Goal: Task Accomplishment & Management: Manage account settings

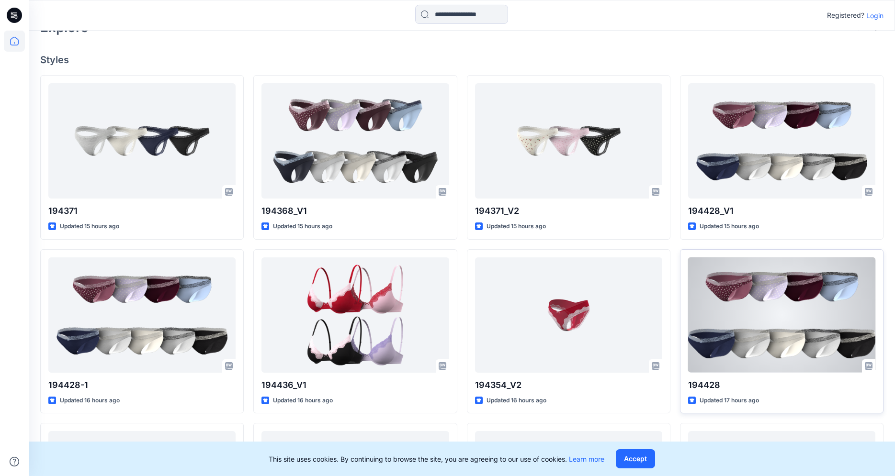
scroll to position [230, 0]
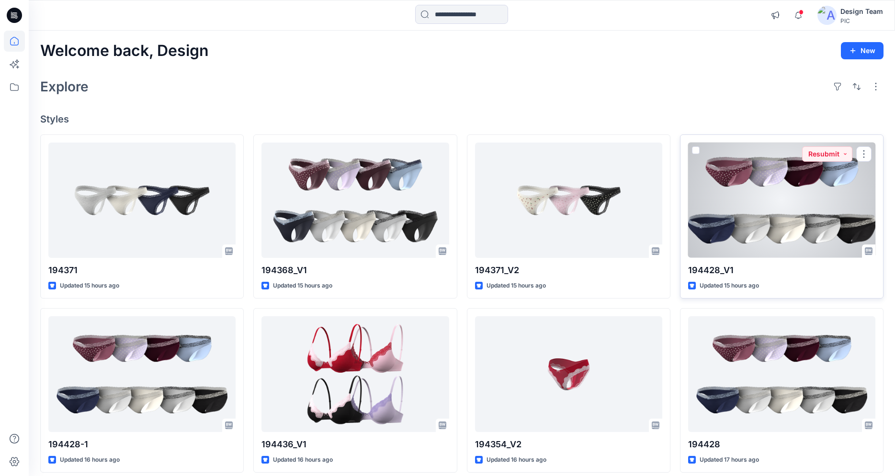
scroll to position [57, 0]
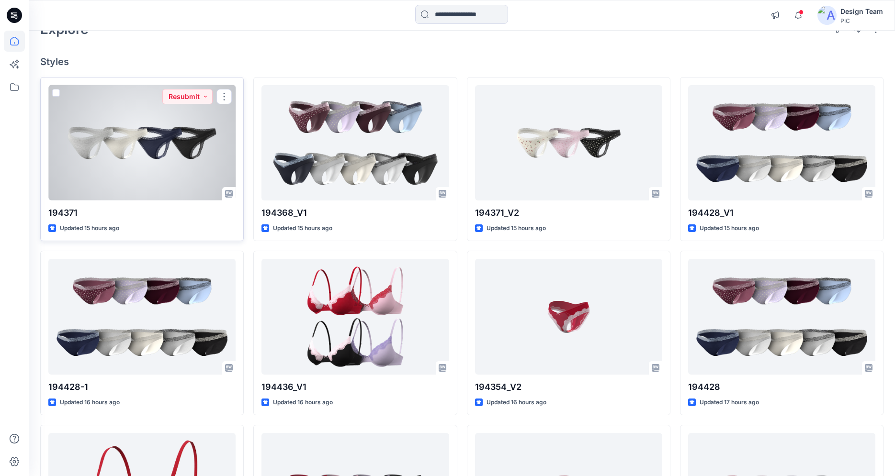
click at [135, 175] on div at bounding box center [141, 142] width 187 height 115
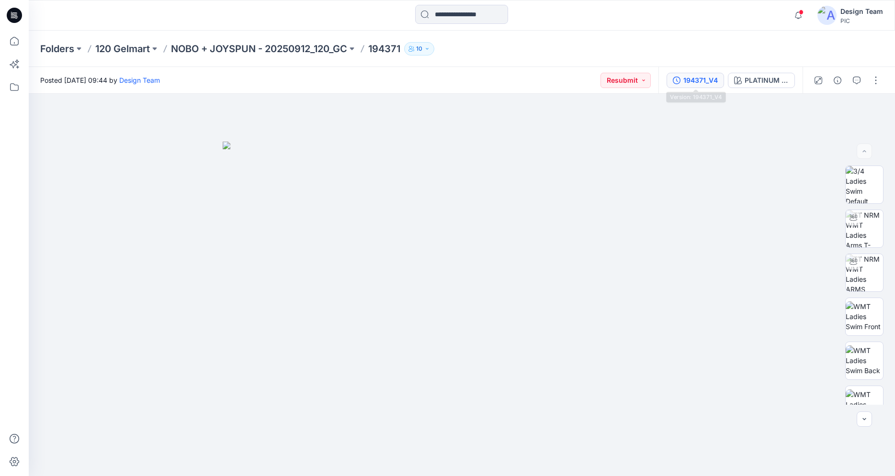
click at [698, 82] on div "194371_V4" at bounding box center [700, 80] width 34 height 11
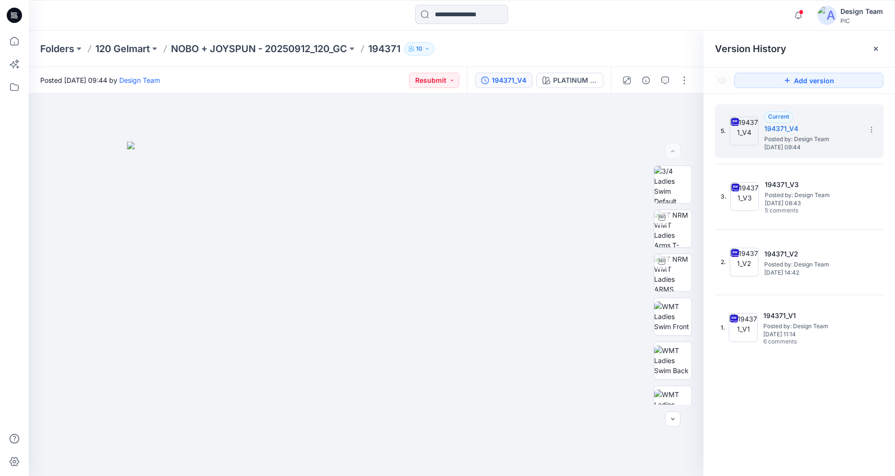
scroll to position [57, 0]
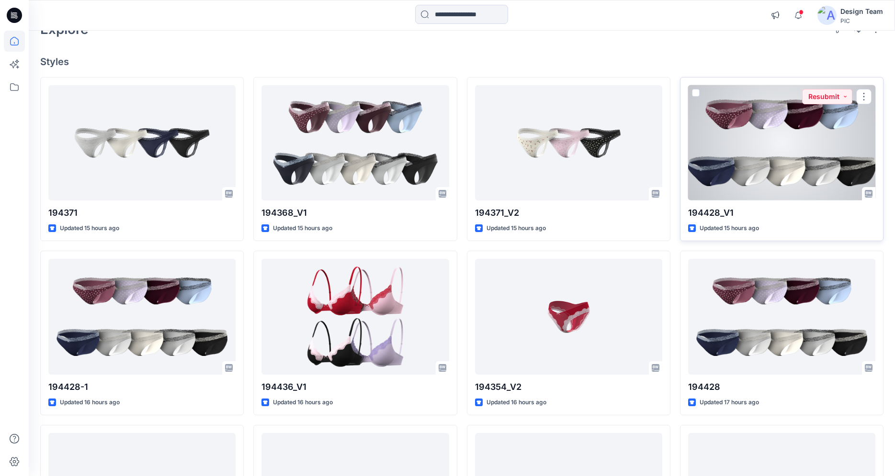
click at [719, 152] on div at bounding box center [781, 142] width 187 height 115
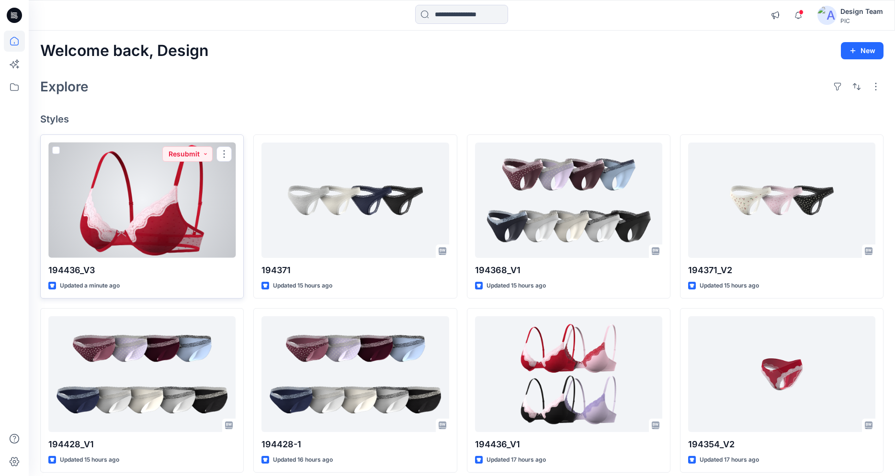
click at [156, 245] on div at bounding box center [141, 200] width 187 height 115
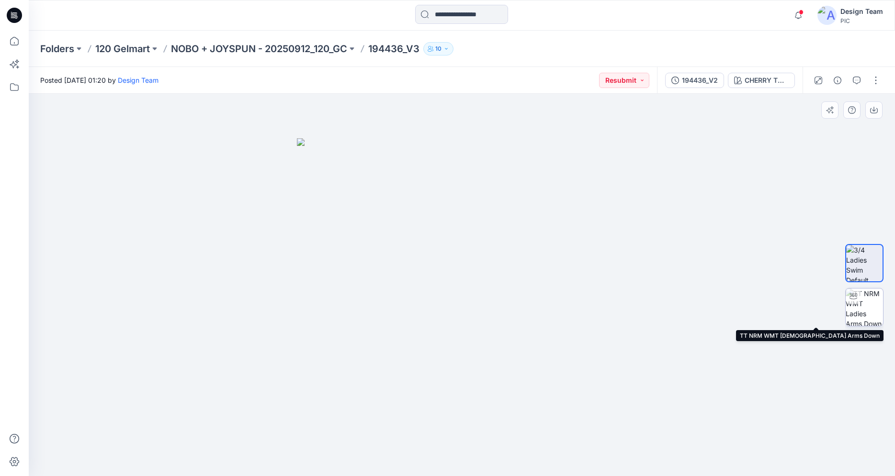
click at [855, 311] on img at bounding box center [863, 307] width 37 height 37
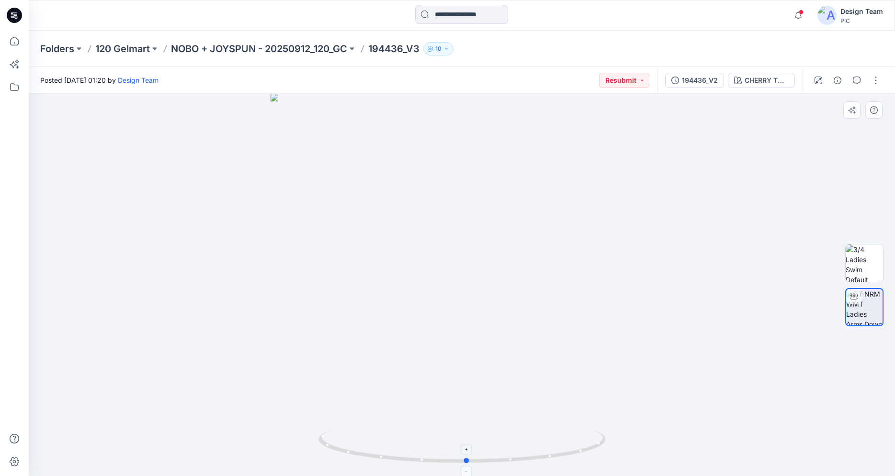
drag, startPoint x: 504, startPoint y: 463, endPoint x: 509, endPoint y: 451, distance: 13.1
click at [509, 451] on icon at bounding box center [463, 448] width 290 height 36
drag, startPoint x: 463, startPoint y: 255, endPoint x: 447, endPoint y: 341, distance: 87.3
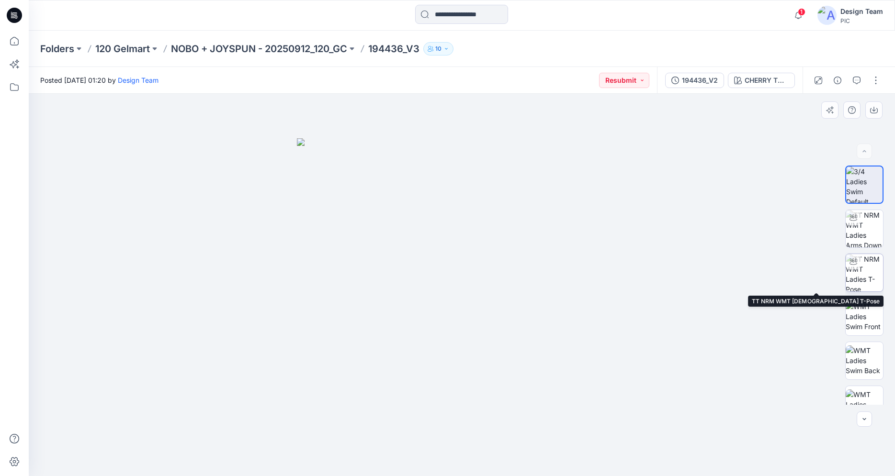
click at [872, 280] on img at bounding box center [863, 272] width 37 height 37
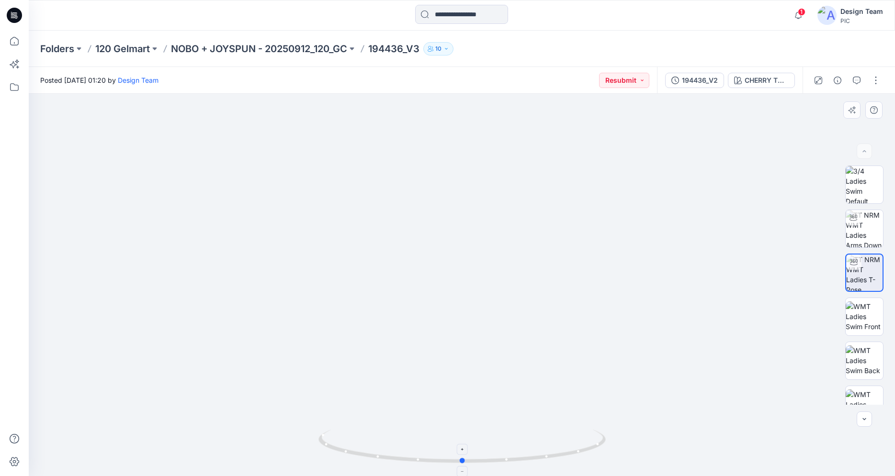
drag, startPoint x: 561, startPoint y: 458, endPoint x: 563, endPoint y: 453, distance: 5.6
click at [563, 453] on icon at bounding box center [463, 448] width 290 height 36
click at [100, 333] on div at bounding box center [462, 285] width 866 height 383
click at [630, 84] on button "Resubmit" at bounding box center [624, 80] width 50 height 15
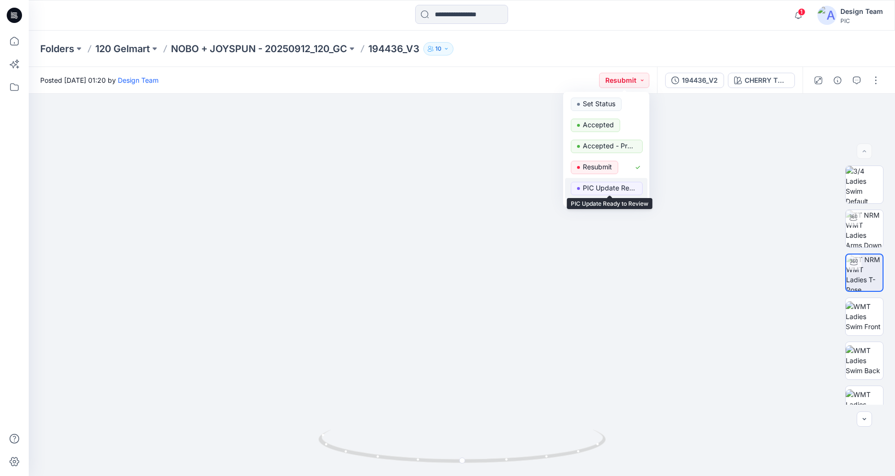
click at [585, 189] on p "PIC Update Ready to Review" at bounding box center [610, 188] width 54 height 12
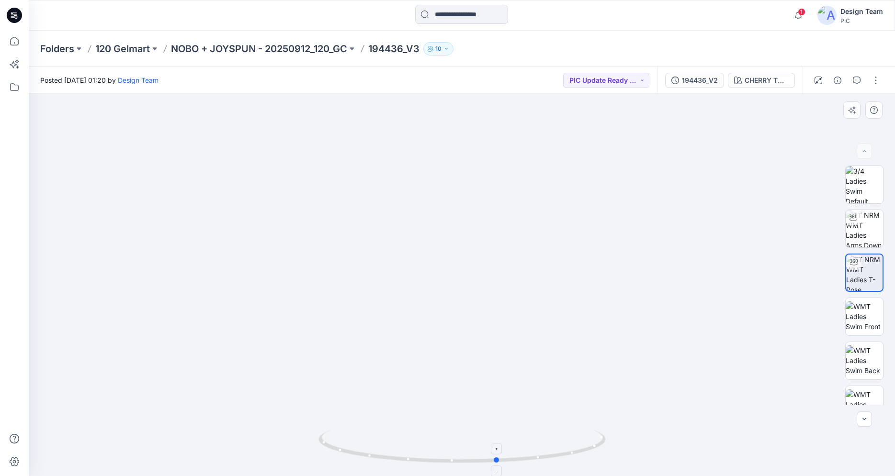
drag, startPoint x: 554, startPoint y: 458, endPoint x: 590, endPoint y: 447, distance: 37.2
click at [590, 447] on icon at bounding box center [463, 448] width 290 height 36
click at [578, 86] on button "PIC Update Ready to Review" at bounding box center [606, 80] width 86 height 15
click at [597, 163] on p "Resubmit" at bounding box center [597, 167] width 29 height 12
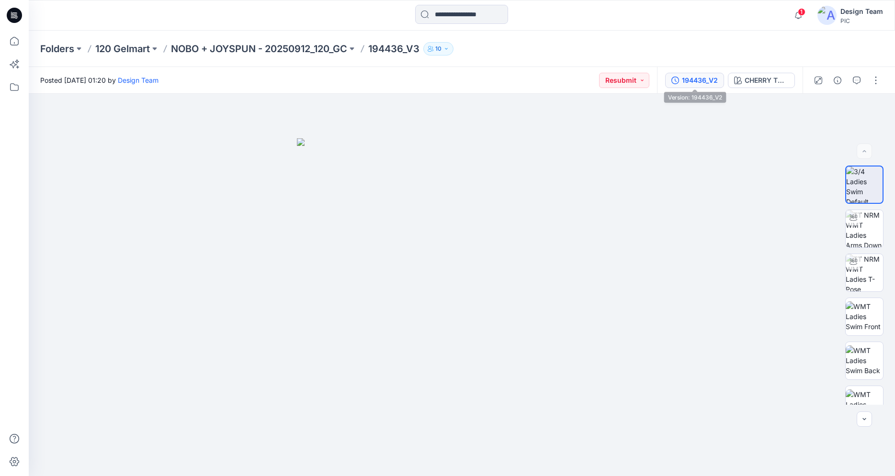
click at [712, 79] on div "194436_V2" at bounding box center [700, 80] width 36 height 11
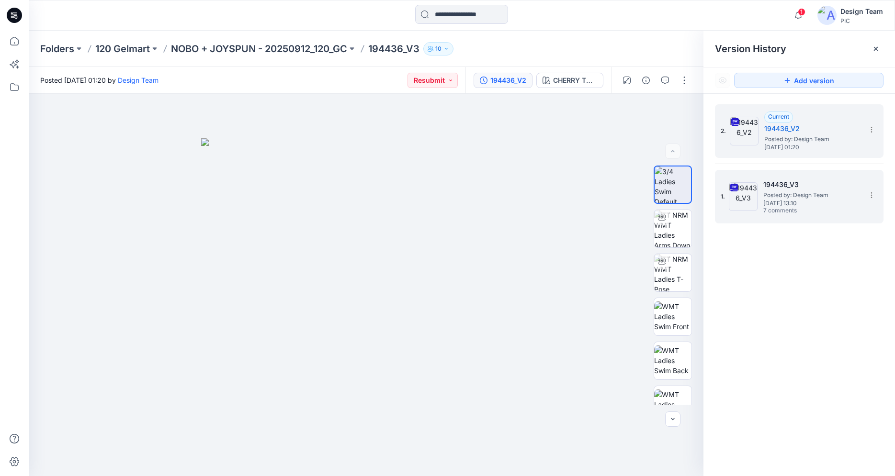
click at [771, 200] on span "[DATE] 13:10" at bounding box center [811, 203] width 96 height 7
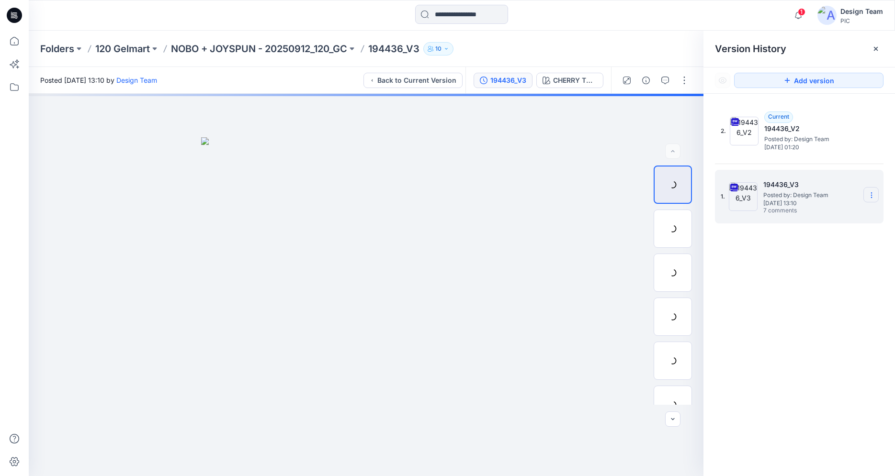
click at [869, 195] on icon at bounding box center [871, 195] width 8 height 8
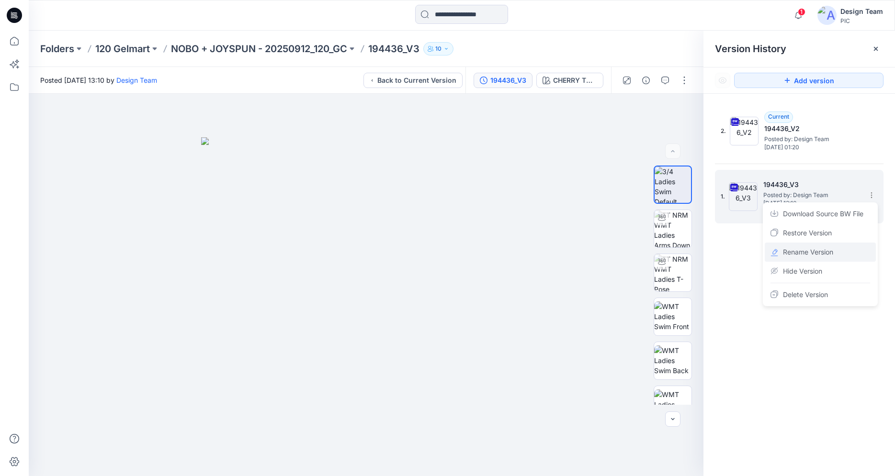
click at [799, 255] on span "Rename Version" at bounding box center [808, 252] width 50 height 11
click at [818, 195] on input "*********" at bounding box center [823, 193] width 105 height 15
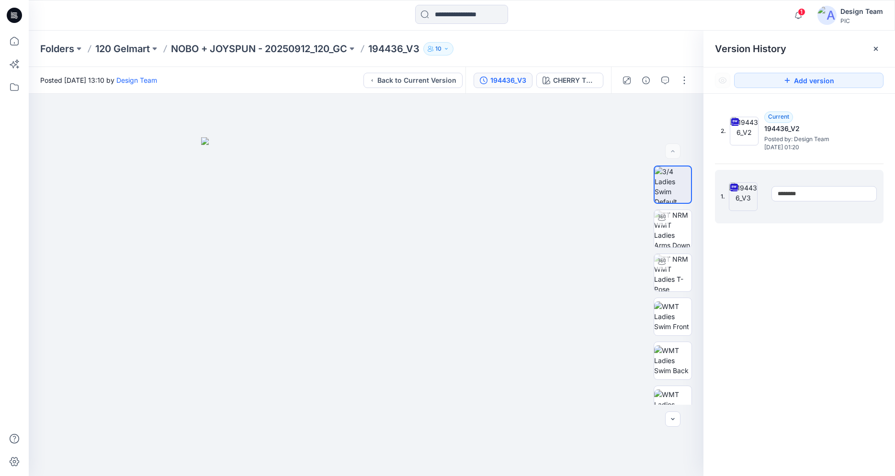
type input "*********"
click at [822, 240] on div "2. Current 194436_V2 Posted by: Design Team Monday, October 13, 2025 01:20 1. *…" at bounding box center [798, 292] width 191 height 396
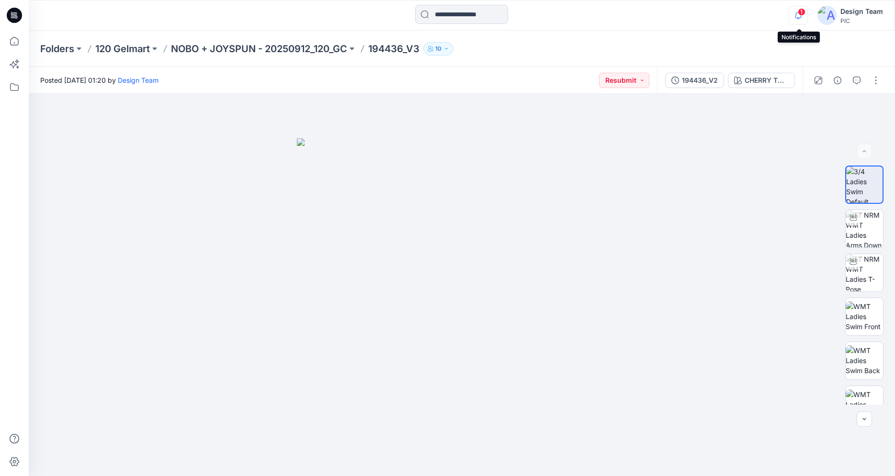
click at [796, 13] on icon "button" at bounding box center [798, 15] width 18 height 19
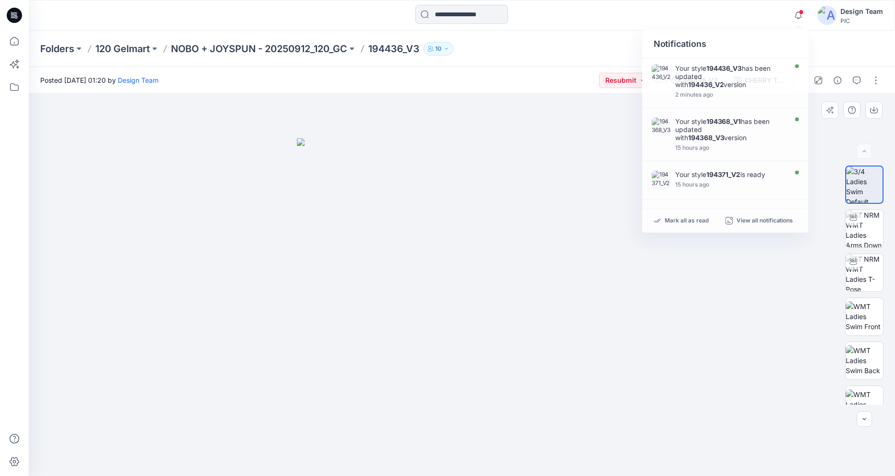
click at [624, 135] on div at bounding box center [462, 285] width 866 height 383
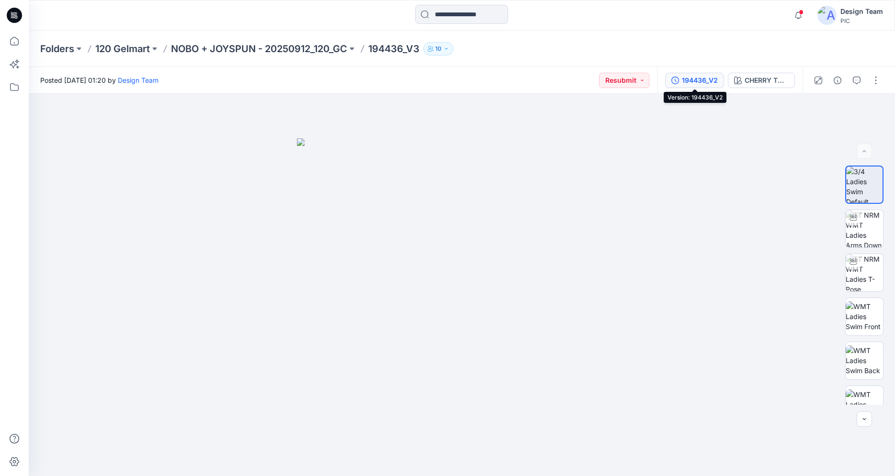
click at [700, 82] on div "194436_V2" at bounding box center [700, 80] width 36 height 11
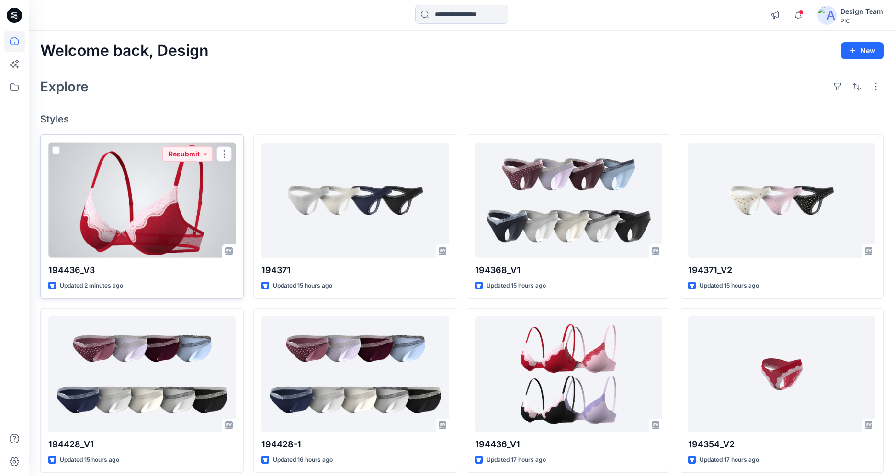
click at [166, 211] on div at bounding box center [141, 200] width 187 height 115
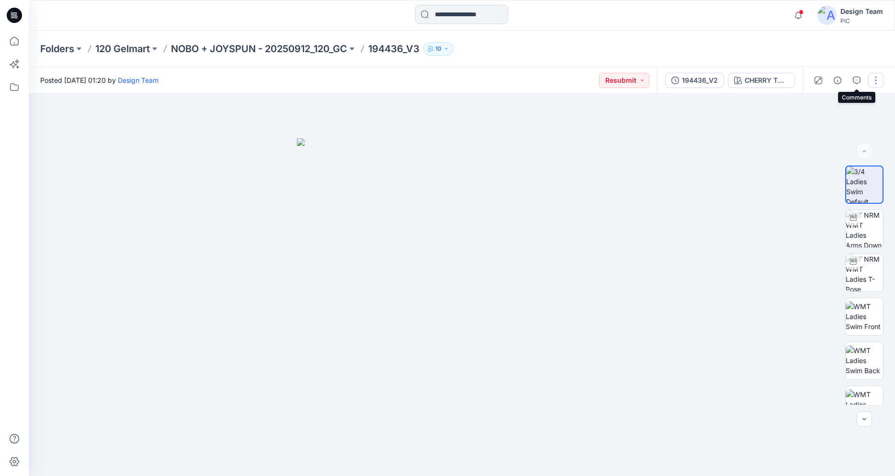
click at [875, 83] on button "button" at bounding box center [875, 80] width 15 height 15
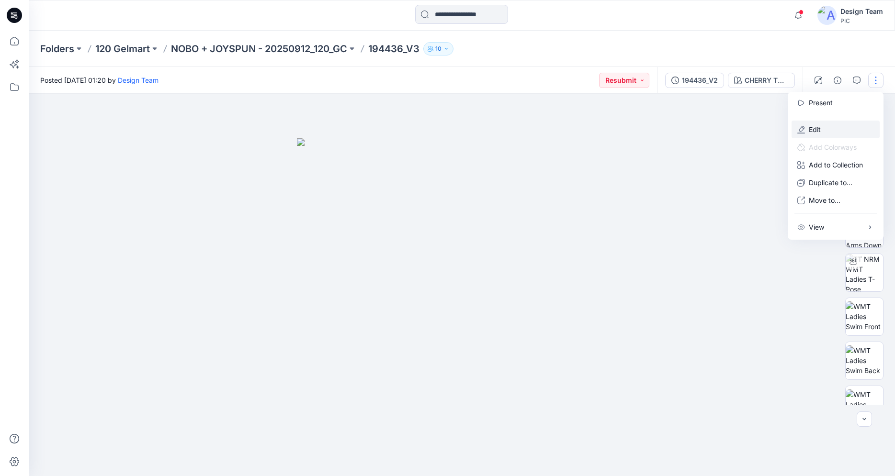
click at [829, 126] on button "Edit" at bounding box center [835, 130] width 88 height 18
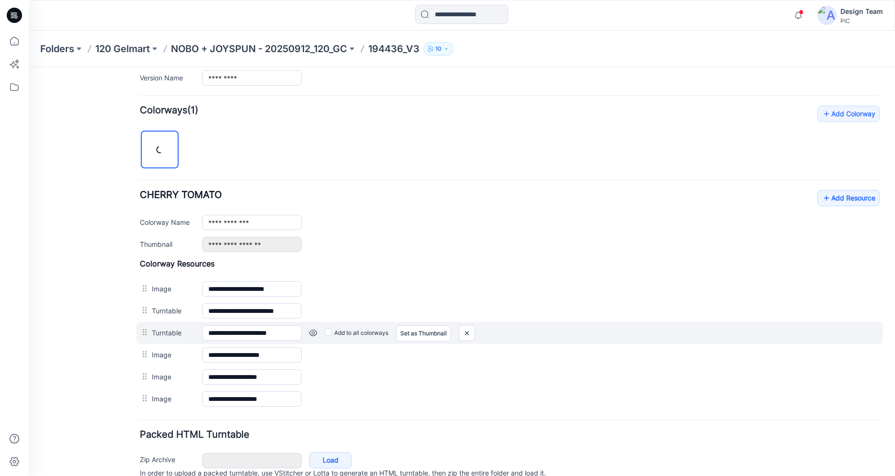
scroll to position [304, 0]
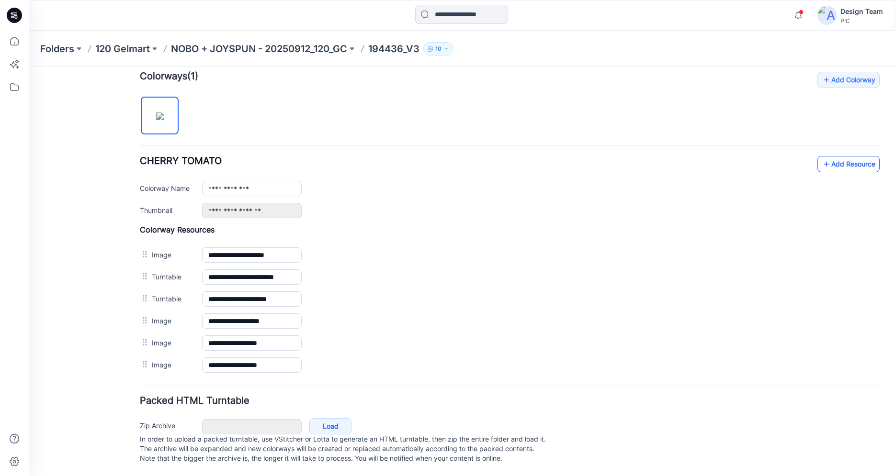
click at [823, 157] on icon at bounding box center [827, 164] width 10 height 15
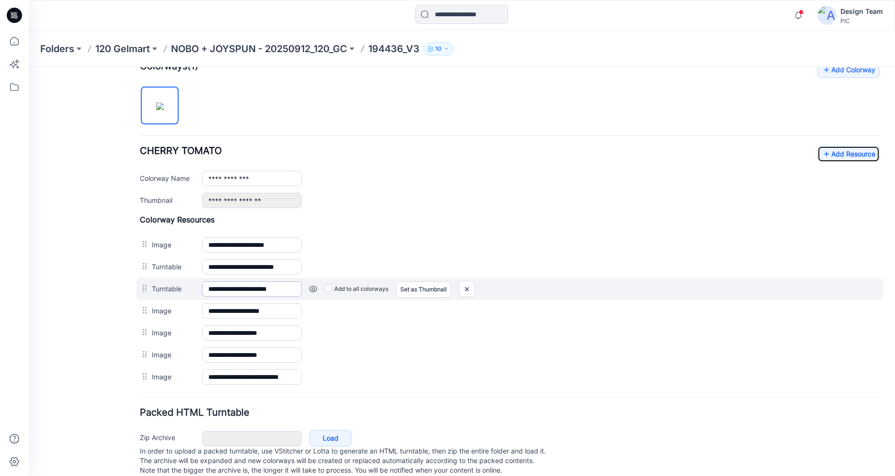
scroll to position [326, 0]
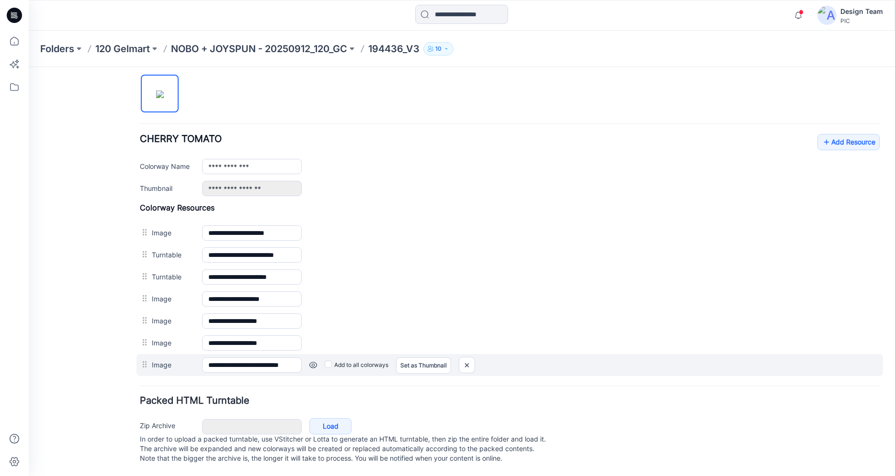
click at [311, 361] on link at bounding box center [313, 365] width 8 height 8
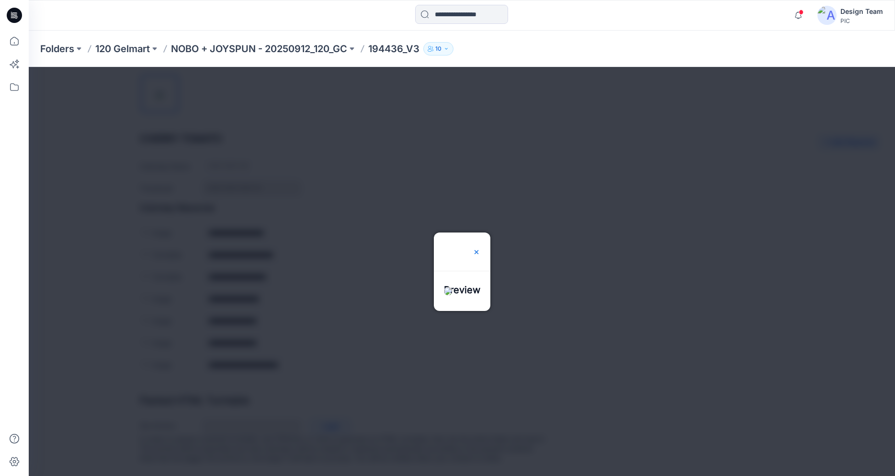
click at [480, 248] on img at bounding box center [477, 252] width 8 height 8
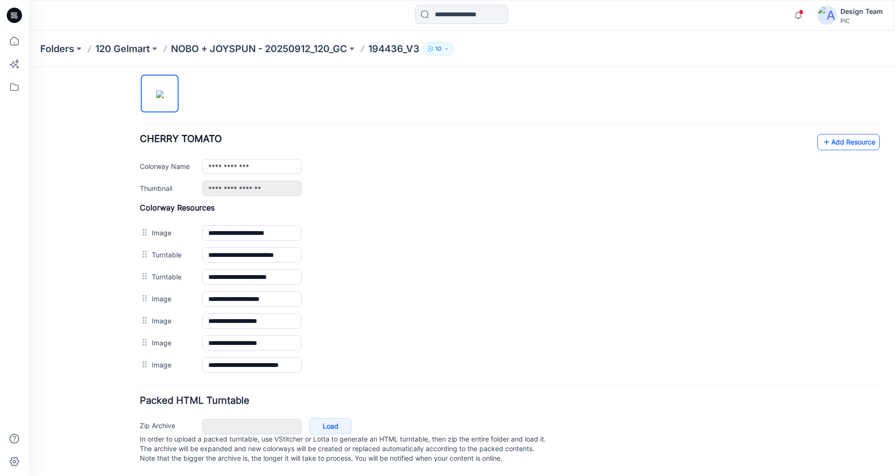
click at [874, 134] on link "Add Resource" at bounding box center [848, 142] width 62 height 16
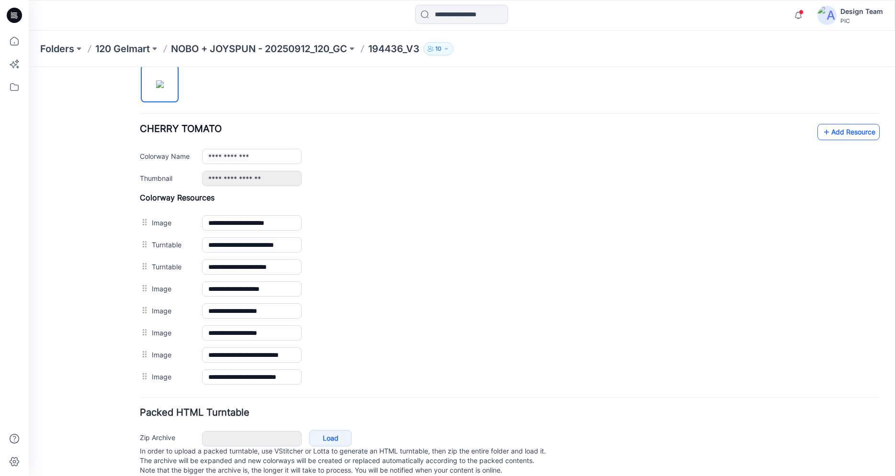
click at [839, 130] on link "Add Resource" at bounding box center [848, 132] width 62 height 16
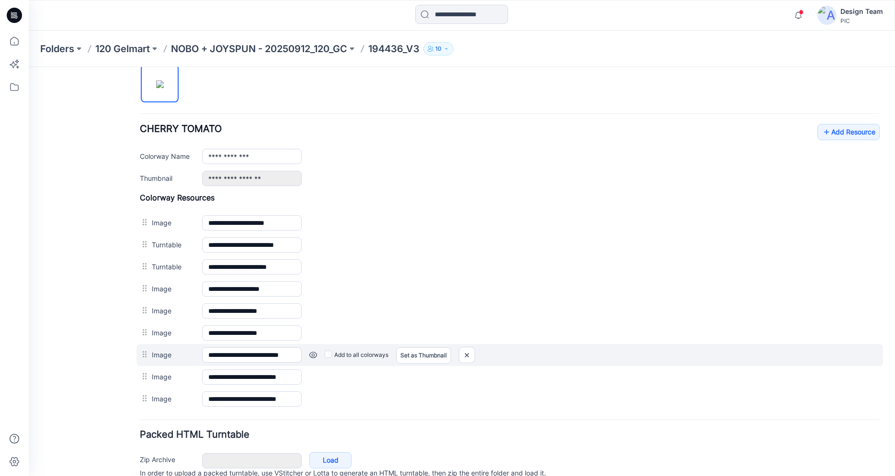
click at [314, 354] on link at bounding box center [313, 355] width 8 height 8
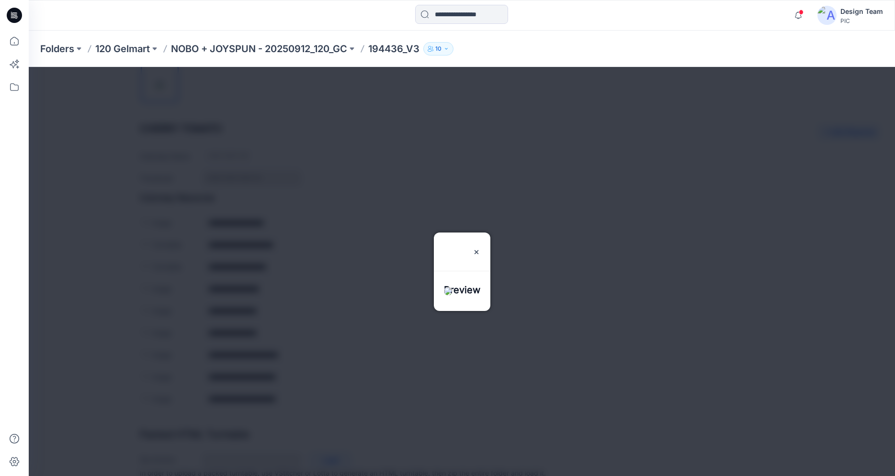
click at [490, 233] on div "Preview" at bounding box center [462, 246] width 56 height 27
click at [480, 248] on img at bounding box center [477, 252] width 8 height 8
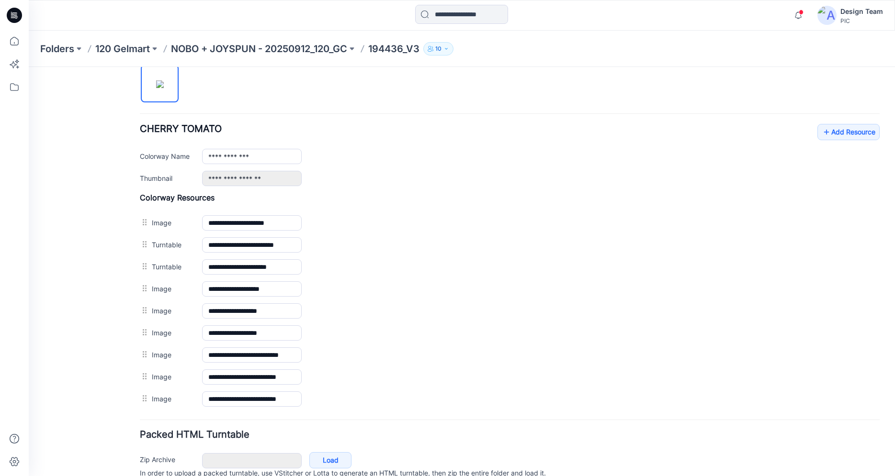
drag, startPoint x: 12, startPoint y: 15, endPoint x: 19, endPoint y: 28, distance: 14.1
click at [12, 16] on icon at bounding box center [14, 15] width 15 height 31
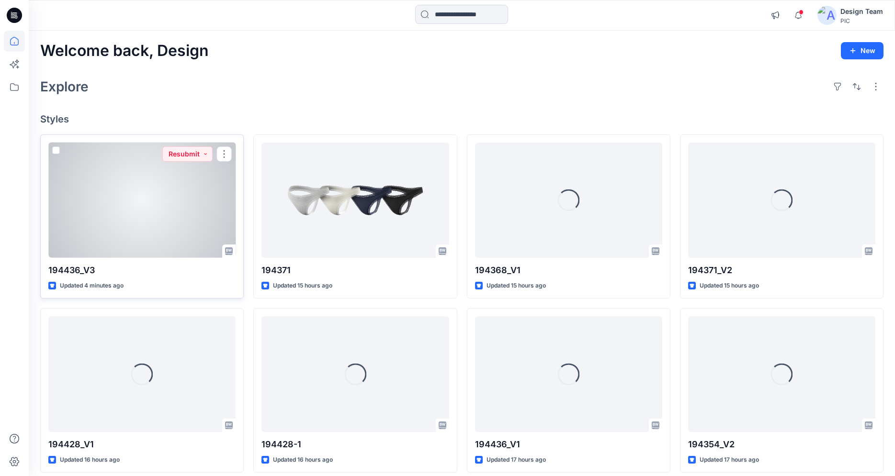
click at [170, 231] on div at bounding box center [141, 200] width 187 height 115
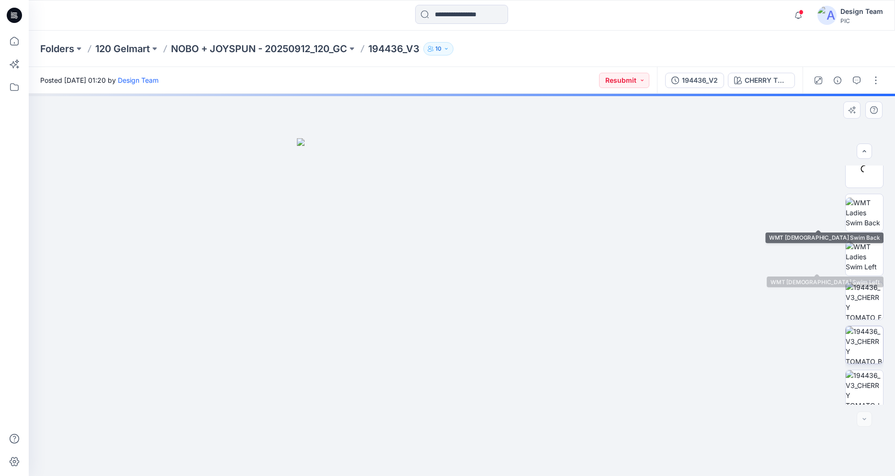
scroll to position [151, 0]
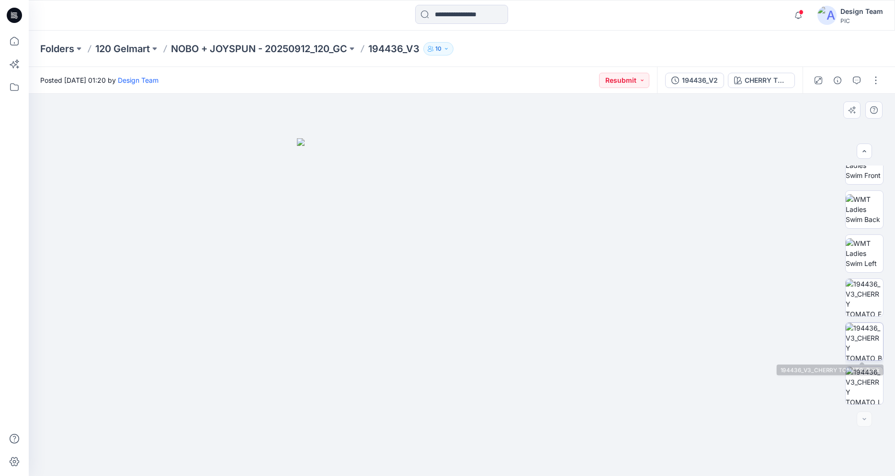
click at [865, 348] on img at bounding box center [863, 341] width 37 height 37
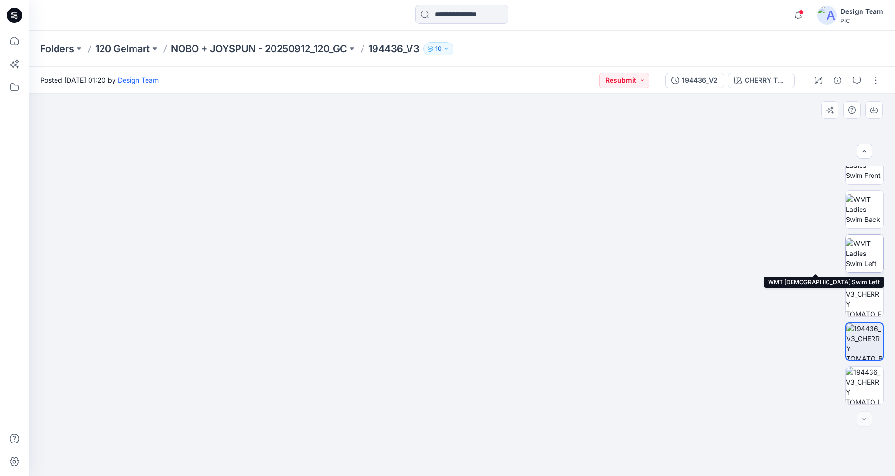
click at [870, 249] on img at bounding box center [863, 253] width 37 height 30
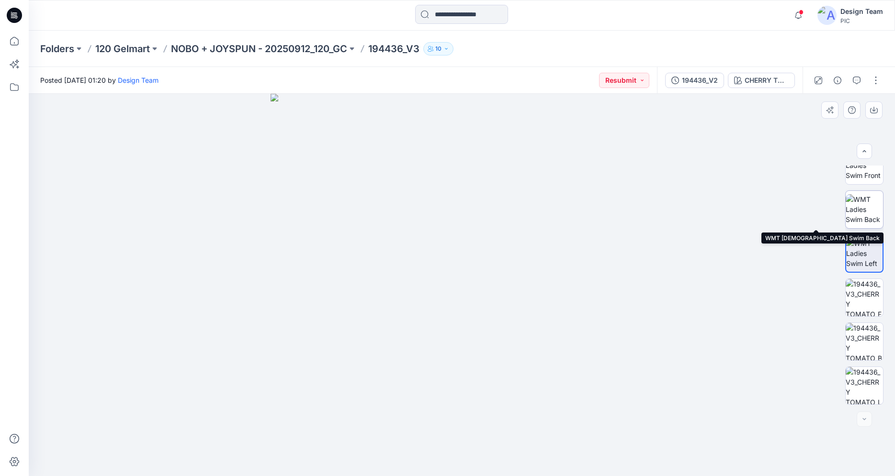
click at [862, 211] on img at bounding box center [863, 209] width 37 height 30
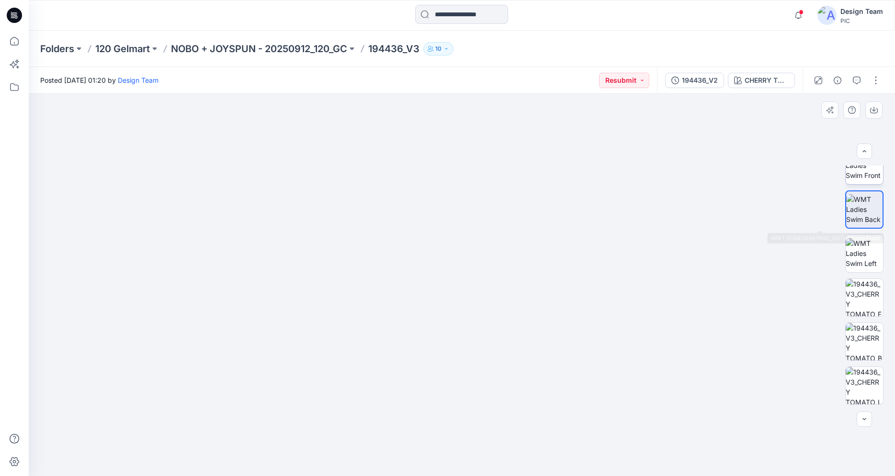
scroll to position [5, 0]
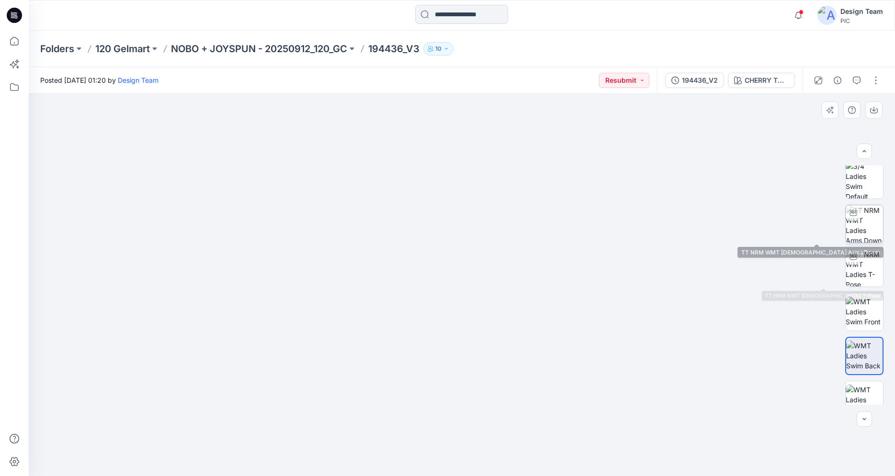
click at [867, 223] on img at bounding box center [863, 223] width 37 height 37
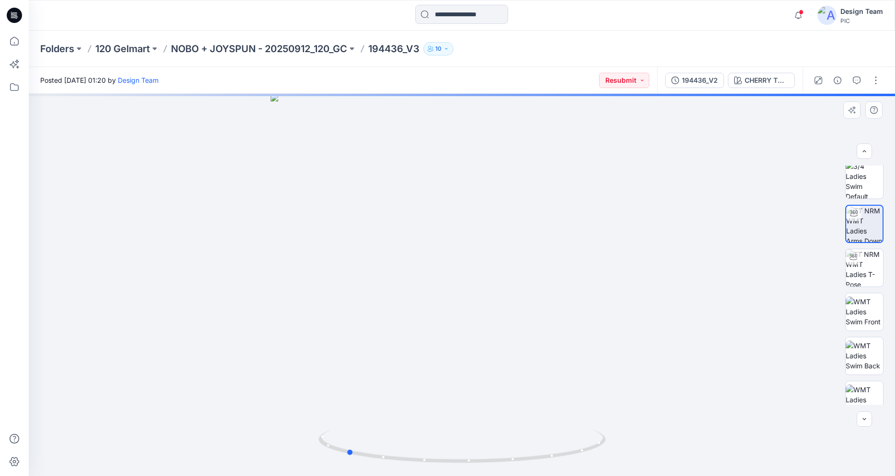
drag, startPoint x: 528, startPoint y: 461, endPoint x: 412, endPoint y: 428, distance: 120.6
click at [412, 428] on div at bounding box center [462, 285] width 866 height 383
drag, startPoint x: 228, startPoint y: 226, endPoint x: 128, endPoint y: 260, distance: 105.7
click at [101, 244] on img at bounding box center [428, 156] width 934 height 641
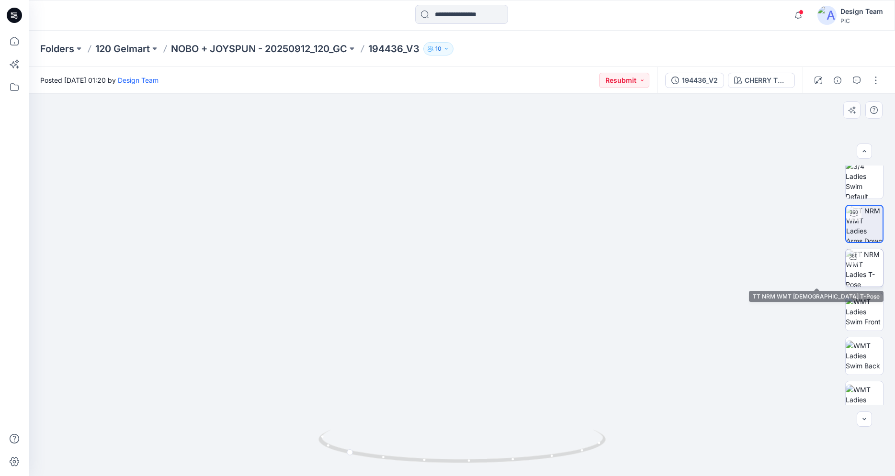
click at [867, 272] on img at bounding box center [863, 267] width 37 height 37
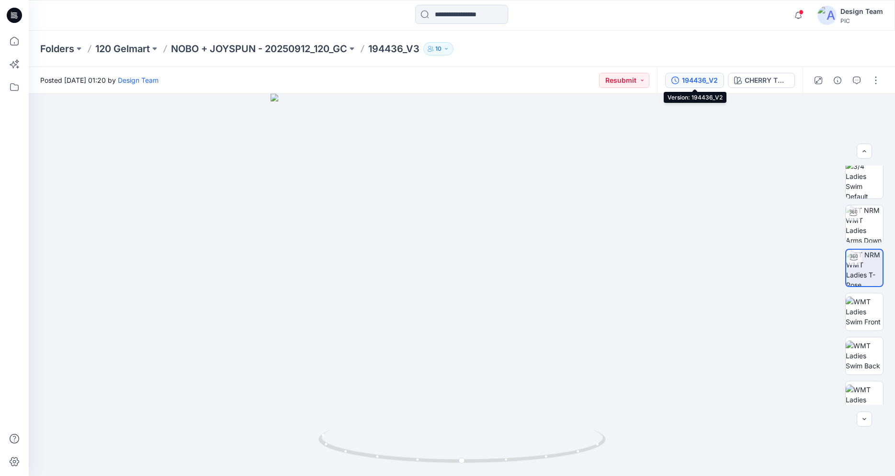
click at [705, 83] on div "194436_V2" at bounding box center [700, 80] width 36 height 11
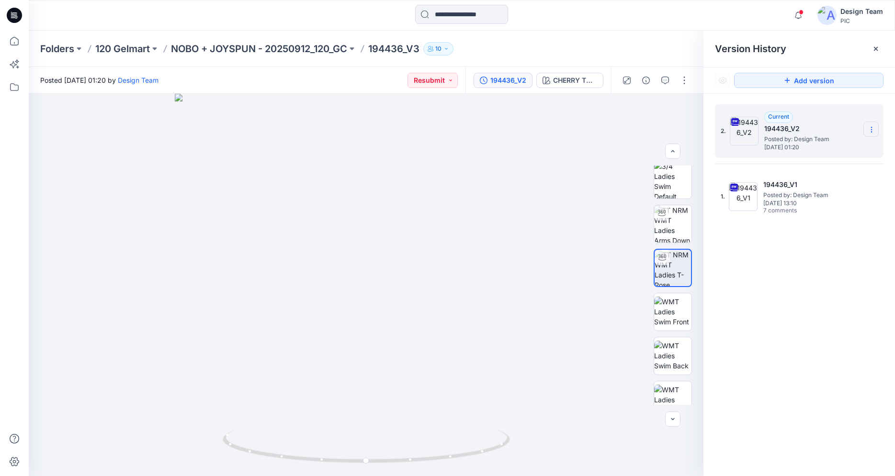
click at [870, 129] on icon at bounding box center [871, 130] width 8 height 8
click at [805, 207] on span "Delete Version" at bounding box center [805, 209] width 45 height 11
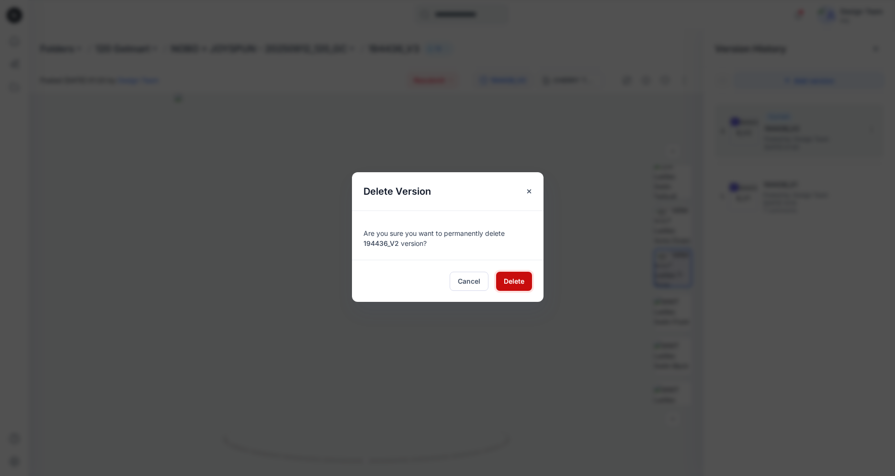
click at [515, 272] on button "Delete" at bounding box center [514, 281] width 36 height 19
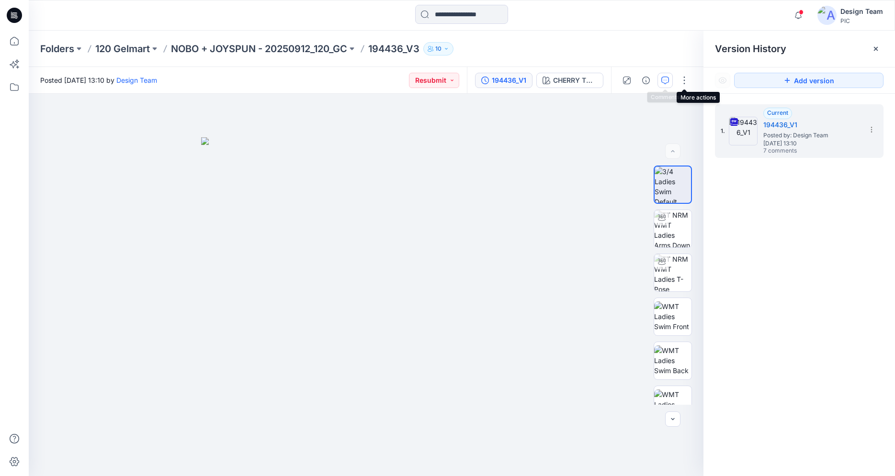
click at [668, 79] on icon "button" at bounding box center [665, 81] width 8 height 8
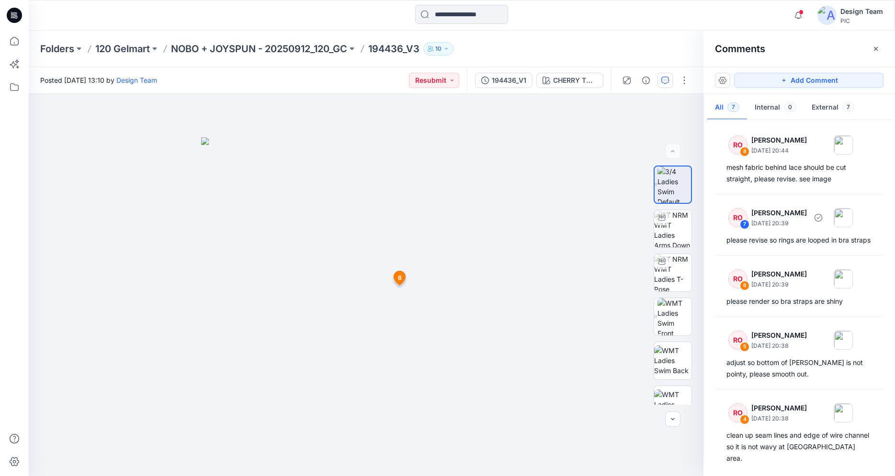
scroll to position [150, 0]
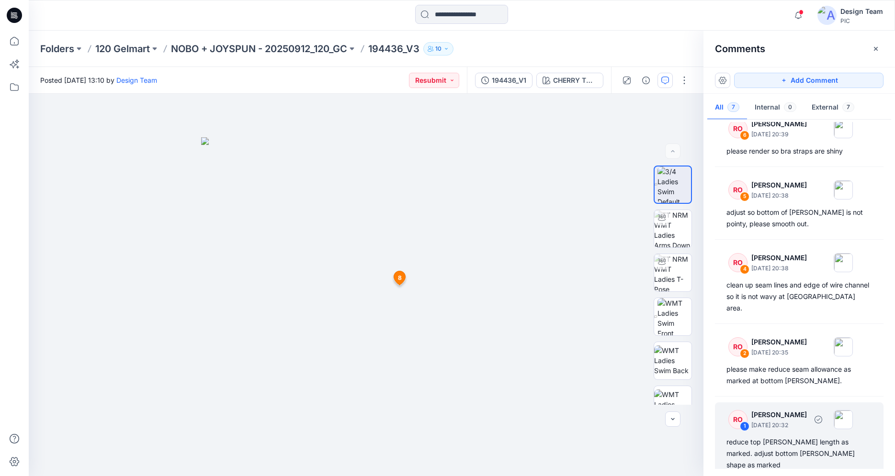
click at [789, 443] on div "reduce top gore length as marked. adjust bottom gore shape as marked" at bounding box center [799, 454] width 146 height 34
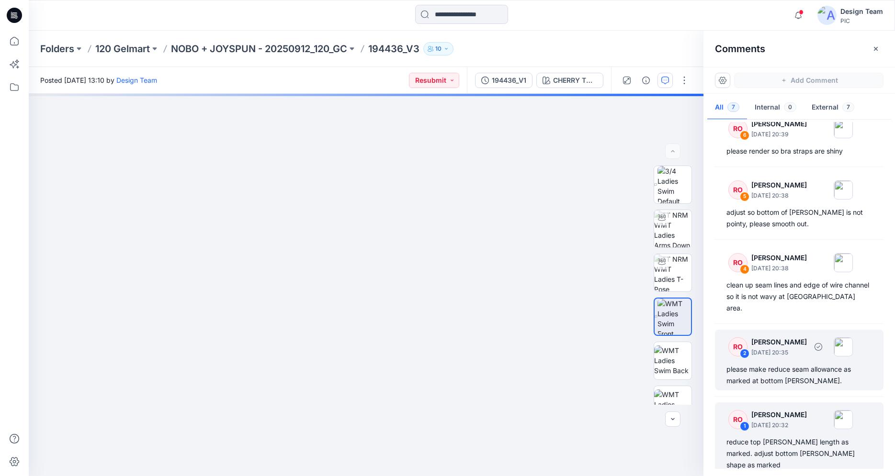
click at [764, 377] on div "please make reduce seam allowance as marked at bottom gore." at bounding box center [799, 375] width 146 height 23
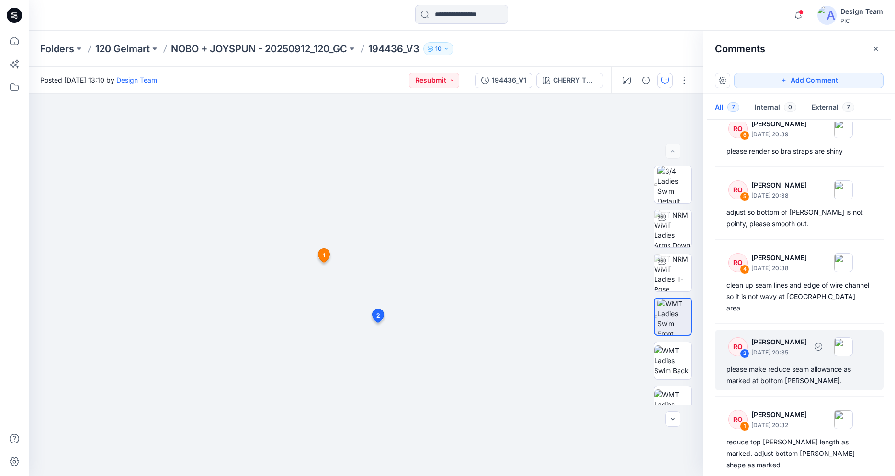
click at [776, 371] on div "please make reduce seam allowance as marked at bottom gore." at bounding box center [799, 375] width 146 height 23
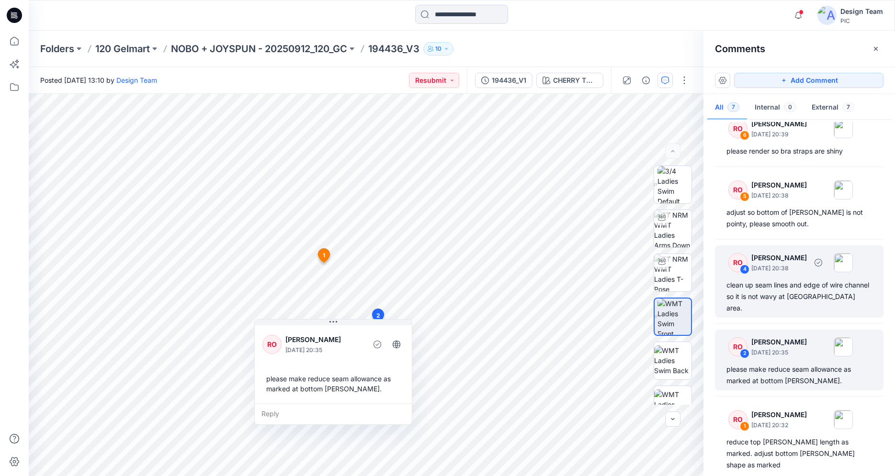
click at [739, 303] on div "clean up seam lines and edge of wire channel so it is not wavy at circled area." at bounding box center [799, 297] width 146 height 34
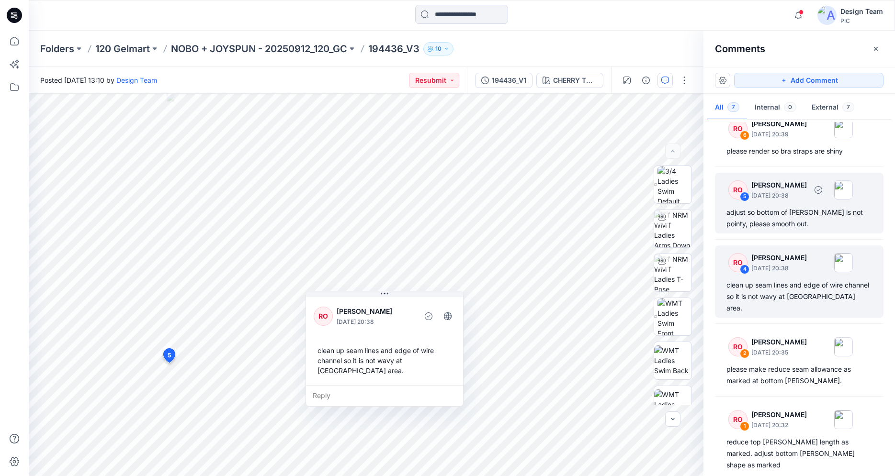
click at [786, 222] on div "adjust so bottom of gore is not pointy, please smooth out." at bounding box center [799, 218] width 146 height 23
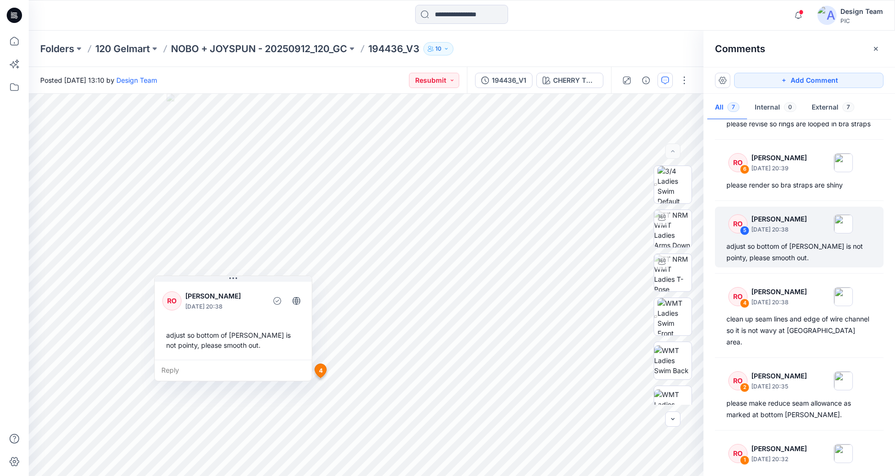
scroll to position [53, 0]
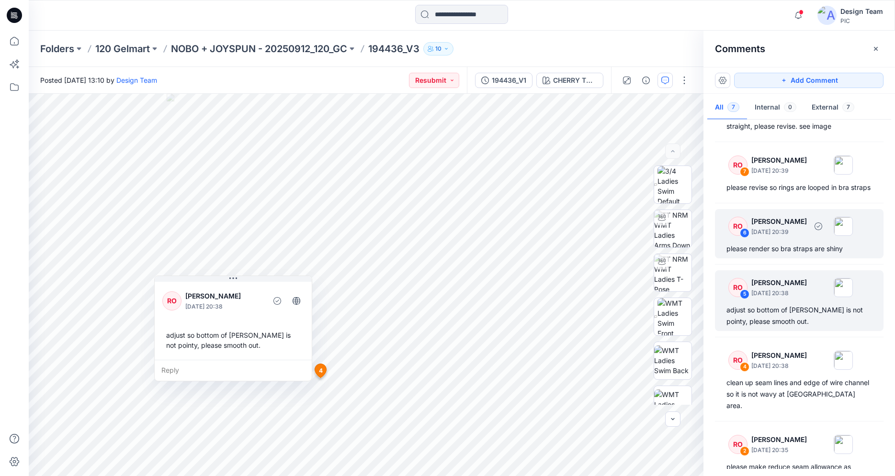
click at [792, 251] on div "RO 6 Raquel Ortiz October 10, 2025 20:39 please render so bra straps are shiny" at bounding box center [799, 233] width 169 height 49
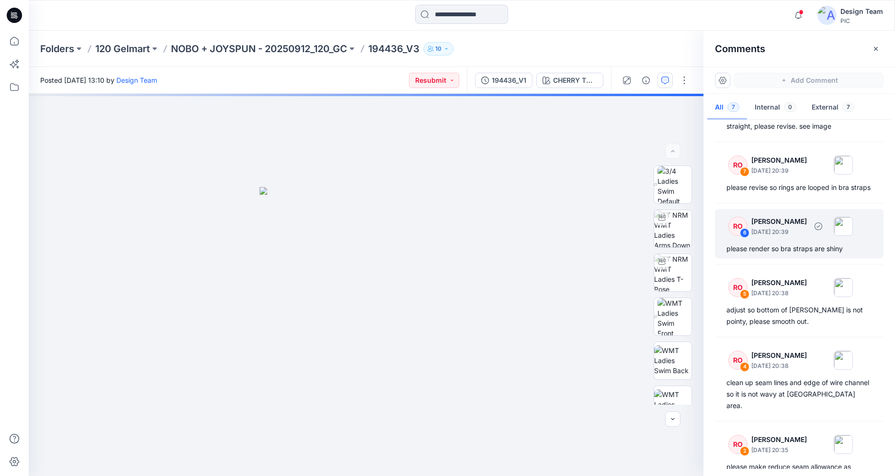
scroll to position [4, 0]
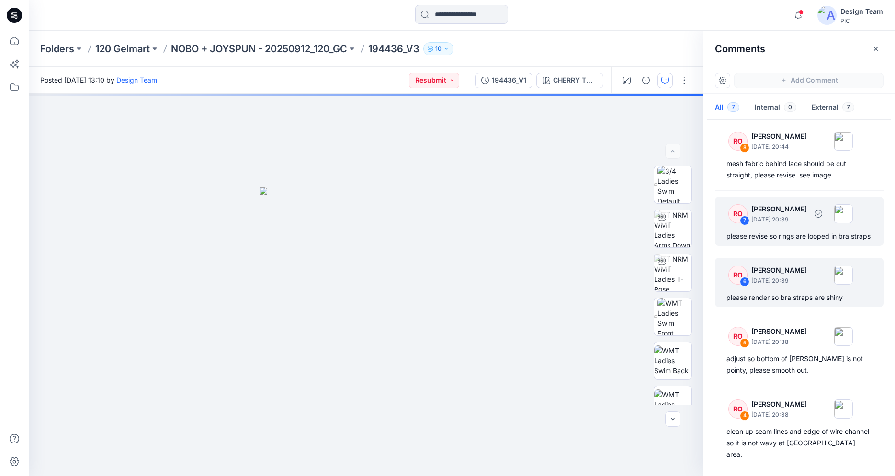
click at [791, 228] on div "RO 7 Raquel Ortiz October 10, 2025 20:39 please revise so rings are looped in b…" at bounding box center [799, 221] width 169 height 49
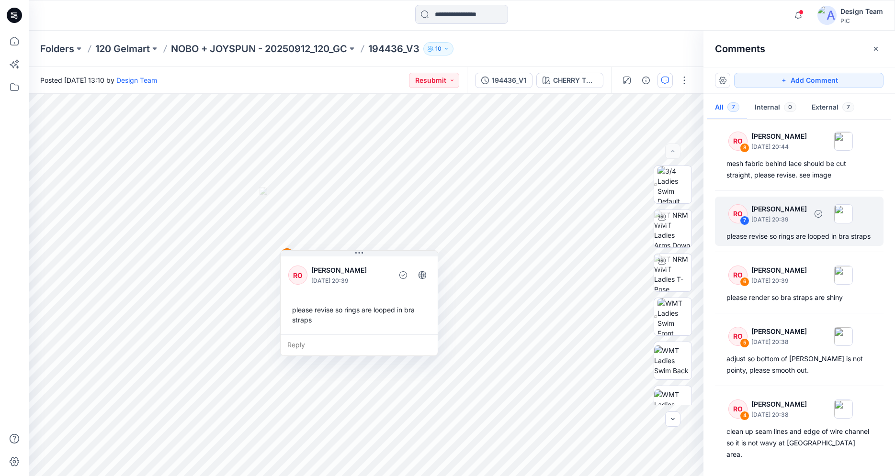
scroll to position [0, 0]
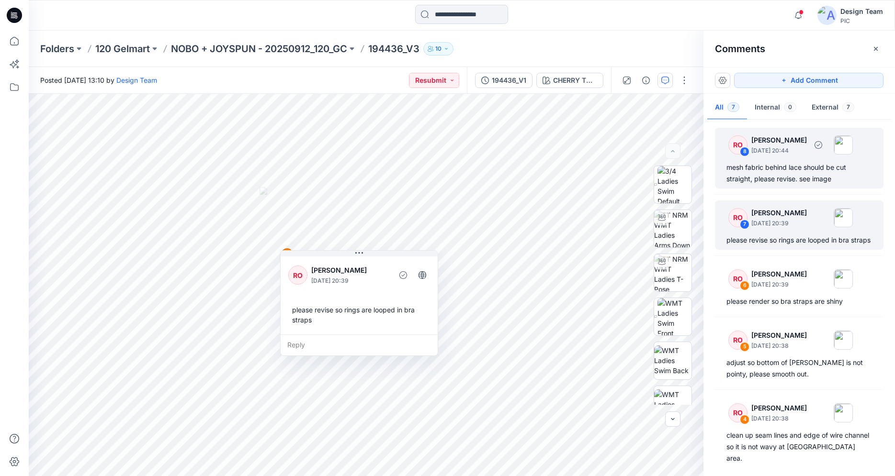
click at [793, 176] on div "mesh fabric behind lace should be cut straight, please revise. see image" at bounding box center [799, 173] width 146 height 23
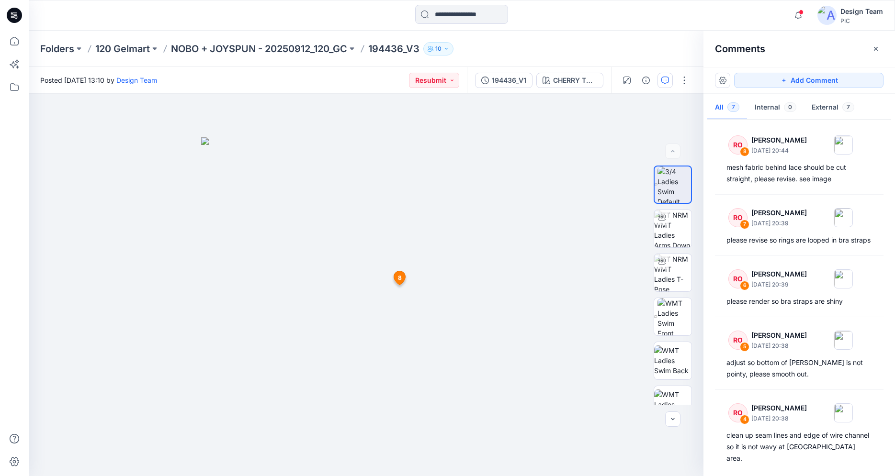
drag, startPoint x: 15, startPoint y: 12, endPoint x: 13, endPoint y: 17, distance: 5.0
click at [14, 12] on icon at bounding box center [14, 15] width 15 height 15
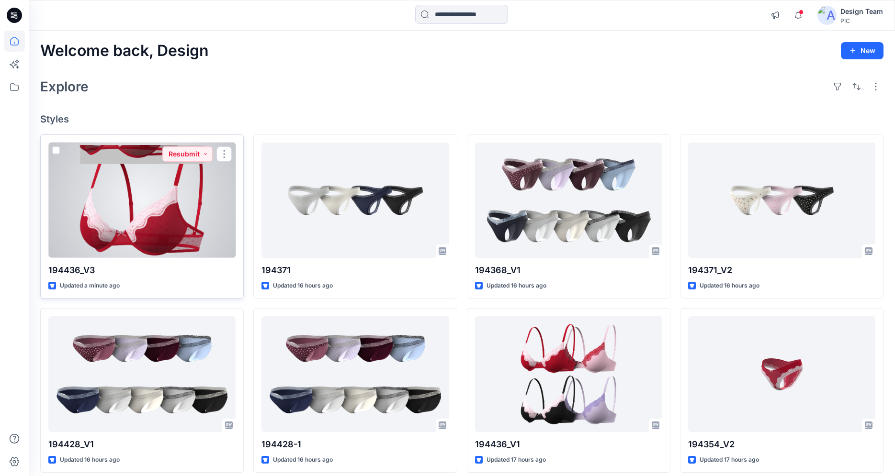
click at [151, 212] on div at bounding box center [141, 200] width 187 height 115
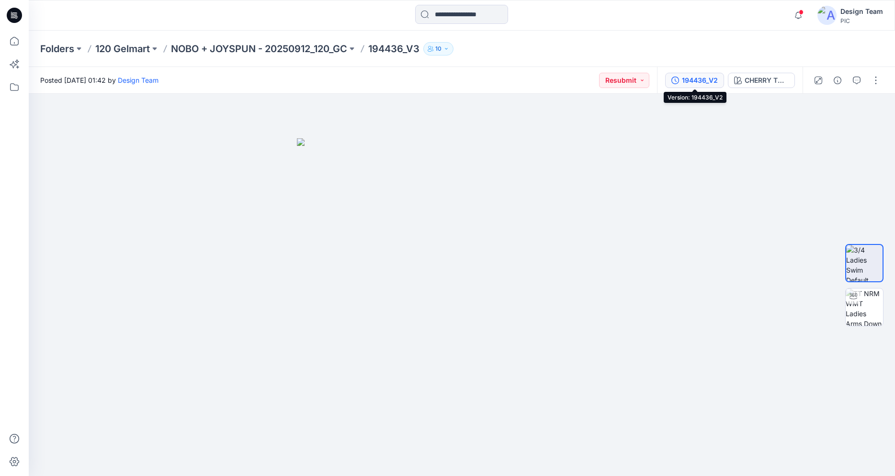
click at [714, 81] on div "194436_V2" at bounding box center [700, 80] width 36 height 11
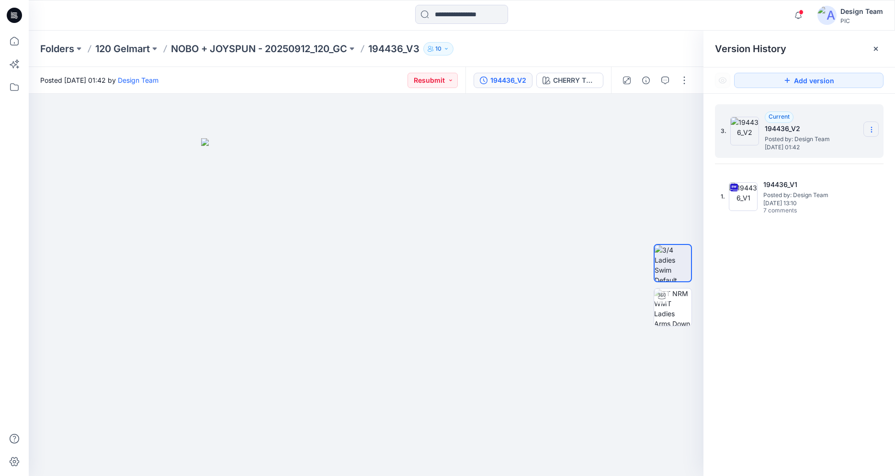
click at [873, 128] on icon at bounding box center [871, 130] width 8 height 8
click at [801, 193] on span "Delete Version" at bounding box center [805, 190] width 45 height 11
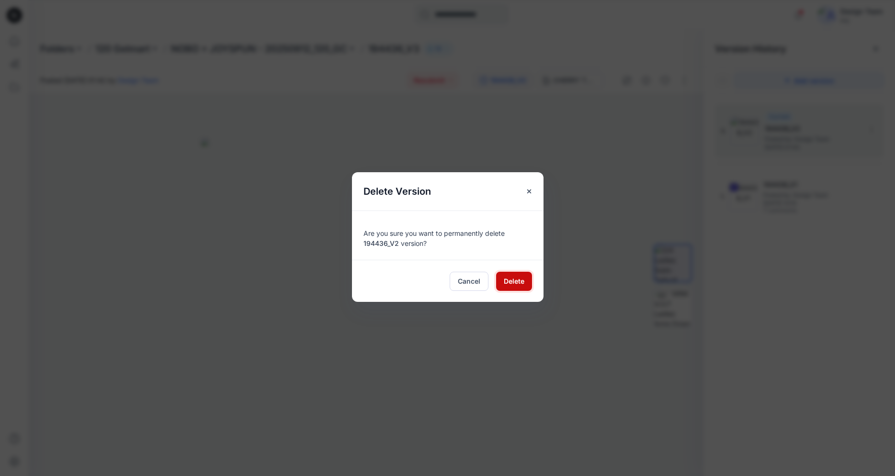
click at [512, 278] on span "Delete" at bounding box center [514, 281] width 21 height 10
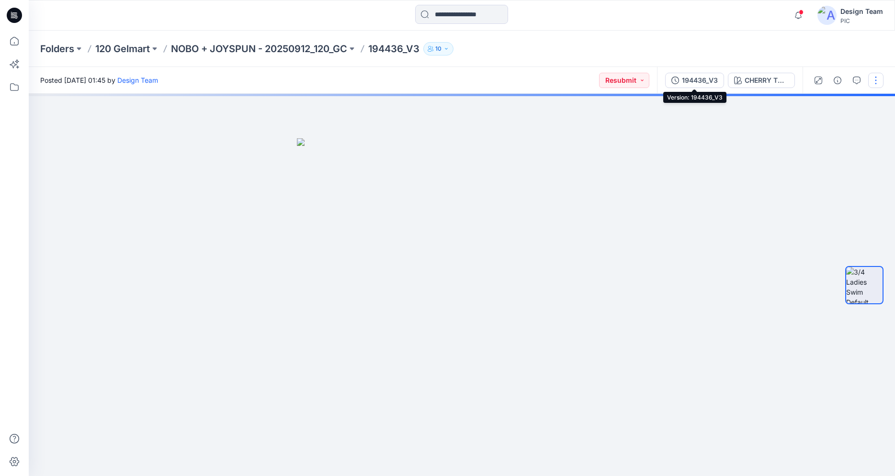
click at [689, 81] on div "194436_V3" at bounding box center [700, 80] width 36 height 11
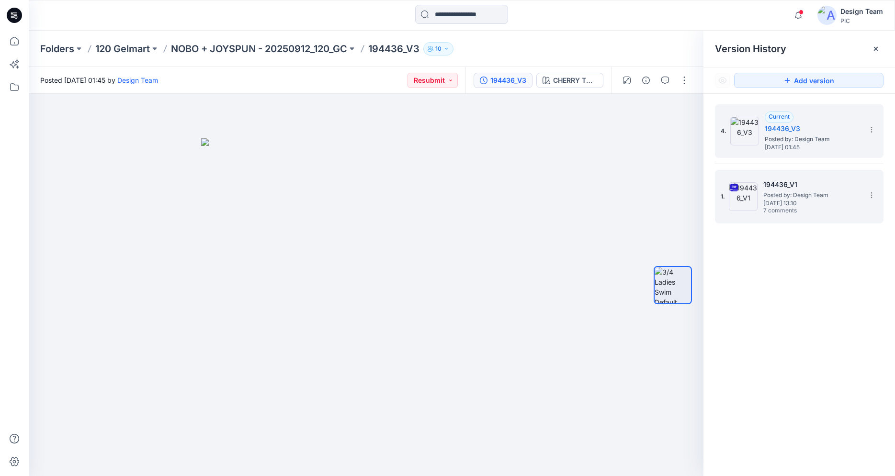
click at [840, 200] on span "[DATE] 13:10" at bounding box center [811, 203] width 96 height 7
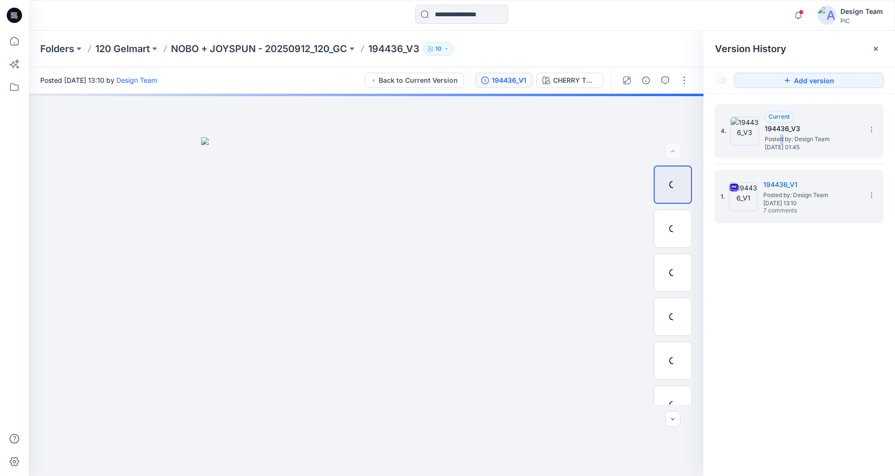
click at [778, 136] on span "Posted by: Design Team" at bounding box center [813, 140] width 96 height 10
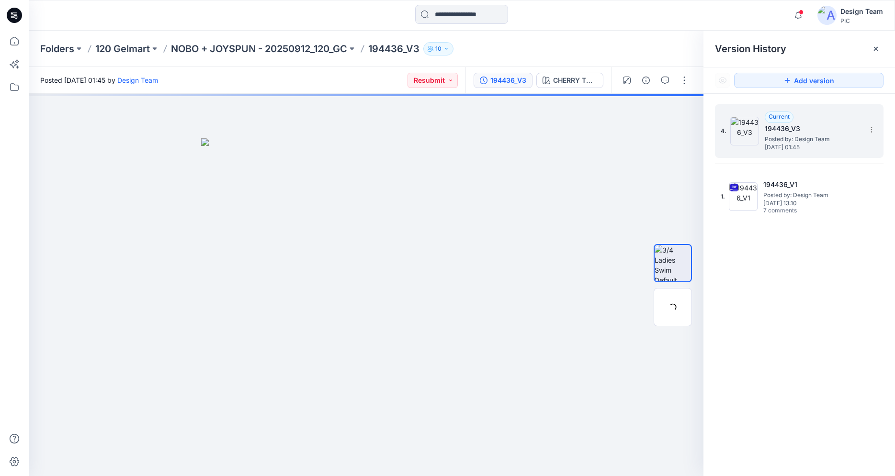
click at [838, 143] on span "Posted by: Design Team" at bounding box center [813, 140] width 96 height 10
click at [670, 310] on img at bounding box center [672, 307] width 37 height 37
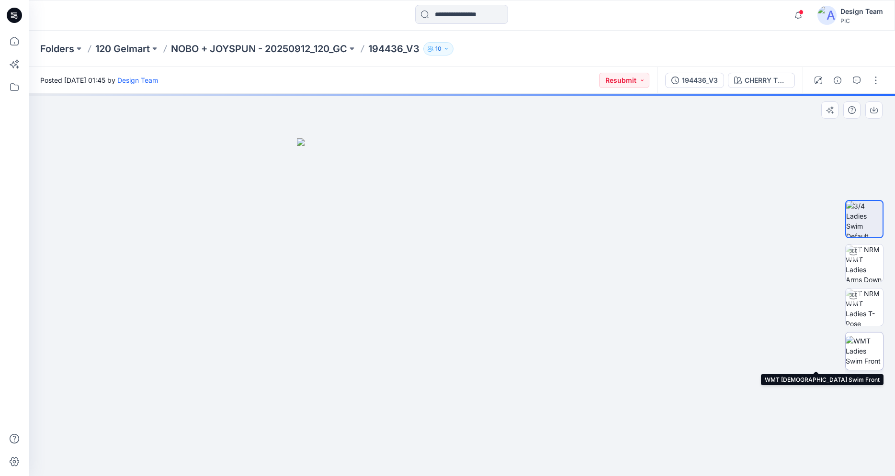
click at [863, 345] on img at bounding box center [863, 351] width 37 height 30
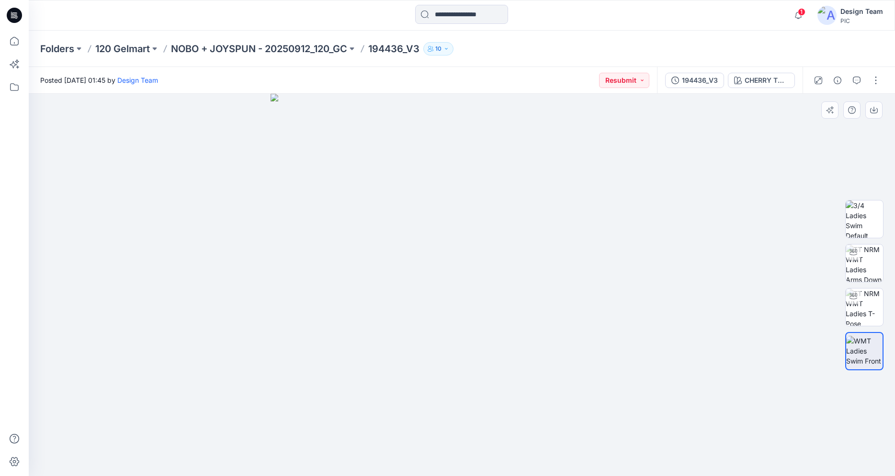
click at [776, 432] on div at bounding box center [462, 285] width 866 height 383
click at [873, 80] on button "button" at bounding box center [875, 80] width 15 height 15
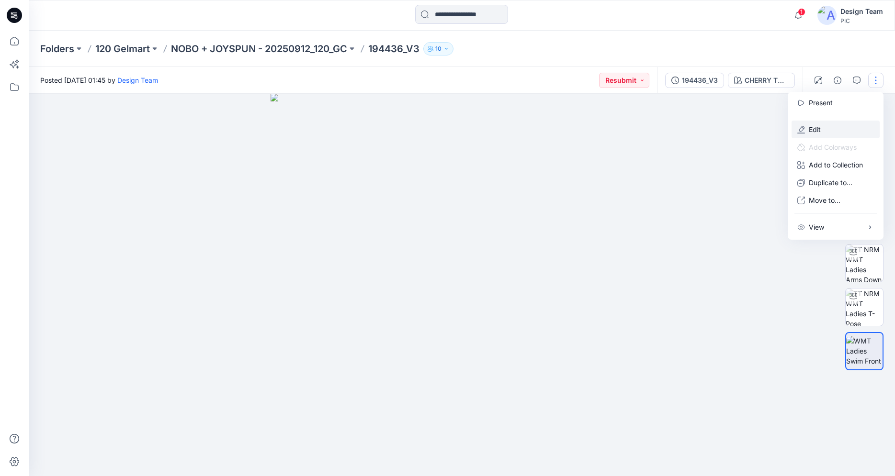
click at [826, 127] on button "Edit" at bounding box center [835, 130] width 88 height 18
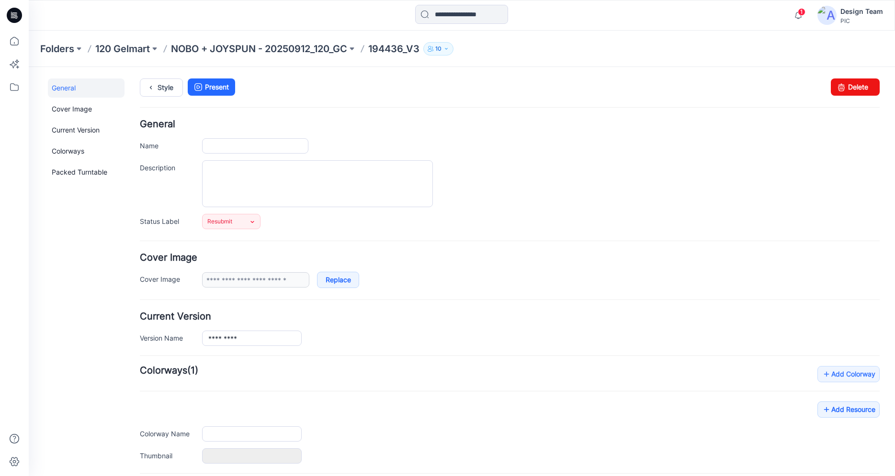
type input "*********"
type input "**********"
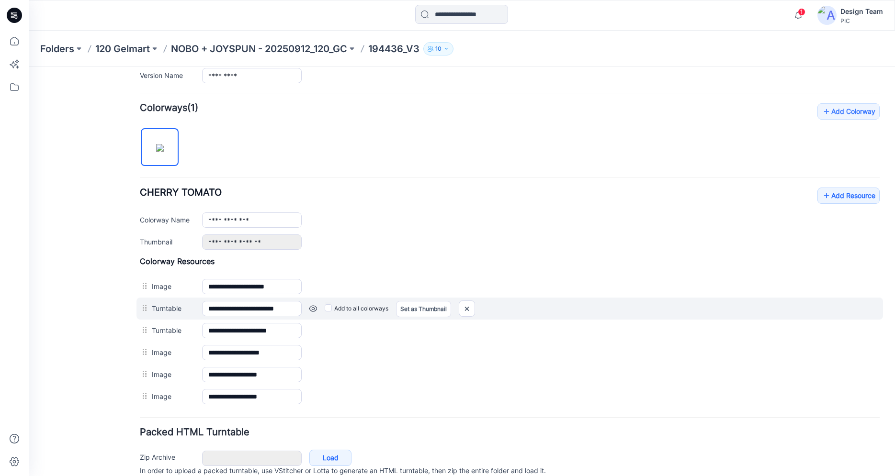
scroll to position [304, 0]
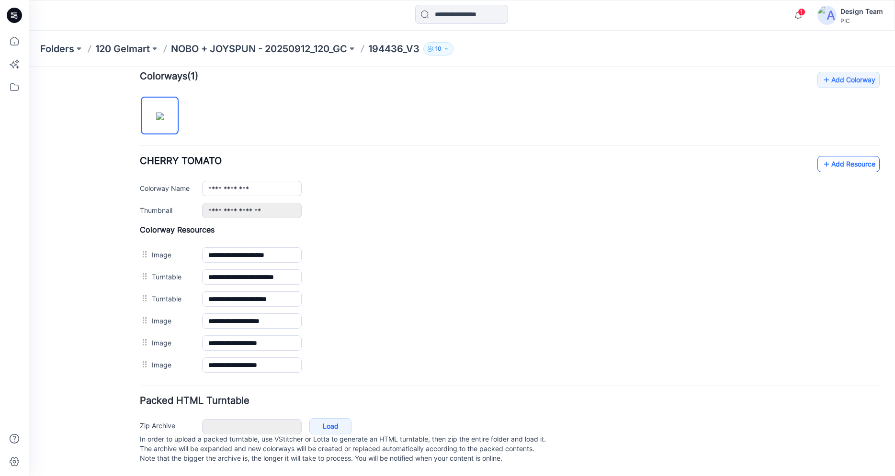
click at [843, 156] on link "Add Resource" at bounding box center [848, 164] width 62 height 16
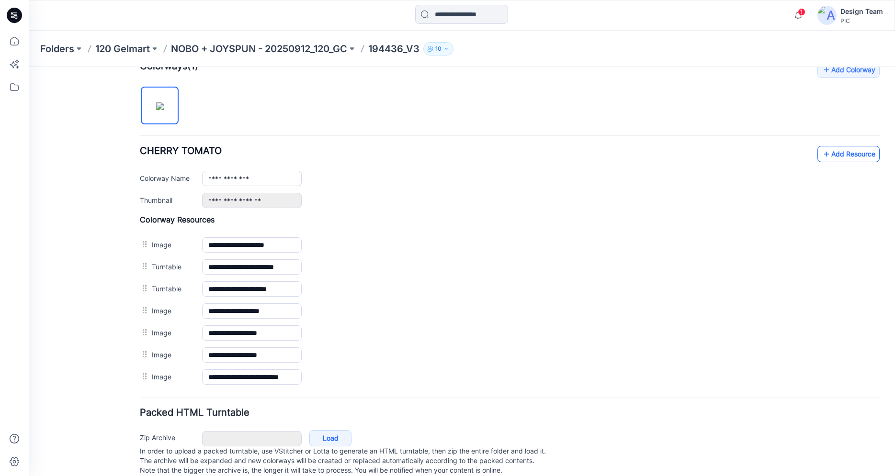
click at [832, 151] on link "Add Resource" at bounding box center [848, 154] width 62 height 16
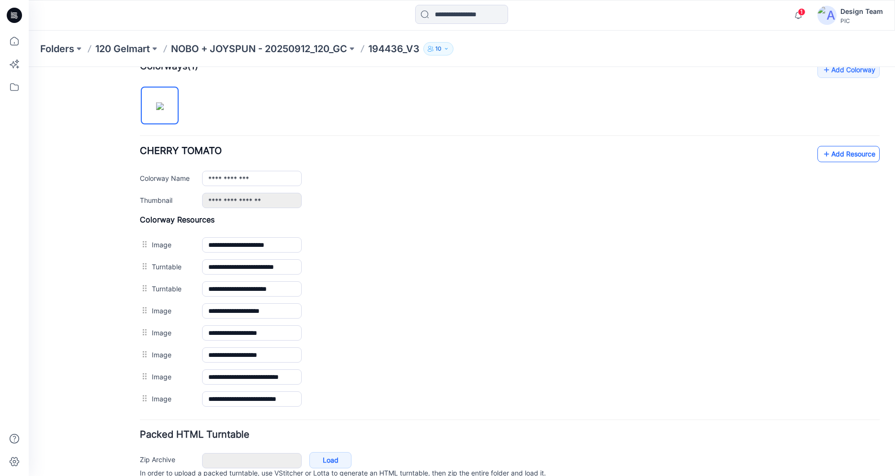
click at [838, 151] on link "Add Resource" at bounding box center [848, 154] width 62 height 16
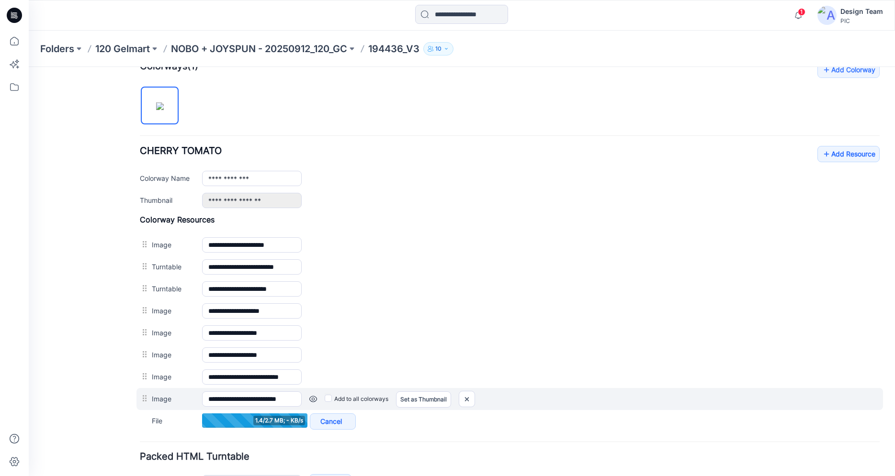
click at [315, 400] on link at bounding box center [313, 399] width 8 height 8
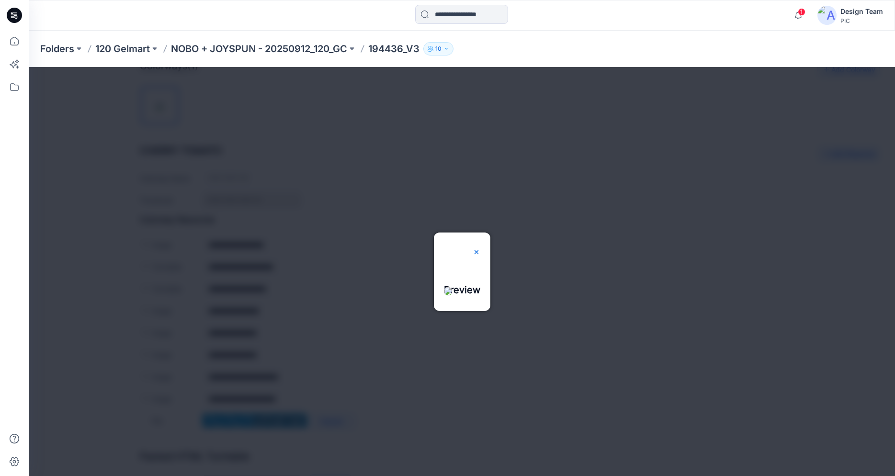
click at [480, 248] on img at bounding box center [477, 252] width 8 height 8
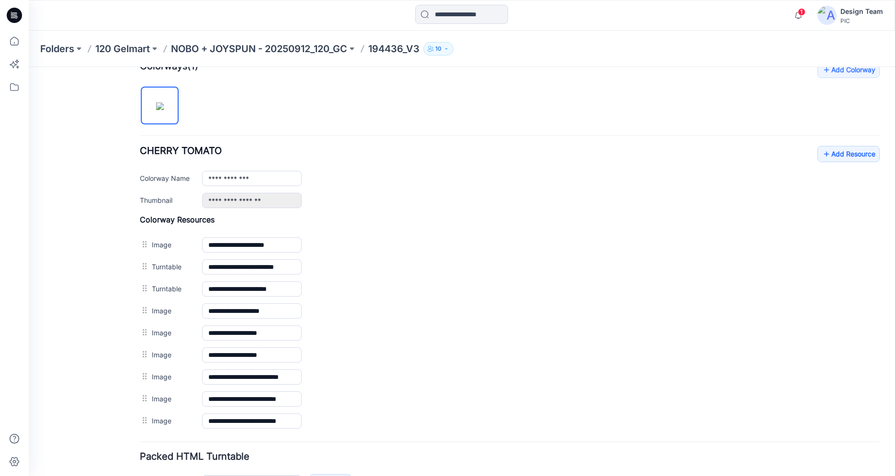
click at [17, 12] on icon at bounding box center [14, 15] width 15 height 15
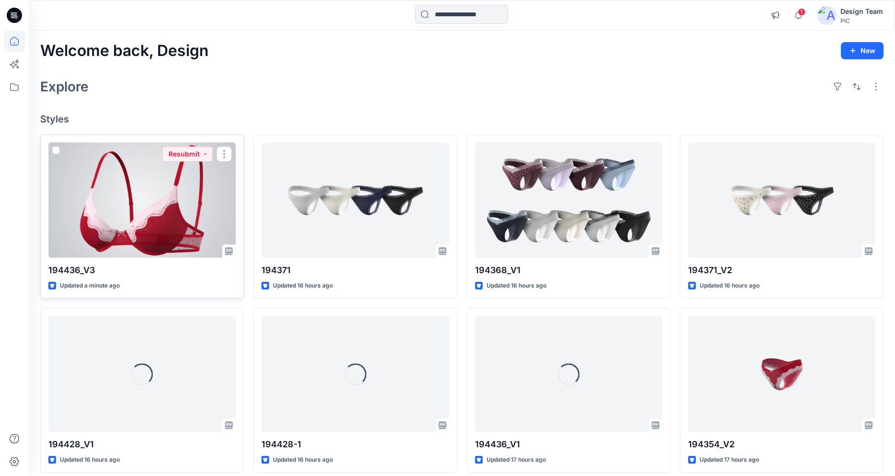
click at [169, 227] on div at bounding box center [141, 200] width 187 height 115
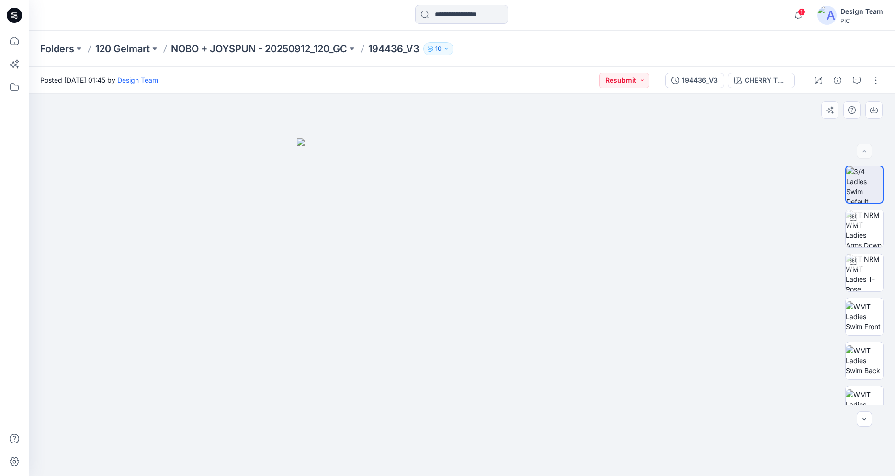
scroll to position [151, 0]
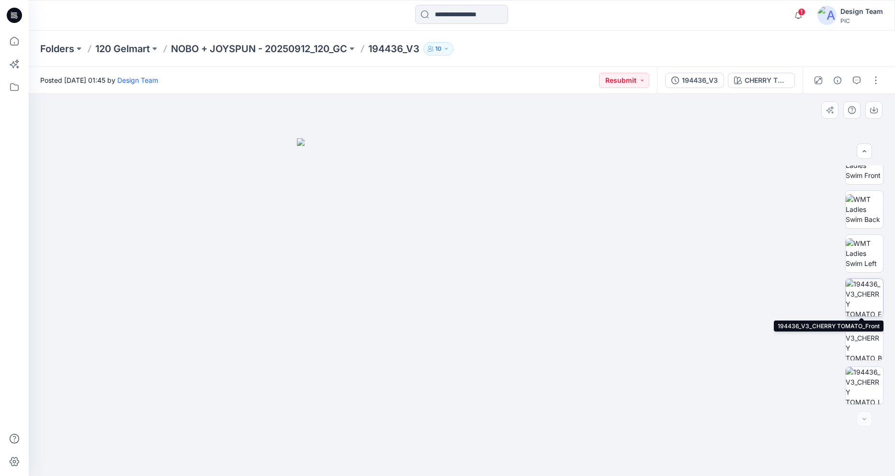
click at [852, 305] on img at bounding box center [863, 297] width 37 height 37
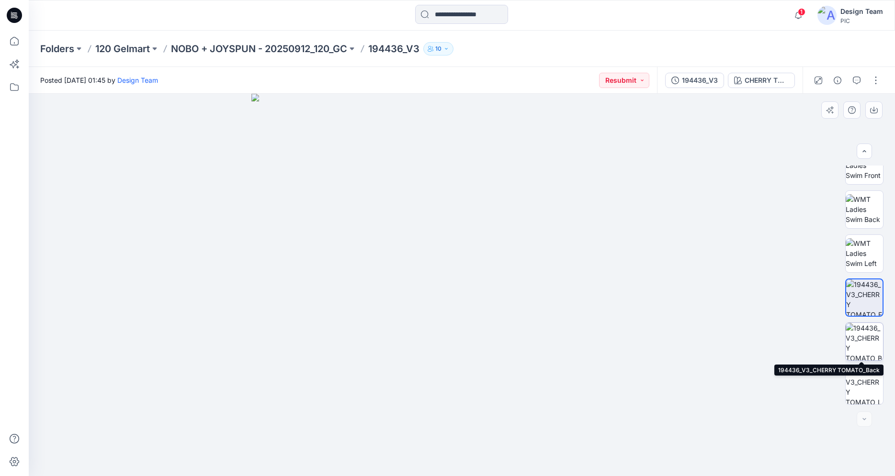
click at [859, 345] on img at bounding box center [863, 341] width 37 height 37
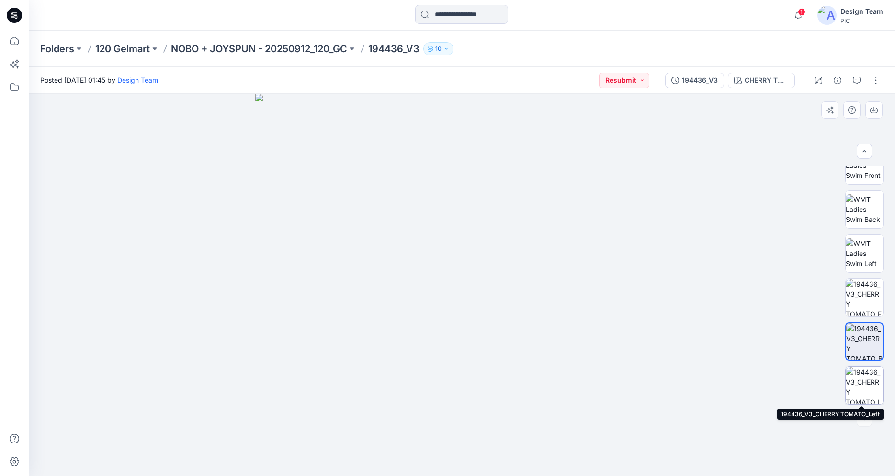
click at [861, 379] on img at bounding box center [863, 385] width 37 height 37
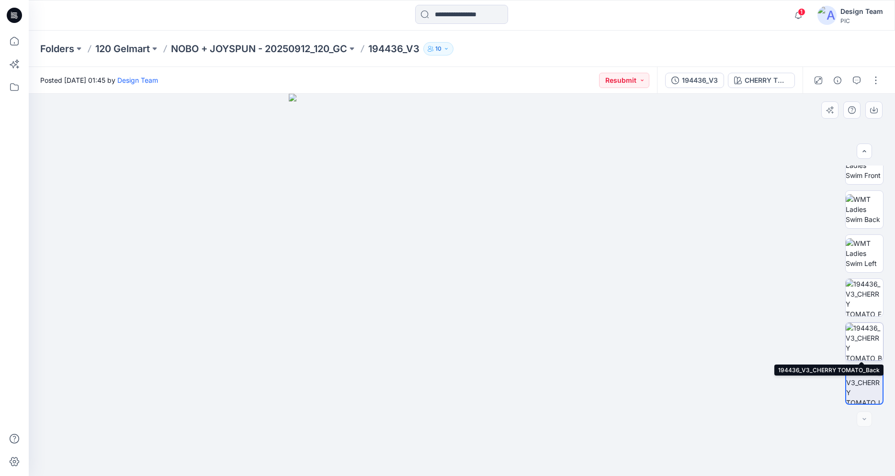
click at [865, 346] on img at bounding box center [863, 341] width 37 height 37
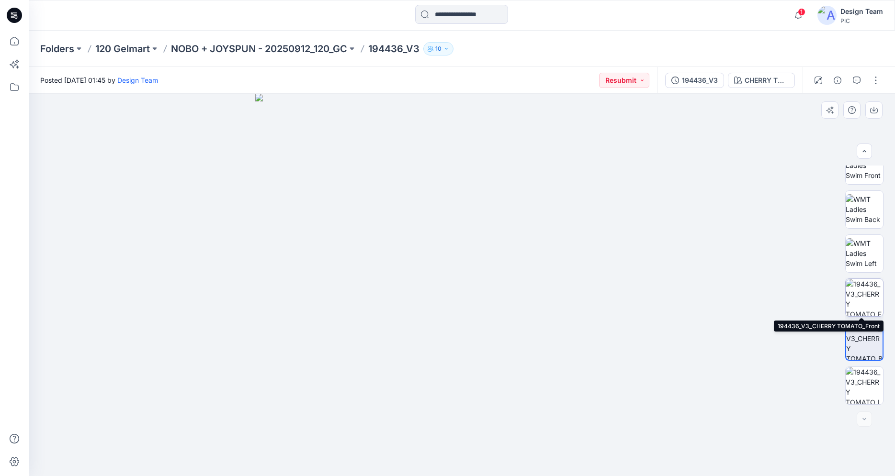
click at [864, 303] on img at bounding box center [863, 297] width 37 height 37
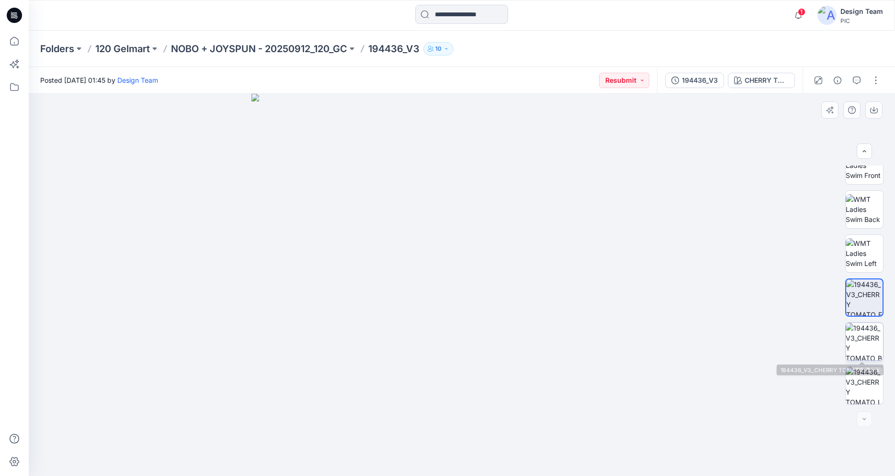
click at [871, 325] on img at bounding box center [863, 341] width 37 height 37
click at [861, 402] on img at bounding box center [863, 385] width 37 height 37
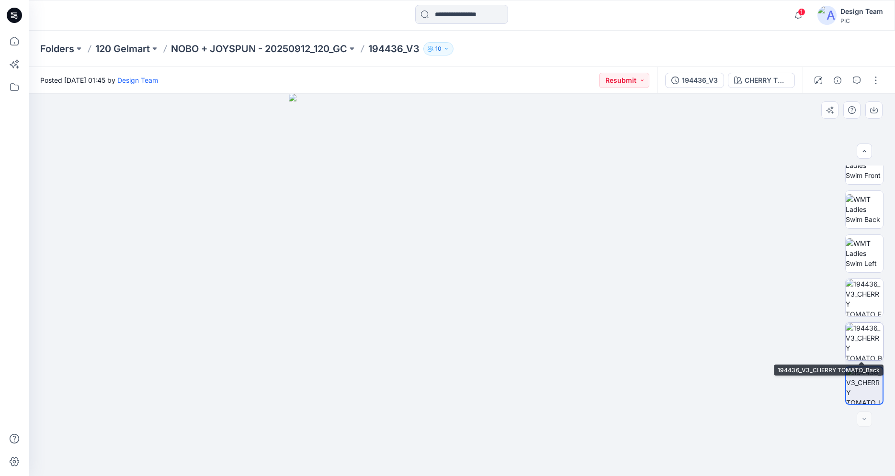
click at [863, 348] on img at bounding box center [863, 341] width 37 height 37
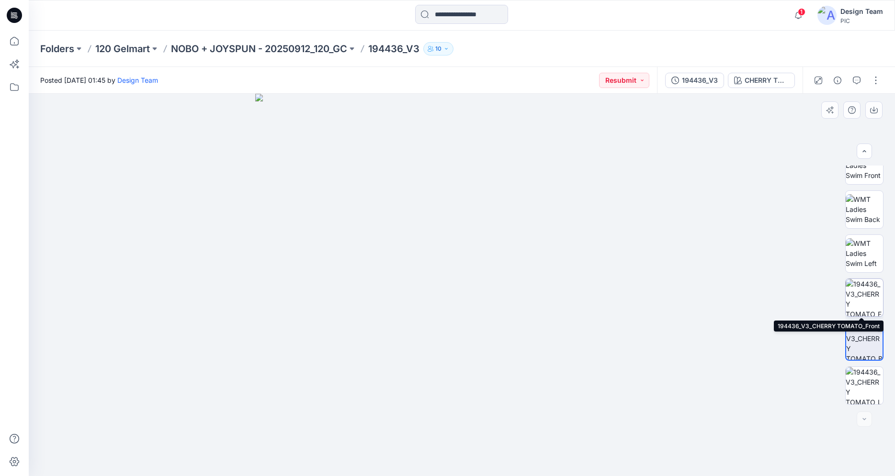
click at [855, 298] on img at bounding box center [863, 297] width 37 height 37
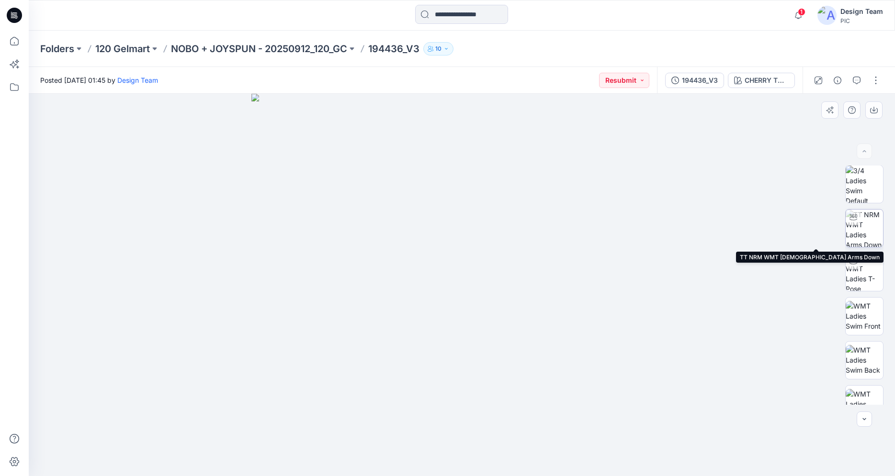
scroll to position [0, 0]
click at [869, 227] on img at bounding box center [863, 228] width 37 height 37
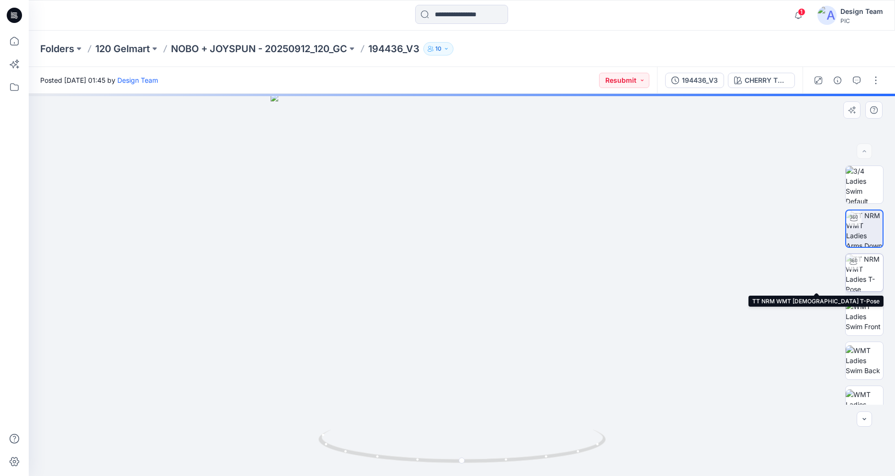
click at [861, 258] on img at bounding box center [863, 272] width 37 height 37
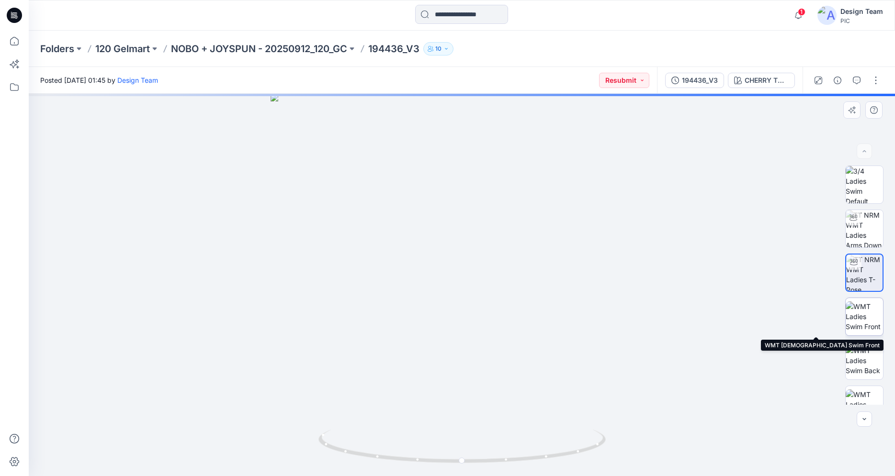
click at [862, 316] on img at bounding box center [863, 317] width 37 height 30
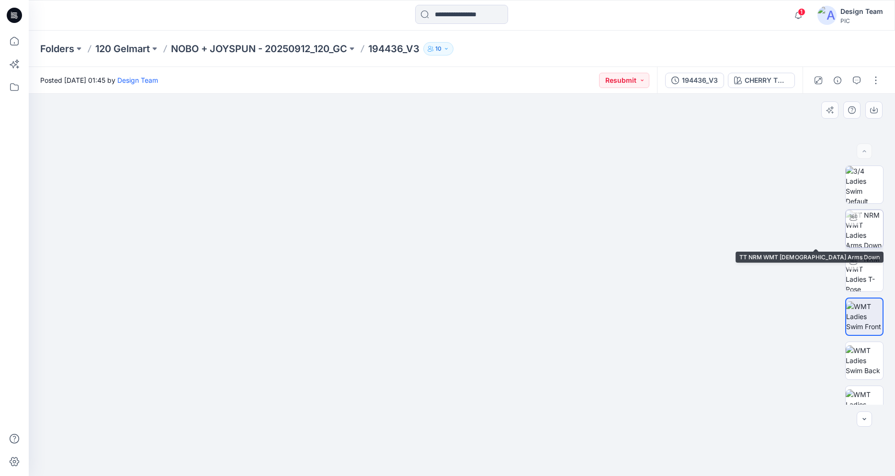
click at [855, 217] on icon at bounding box center [853, 218] width 8 height 8
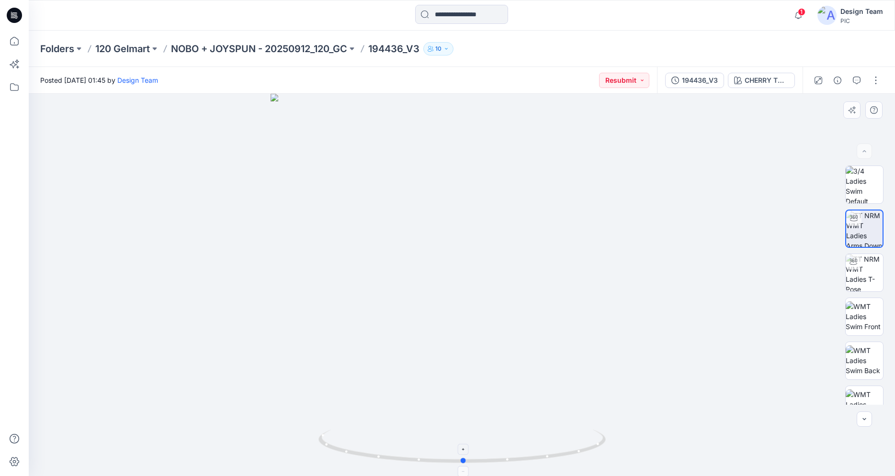
click at [496, 462] on icon at bounding box center [463, 448] width 290 height 36
click at [863, 270] on img at bounding box center [863, 272] width 37 height 37
drag, startPoint x: 518, startPoint y: 462, endPoint x: 554, endPoint y: 428, distance: 50.1
click at [554, 428] on div at bounding box center [462, 285] width 866 height 383
drag, startPoint x: 548, startPoint y: 185, endPoint x: 452, endPoint y: -26, distance: 231.6
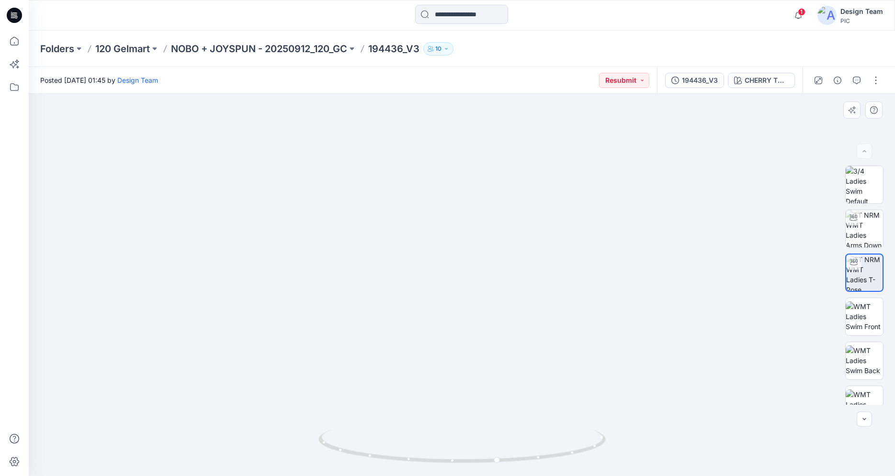
drag, startPoint x: 446, startPoint y: 271, endPoint x: 432, endPoint y: 384, distance: 113.9
drag, startPoint x: 533, startPoint y: 458, endPoint x: 427, endPoint y: 456, distance: 106.8
click at [427, 456] on icon at bounding box center [463, 448] width 290 height 36
drag, startPoint x: 404, startPoint y: 375, endPoint x: 440, endPoint y: 225, distance: 154.2
drag, startPoint x: 513, startPoint y: 462, endPoint x: 464, endPoint y: 461, distance: 48.8
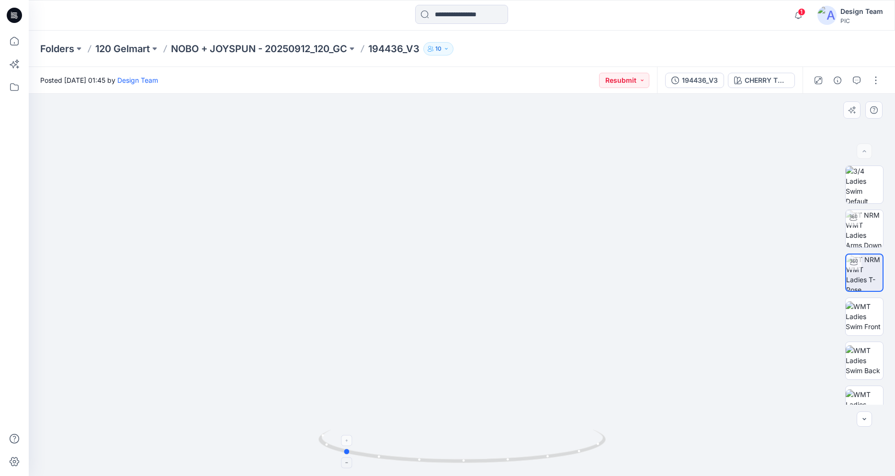
click at [464, 461] on icon at bounding box center [463, 448] width 290 height 36
drag, startPoint x: 477, startPoint y: 336, endPoint x: 441, endPoint y: 443, distance: 113.5
drag, startPoint x: 481, startPoint y: 293, endPoint x: 439, endPoint y: 339, distance: 63.1
drag, startPoint x: 532, startPoint y: 461, endPoint x: 380, endPoint y: 437, distance: 154.2
click at [380, 437] on icon at bounding box center [463, 448] width 290 height 36
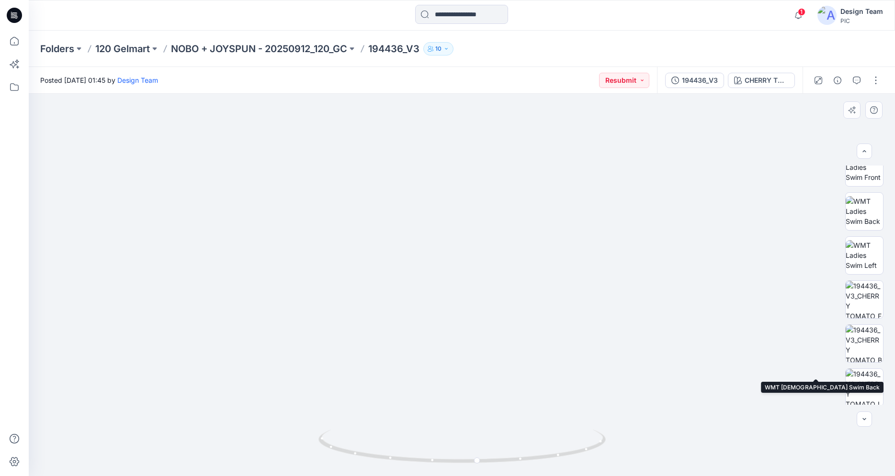
scroll to position [151, 0]
click at [17, 17] on icon at bounding box center [15, 17] width 3 height 0
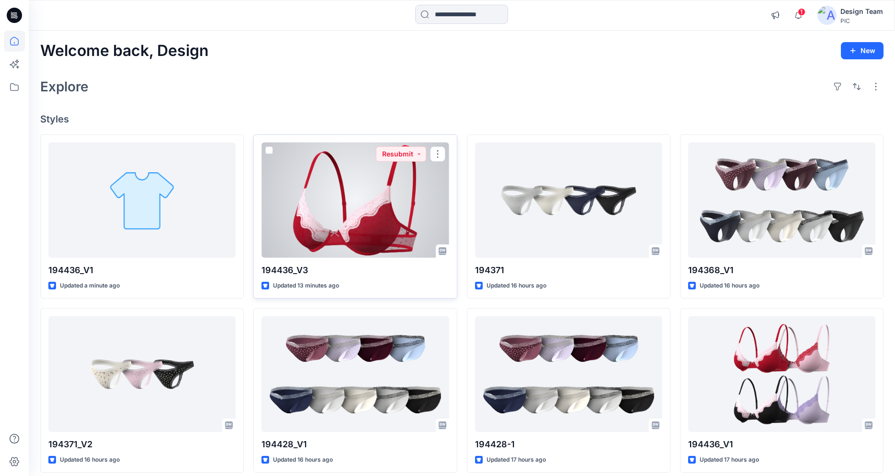
click at [333, 199] on div at bounding box center [354, 200] width 187 height 115
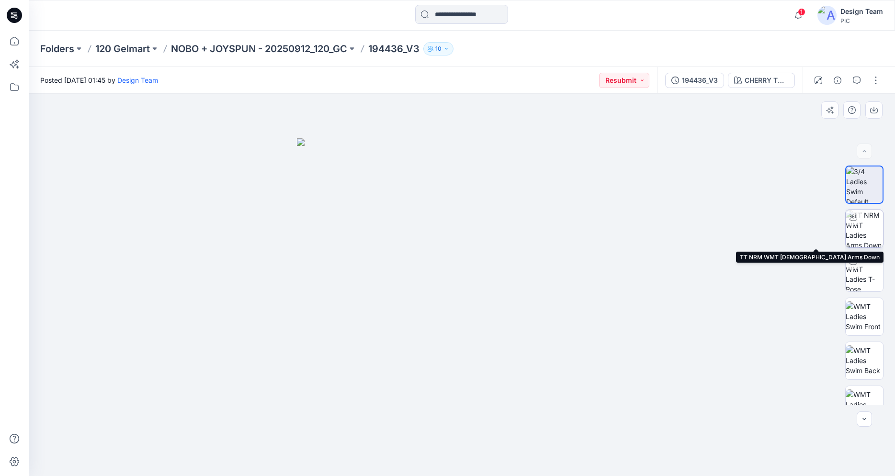
click at [857, 235] on img at bounding box center [863, 228] width 37 height 37
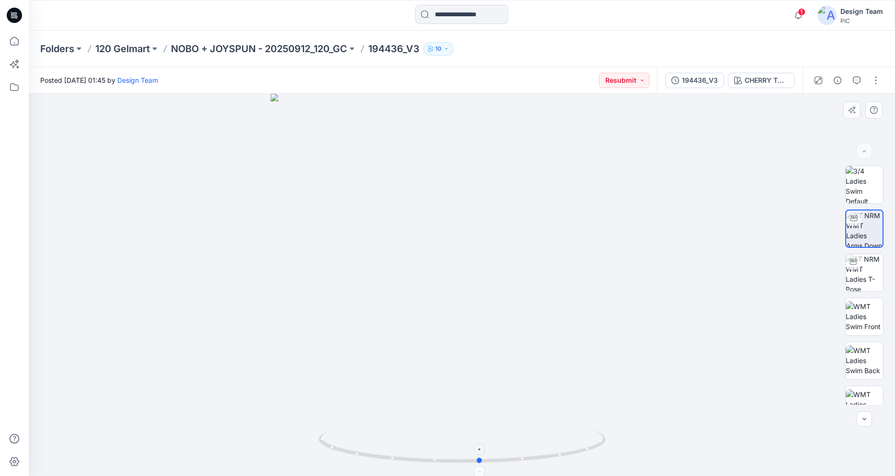
drag, startPoint x: 531, startPoint y: 459, endPoint x: 564, endPoint y: 441, distance: 37.5
click at [564, 441] on icon at bounding box center [463, 448] width 290 height 36
click at [866, 279] on img at bounding box center [863, 272] width 37 height 37
drag, startPoint x: 570, startPoint y: 455, endPoint x: 423, endPoint y: 438, distance: 148.5
click at [422, 438] on icon at bounding box center [463, 448] width 290 height 36
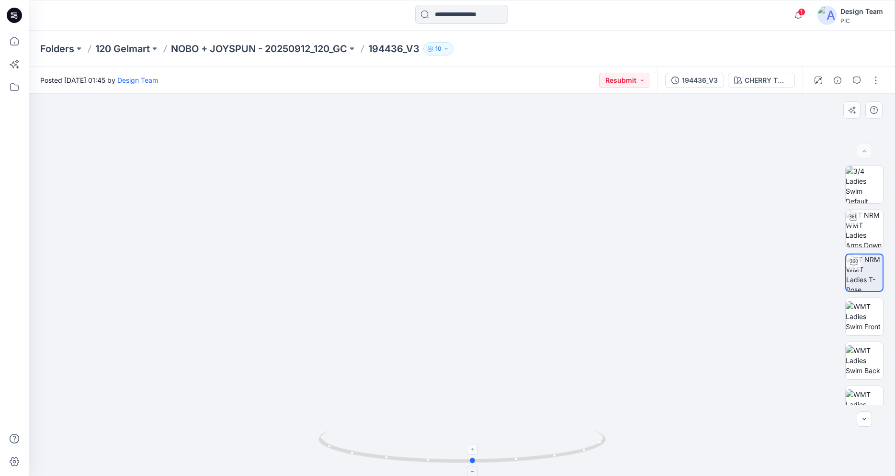
drag, startPoint x: 563, startPoint y: 456, endPoint x: 436, endPoint y: 436, distance: 128.4
click at [436, 436] on icon at bounding box center [463, 448] width 290 height 36
click at [16, 17] on icon at bounding box center [15, 17] width 3 height 0
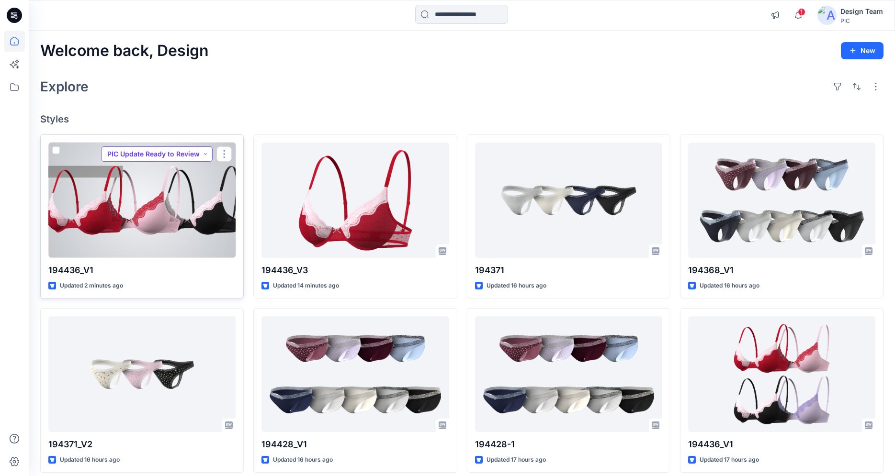
click at [172, 153] on button "PIC Update Ready to Review" at bounding box center [157, 153] width 112 height 15
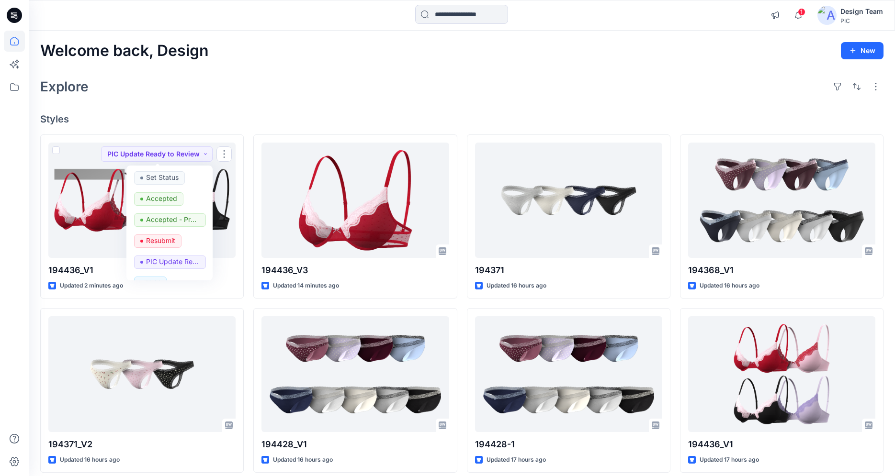
drag, startPoint x: 204, startPoint y: 113, endPoint x: 201, endPoint y: 118, distance: 6.0
click at [204, 113] on div "Welcome back, Design New Explore Styles 194436_V1 Updated 2 minutes ago PIC Upd…" at bounding box center [462, 362] width 866 height 663
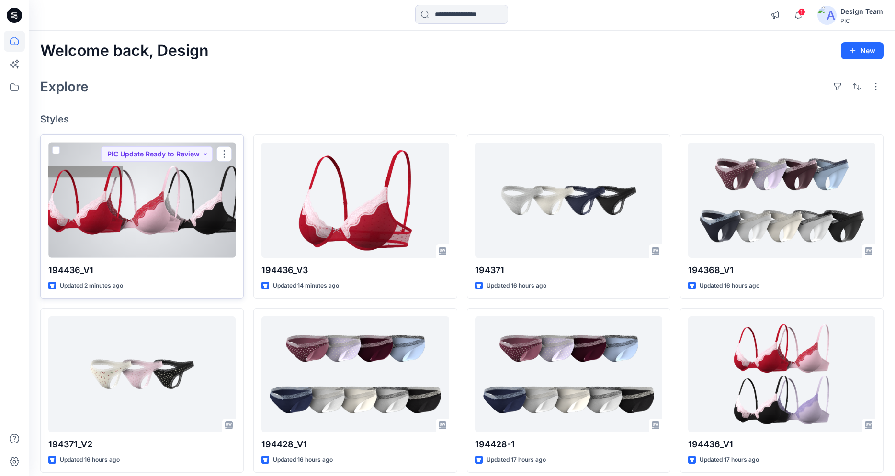
drag, startPoint x: 173, startPoint y: 156, endPoint x: 167, endPoint y: 164, distance: 10.5
click at [173, 155] on button "PIC Update Ready to Review" at bounding box center [157, 153] width 112 height 15
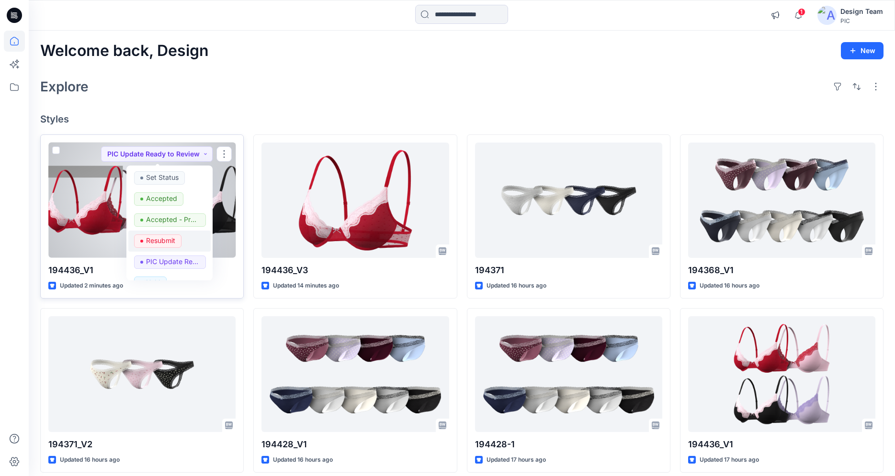
click at [155, 238] on p "Resubmit" at bounding box center [160, 241] width 29 height 12
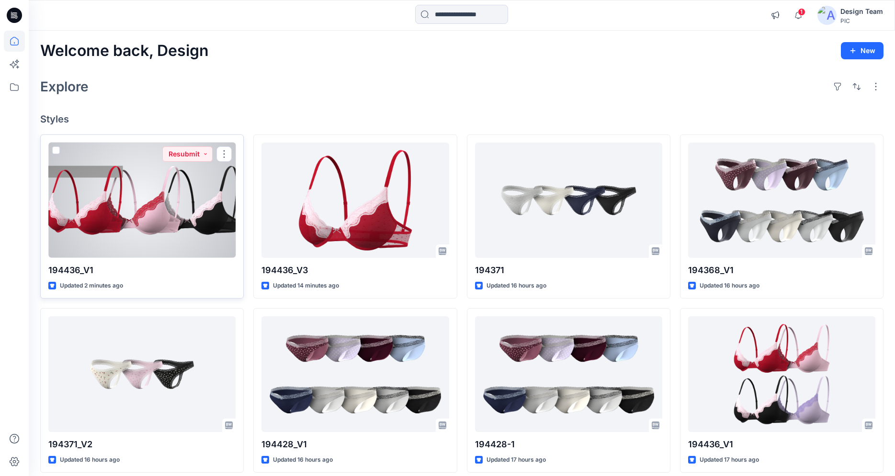
click at [141, 222] on div at bounding box center [141, 200] width 187 height 115
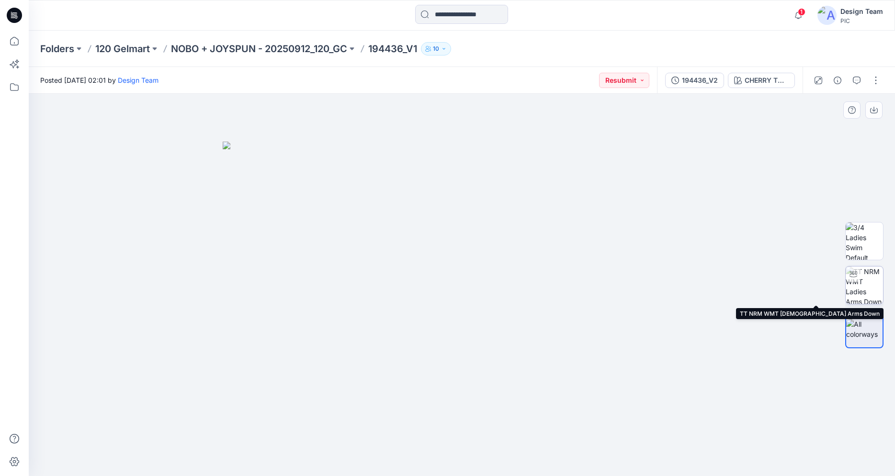
click at [876, 293] on img at bounding box center [863, 285] width 37 height 37
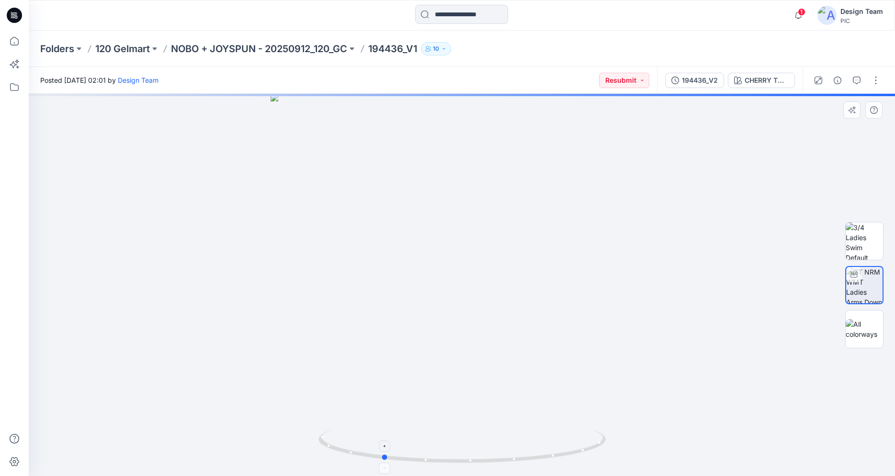
drag, startPoint x: 549, startPoint y: 459, endPoint x: 531, endPoint y: 439, distance: 25.8
click at [468, 460] on icon at bounding box center [463, 448] width 290 height 36
click at [852, 330] on img at bounding box center [863, 329] width 37 height 20
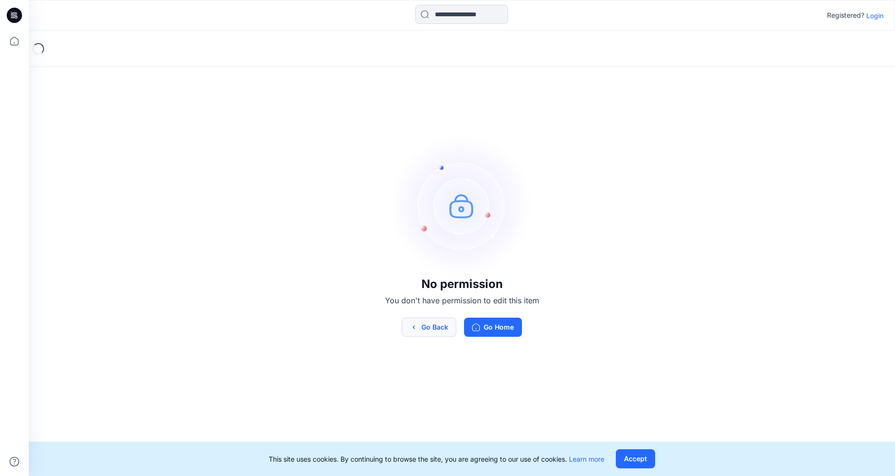
click at [437, 330] on button "Go Back" at bounding box center [429, 327] width 55 height 19
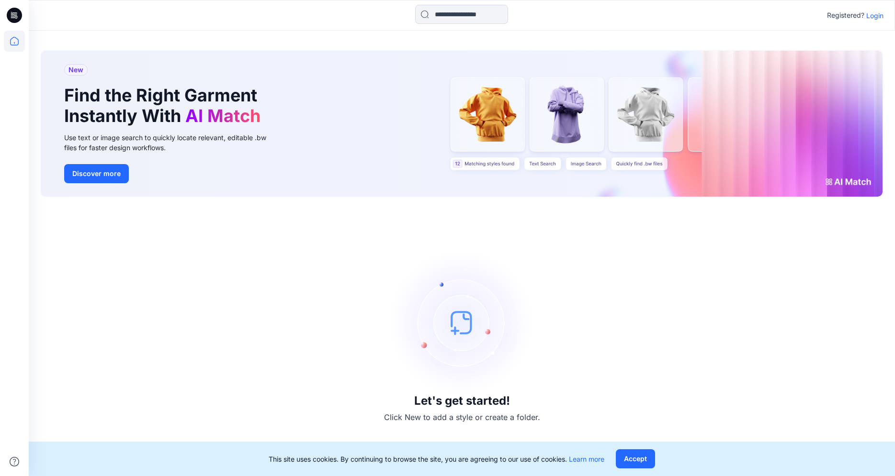
click at [877, 17] on p "Login" at bounding box center [874, 16] width 17 height 10
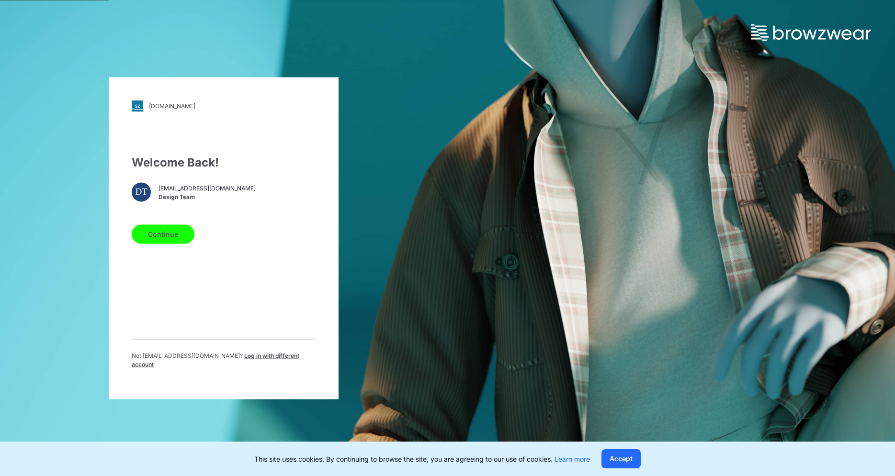
click at [168, 230] on button "Continue" at bounding box center [163, 234] width 63 height 19
click at [165, 237] on button "Continue" at bounding box center [163, 234] width 63 height 19
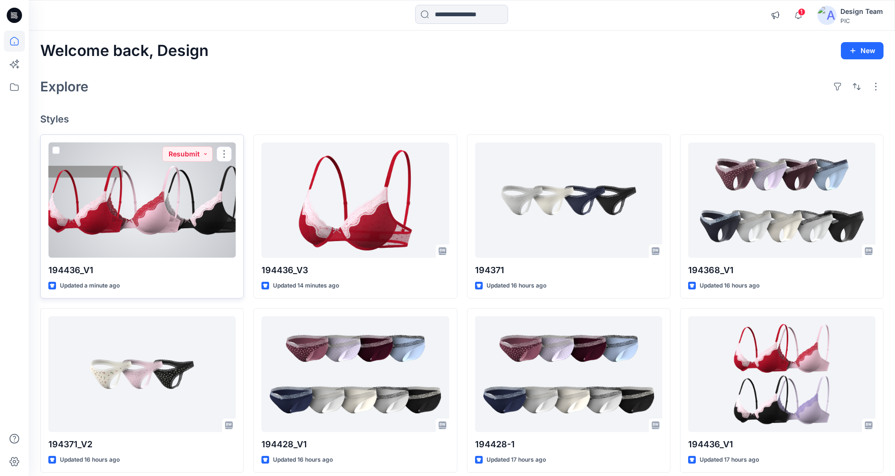
click at [199, 236] on div at bounding box center [141, 200] width 187 height 115
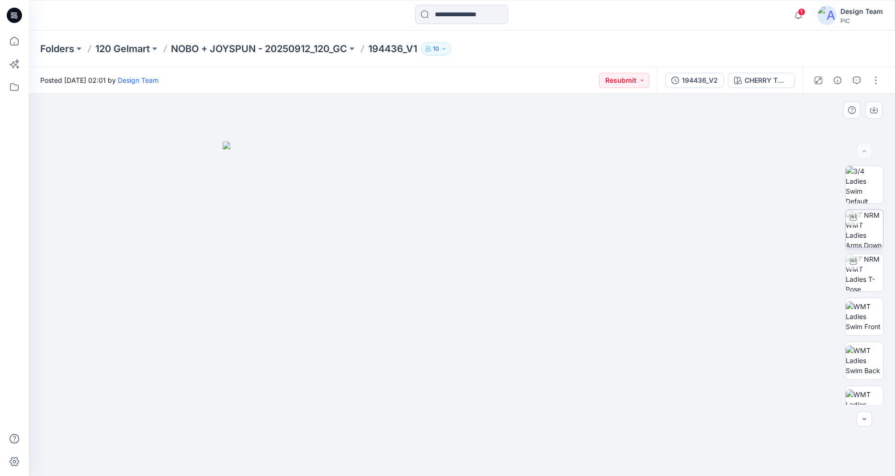
click at [864, 234] on img at bounding box center [863, 228] width 37 height 37
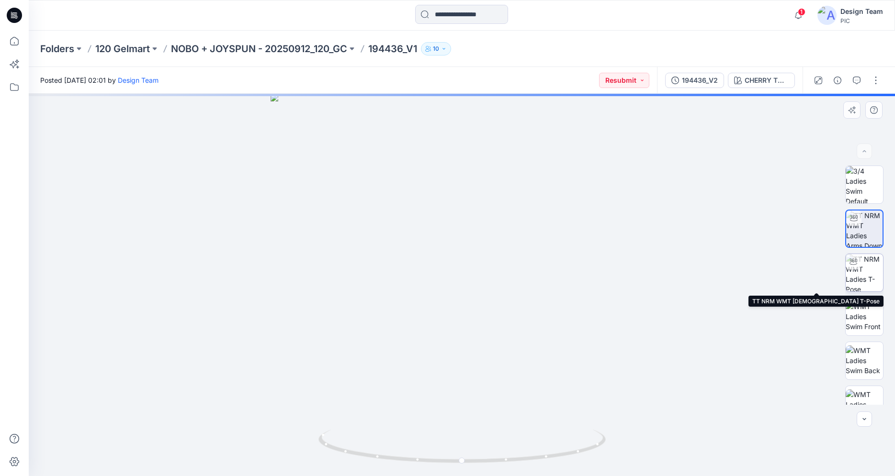
click at [866, 278] on img at bounding box center [863, 272] width 37 height 37
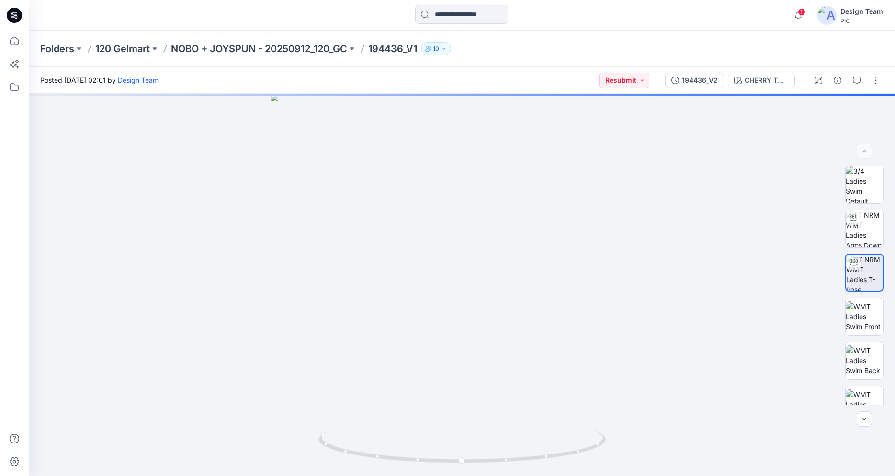
click at [11, 12] on icon at bounding box center [11, 12] width 1 height 0
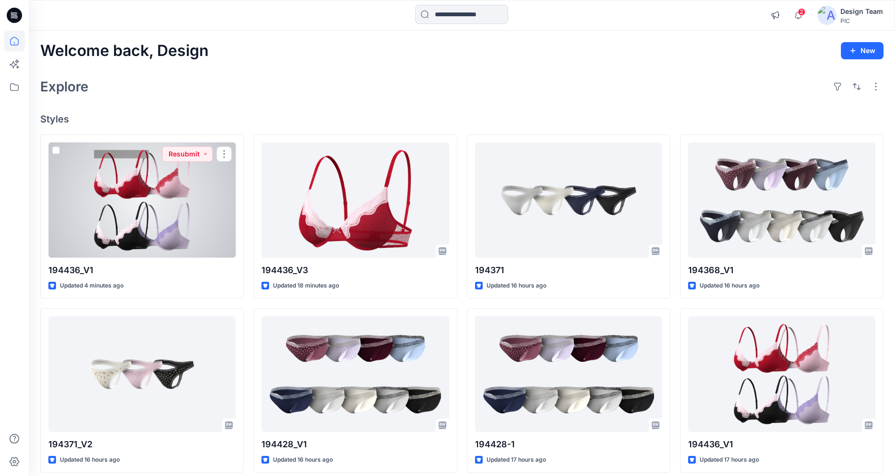
click at [175, 240] on div at bounding box center [141, 200] width 187 height 115
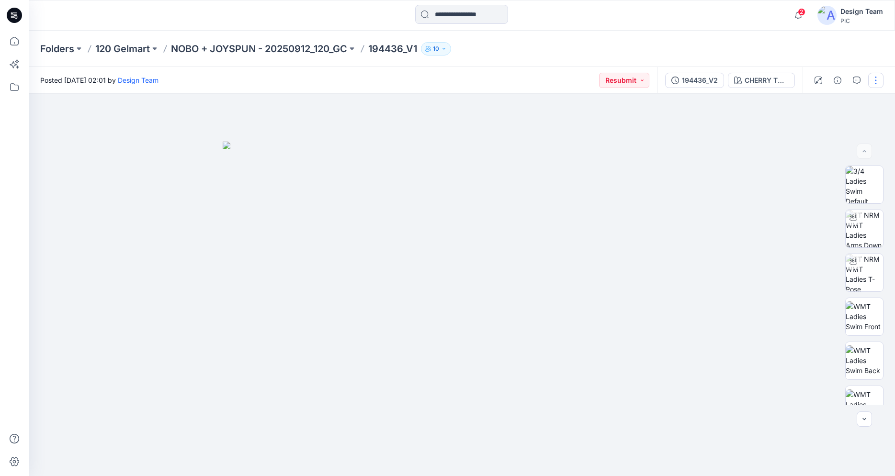
click at [878, 83] on button "button" at bounding box center [875, 80] width 15 height 15
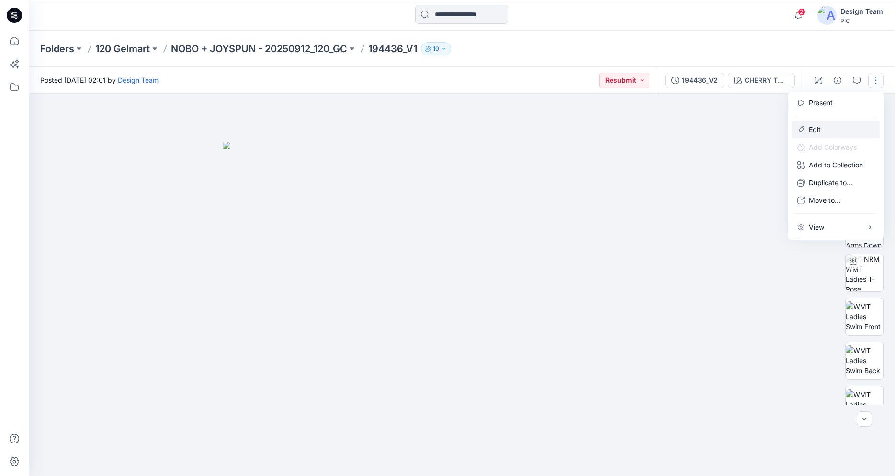
click at [824, 125] on button "Edit" at bounding box center [835, 130] width 88 height 18
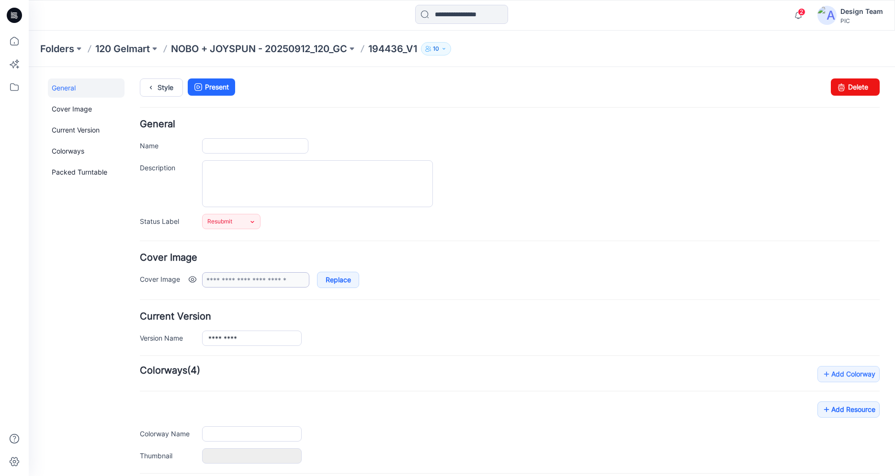
type input "*********"
type input "**********"
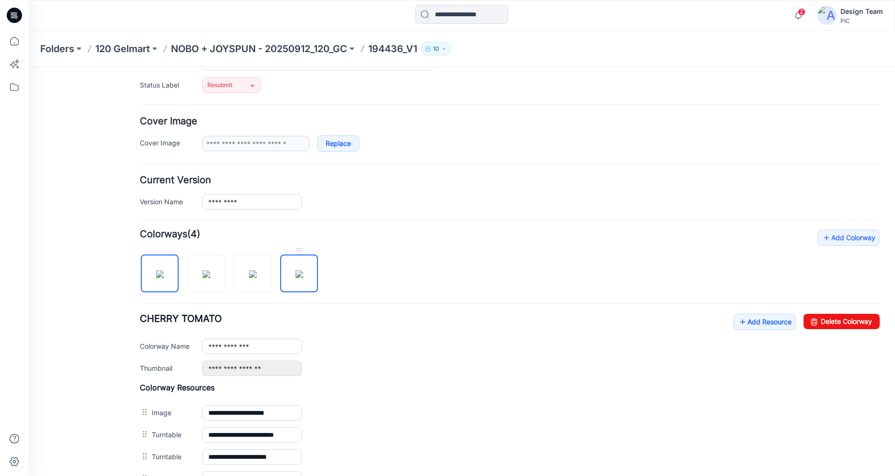
scroll to position [115, 0]
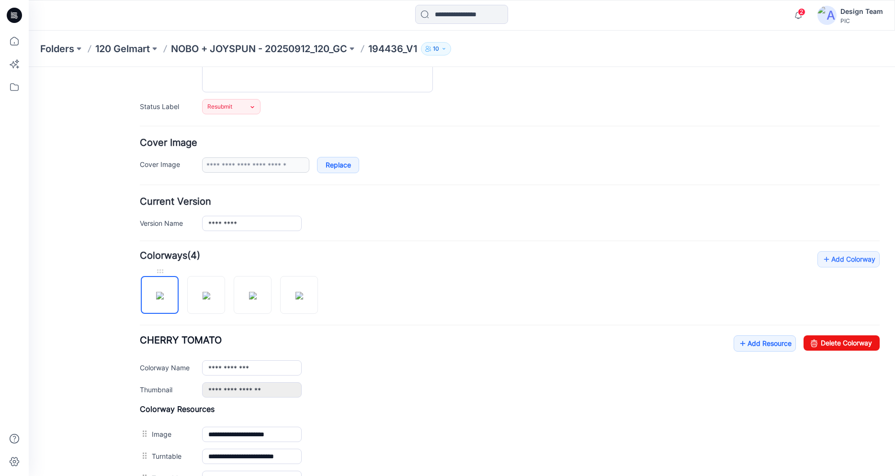
click at [161, 296] on img at bounding box center [160, 296] width 8 height 8
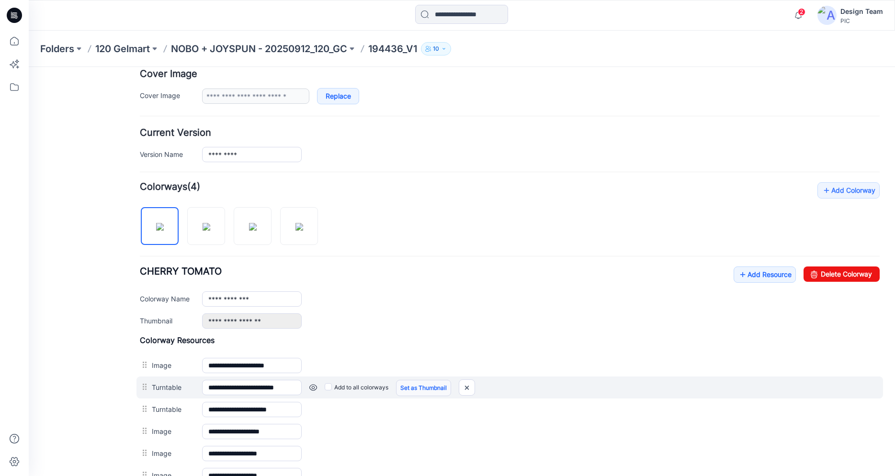
scroll to position [230, 0]
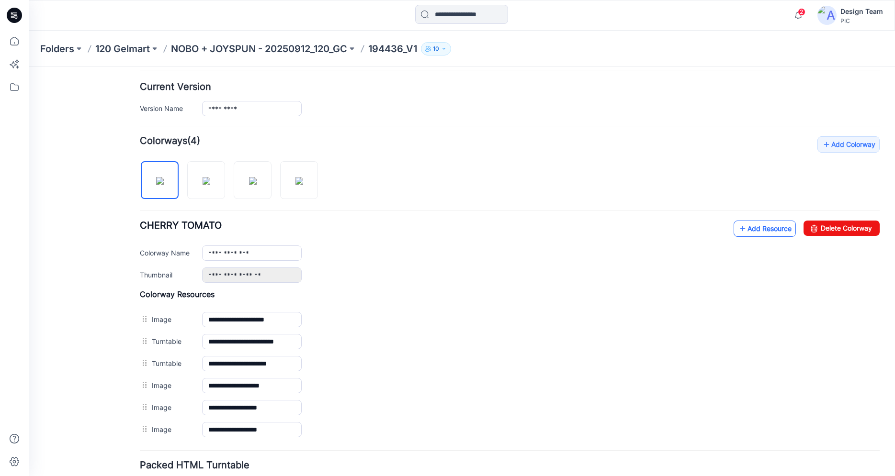
click at [756, 231] on link "Add Resource" at bounding box center [764, 229] width 62 height 16
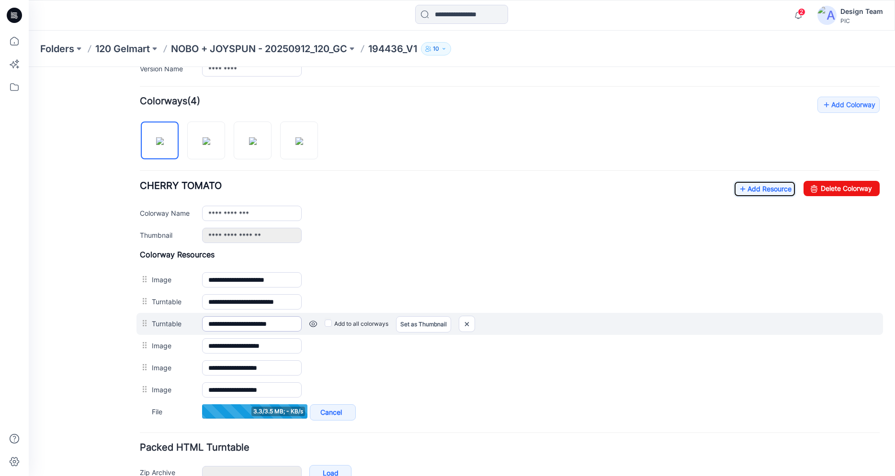
scroll to position [269, 0]
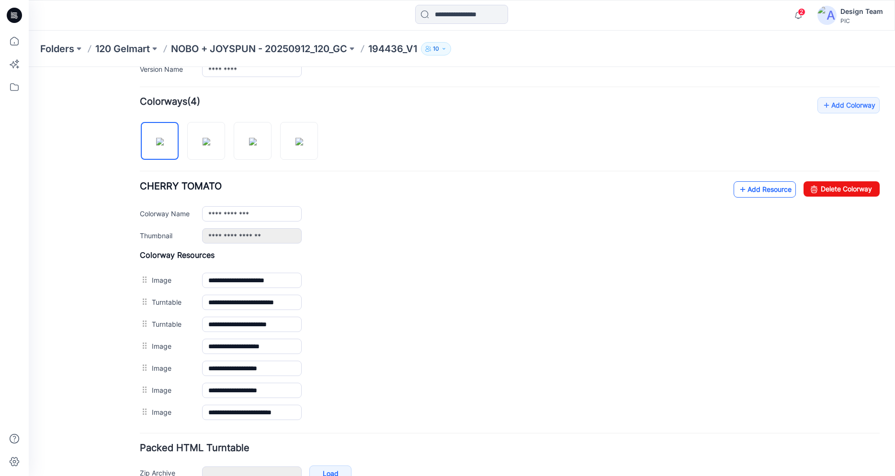
click at [746, 187] on link "Add Resource" at bounding box center [764, 189] width 62 height 16
click at [763, 184] on link "Add Resource" at bounding box center [764, 189] width 62 height 16
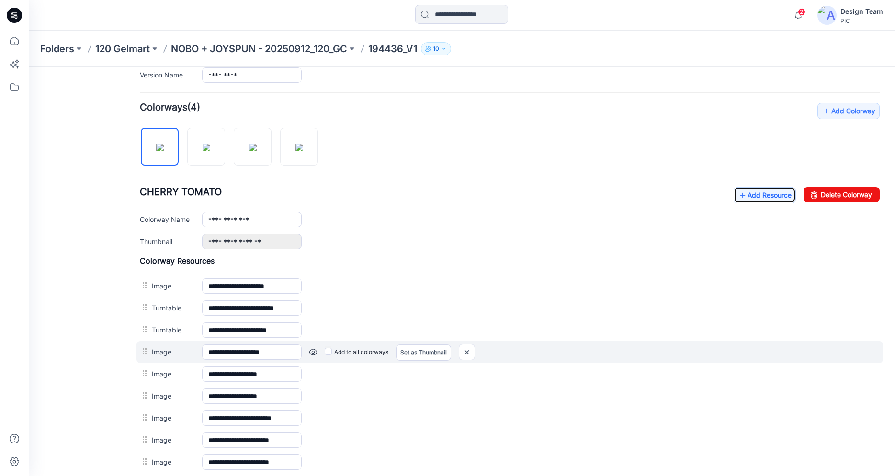
scroll to position [198, 0]
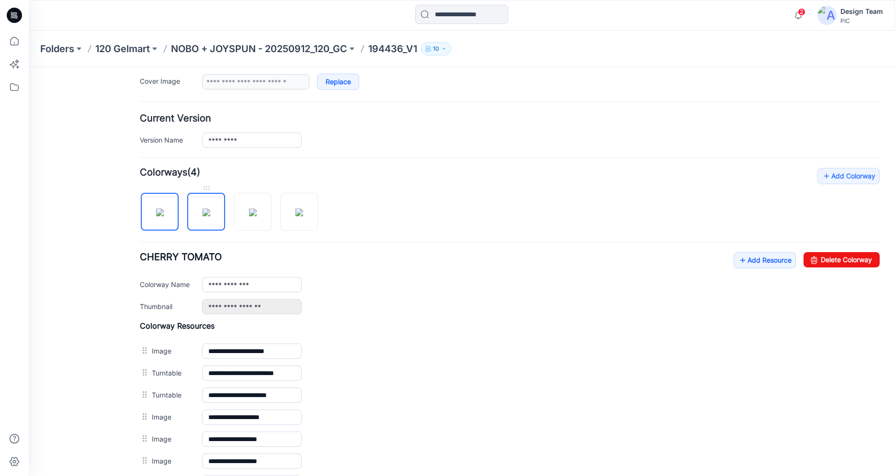
click at [208, 212] on img at bounding box center [207, 213] width 8 height 8
click at [739, 257] on icon at bounding box center [743, 260] width 10 height 15
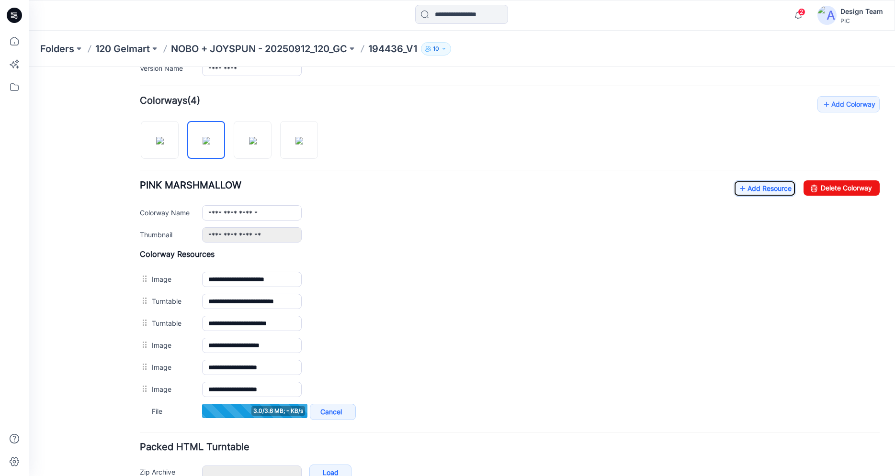
scroll to position [313, 0]
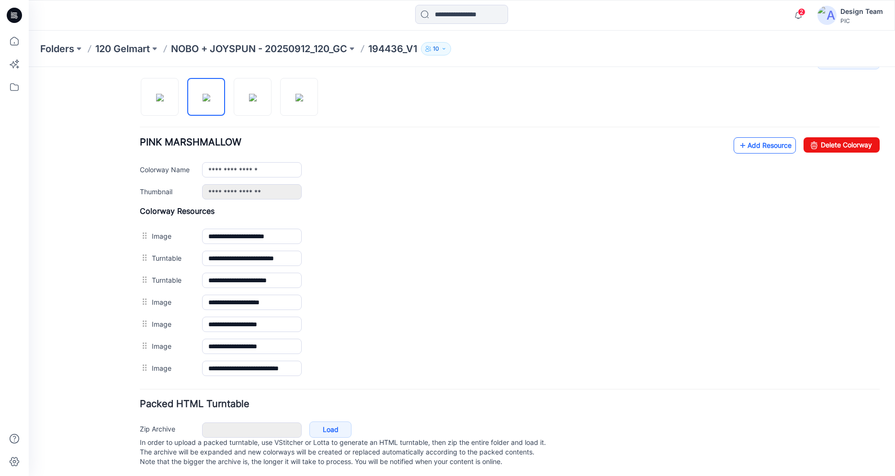
click at [754, 144] on link "Add Resource" at bounding box center [764, 145] width 62 height 16
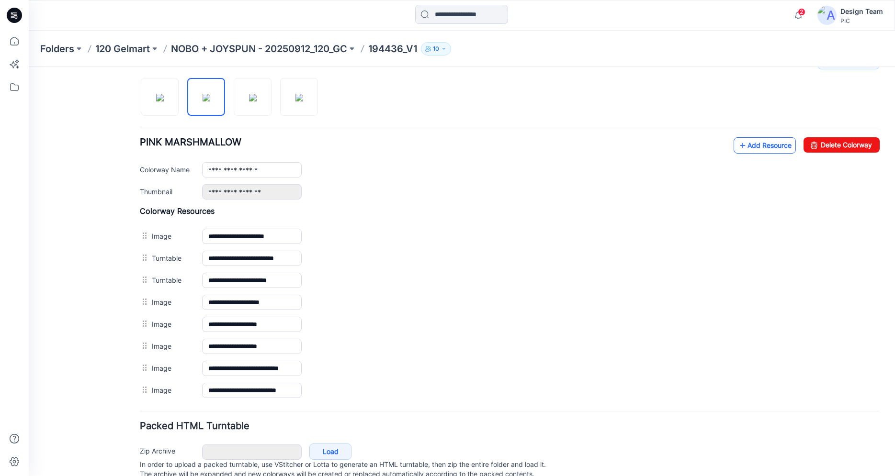
click at [742, 151] on link "Add Resource" at bounding box center [764, 145] width 62 height 16
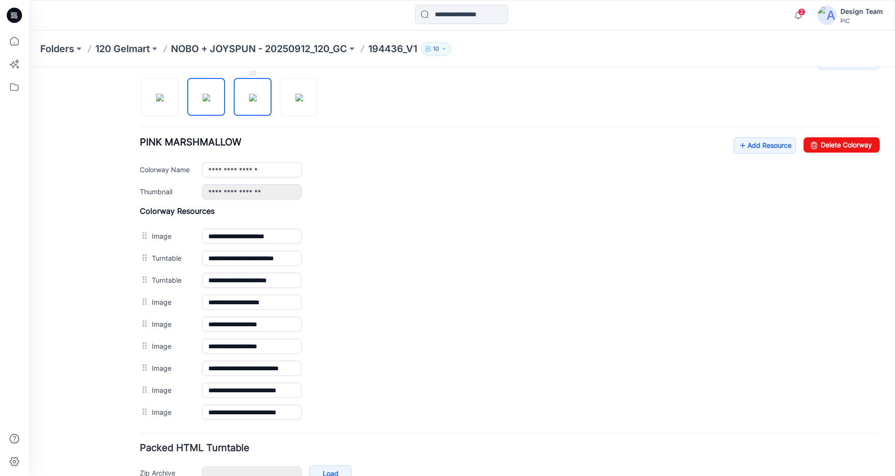
click at [254, 101] on img at bounding box center [253, 98] width 8 height 8
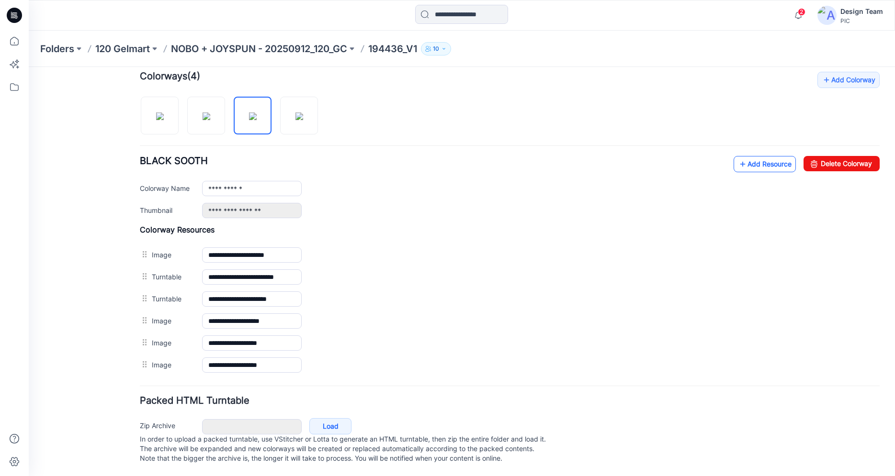
click at [738, 157] on icon at bounding box center [743, 164] width 10 height 15
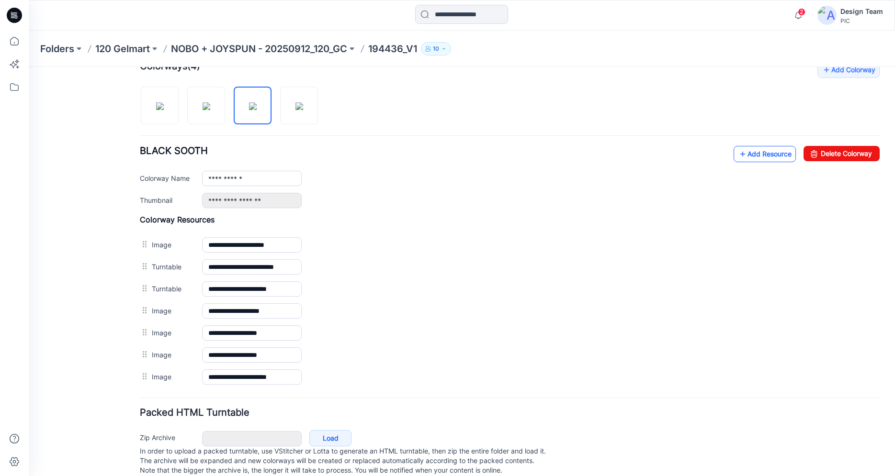
click at [765, 159] on link "Add Resource" at bounding box center [764, 154] width 62 height 16
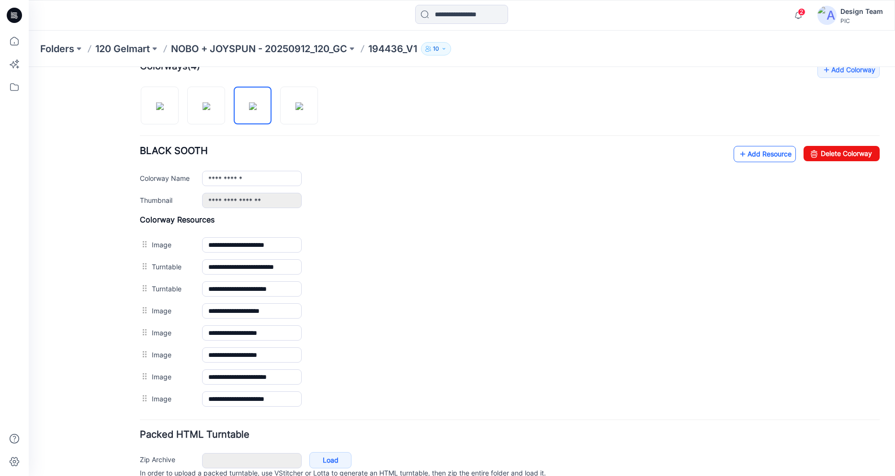
click at [780, 157] on link "Add Resource" at bounding box center [764, 154] width 62 height 16
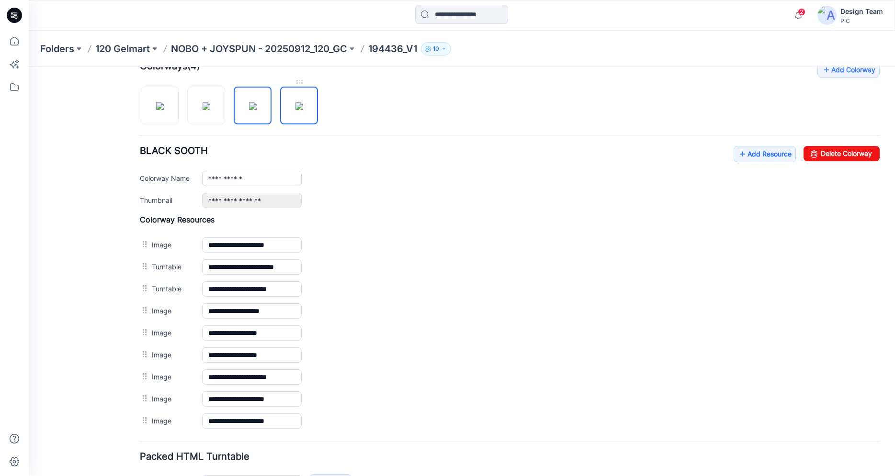
click at [297, 110] on img at bounding box center [299, 106] width 8 height 8
type input "**********"
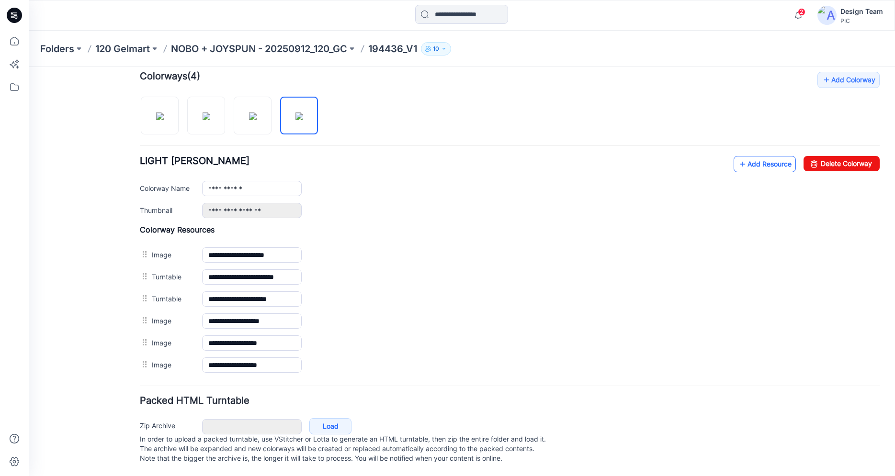
click at [743, 156] on link "Add Resource" at bounding box center [764, 164] width 62 height 16
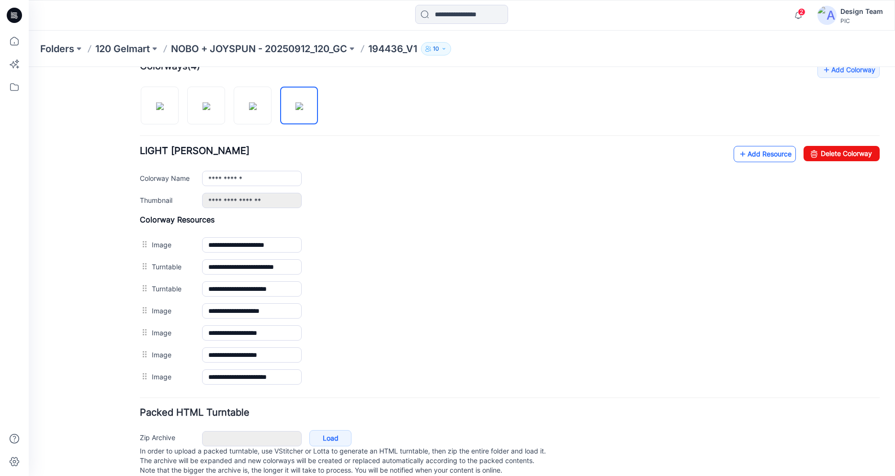
click at [741, 157] on link "Add Resource" at bounding box center [764, 154] width 62 height 16
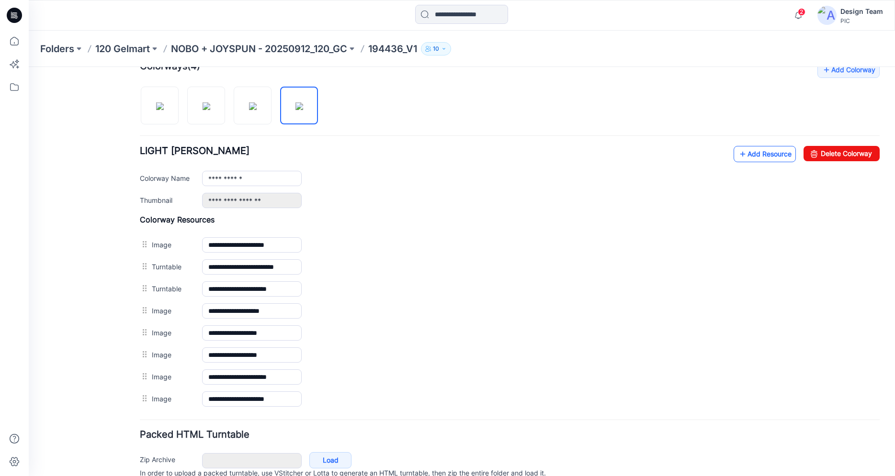
click at [763, 155] on link "Add Resource" at bounding box center [764, 154] width 62 height 16
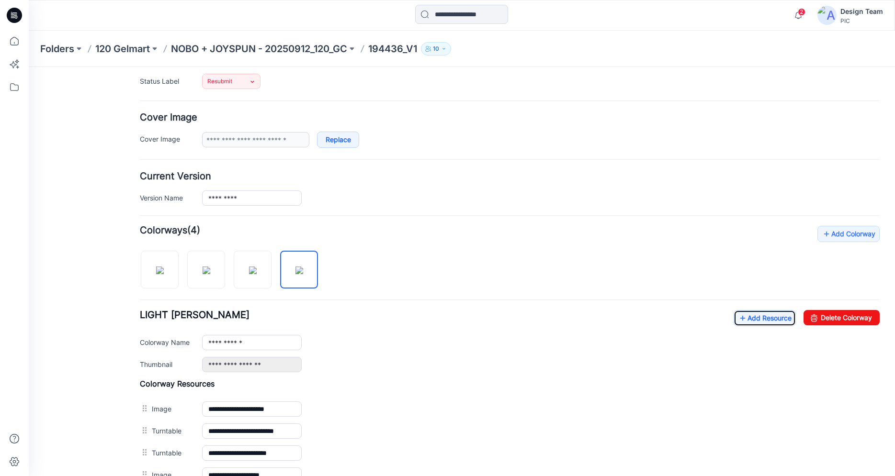
scroll to position [313, 0]
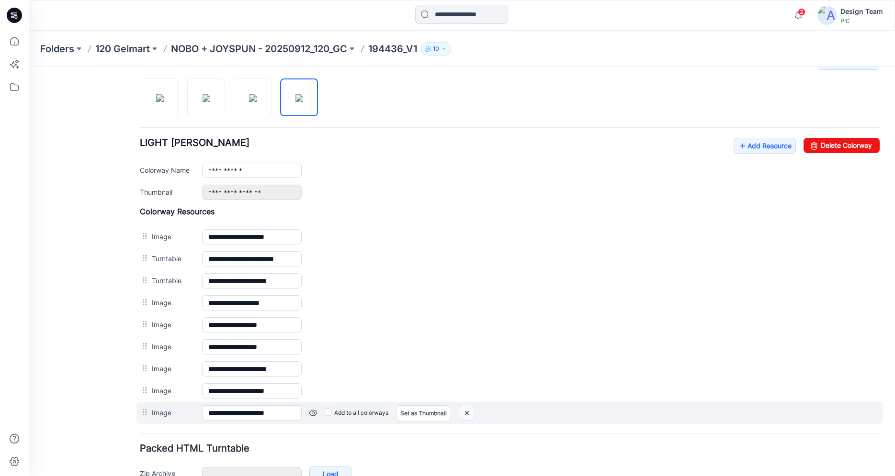
click at [472, 415] on img at bounding box center [466, 413] width 15 height 16
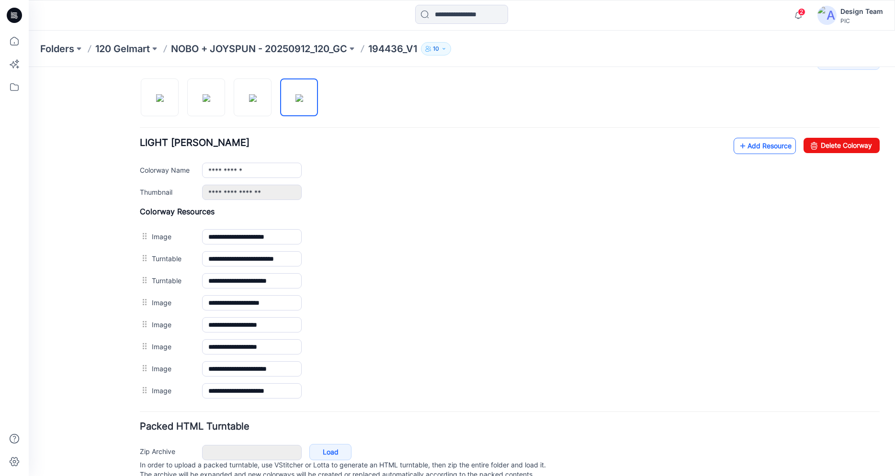
click at [769, 146] on link "Add Resource" at bounding box center [764, 146] width 62 height 16
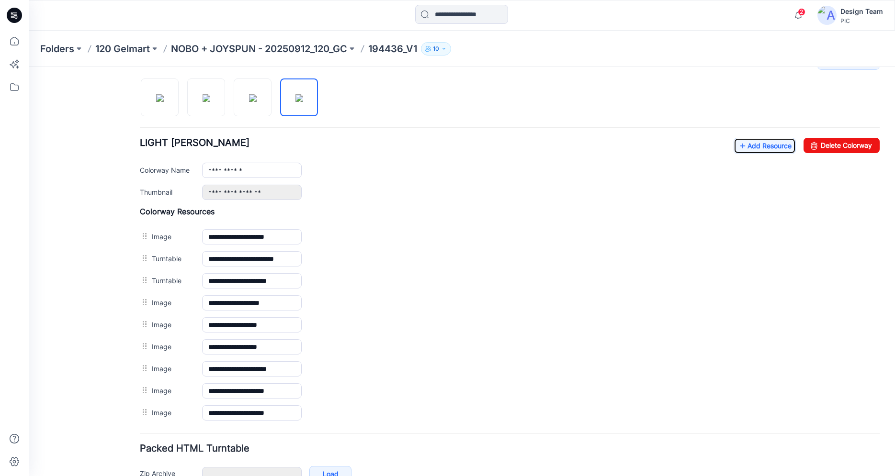
click at [13, 17] on icon at bounding box center [14, 15] width 15 height 15
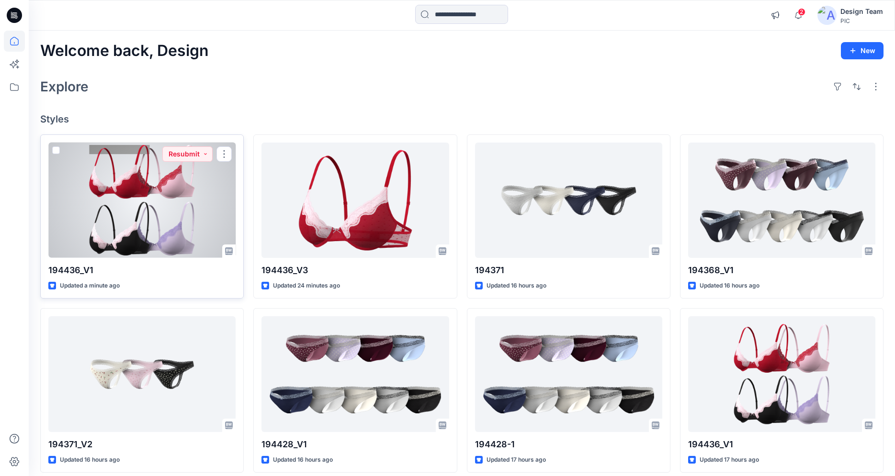
click at [169, 230] on div at bounding box center [141, 200] width 187 height 115
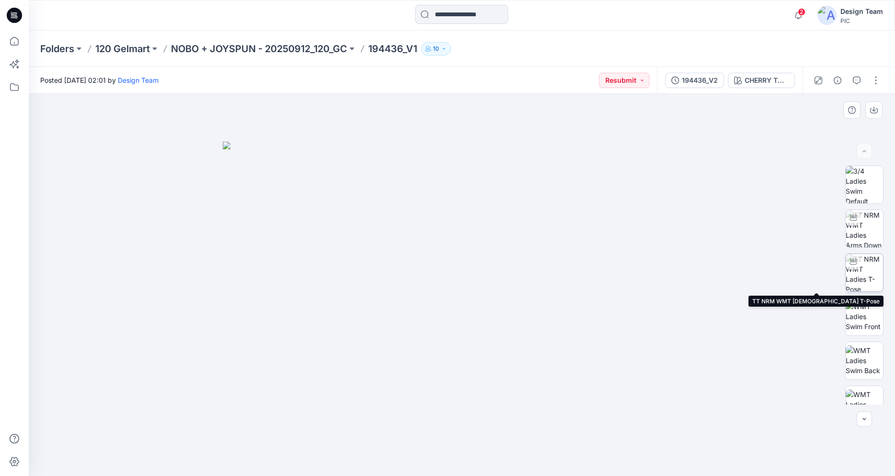
click at [868, 264] on img at bounding box center [863, 272] width 37 height 37
click at [14, 20] on icon at bounding box center [14, 15] width 15 height 15
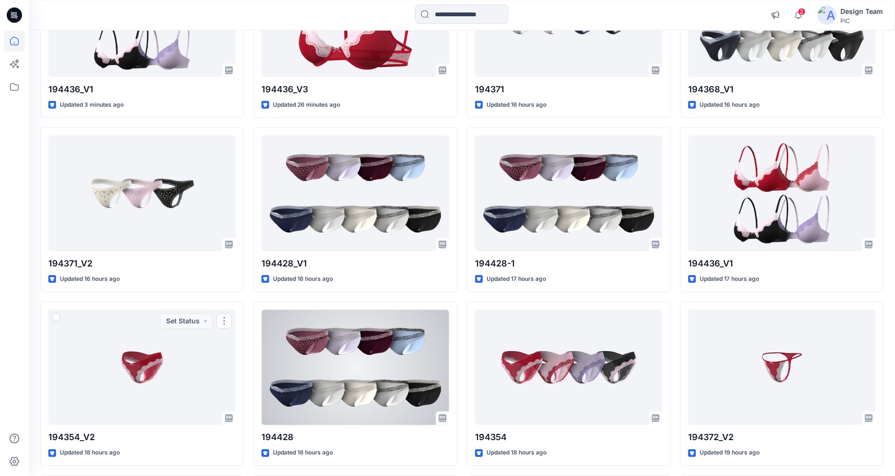
scroll to position [159, 0]
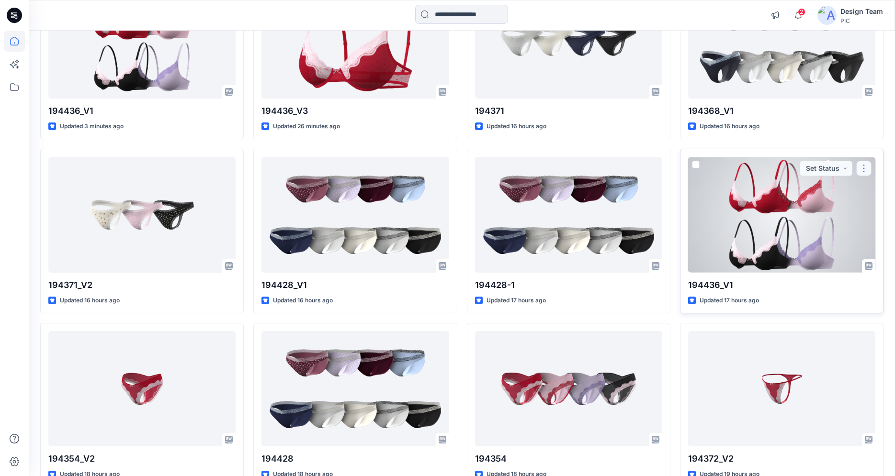
click at [859, 171] on button "button" at bounding box center [863, 168] width 15 height 15
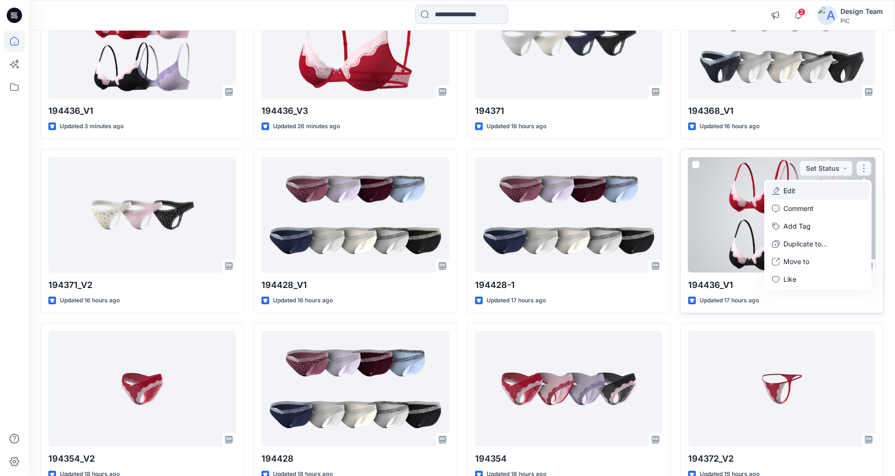
click at [795, 189] on button "Edit" at bounding box center [817, 191] width 103 height 18
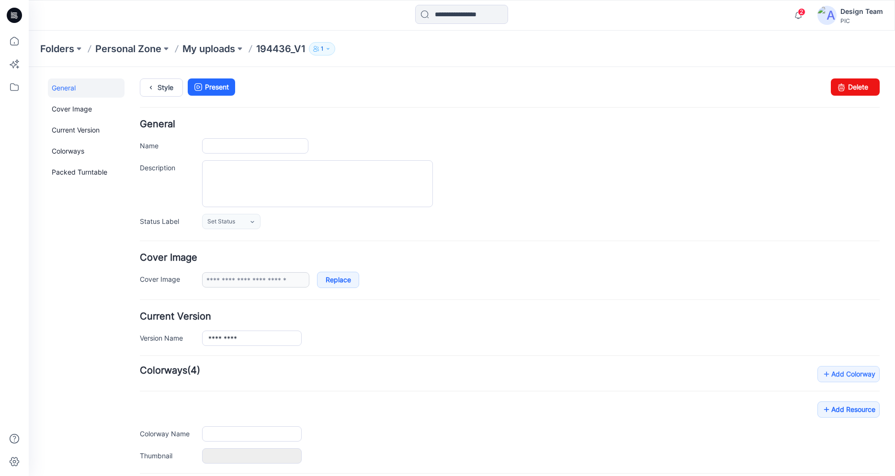
type input "*********"
type input "**********"
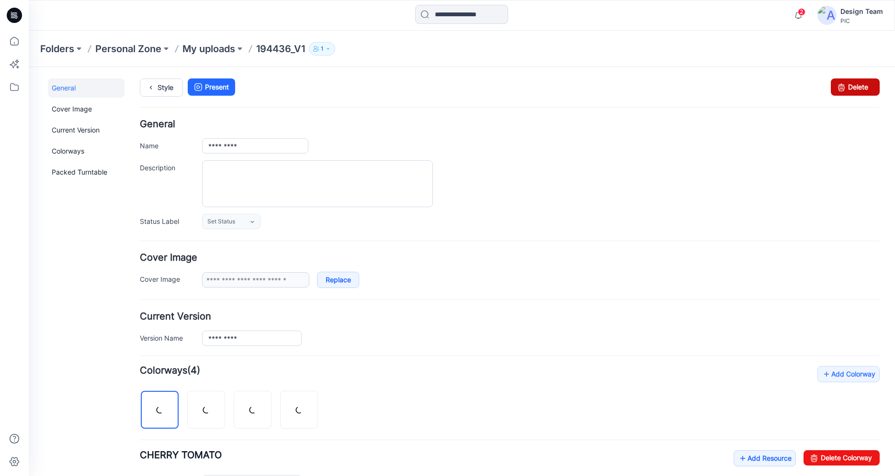
click at [844, 91] on icon at bounding box center [840, 87] width 13 height 17
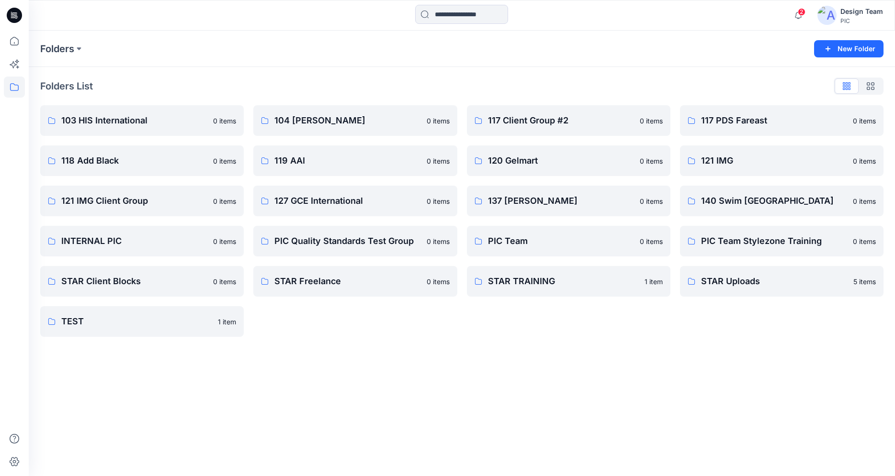
click at [12, 20] on icon at bounding box center [14, 15] width 15 height 15
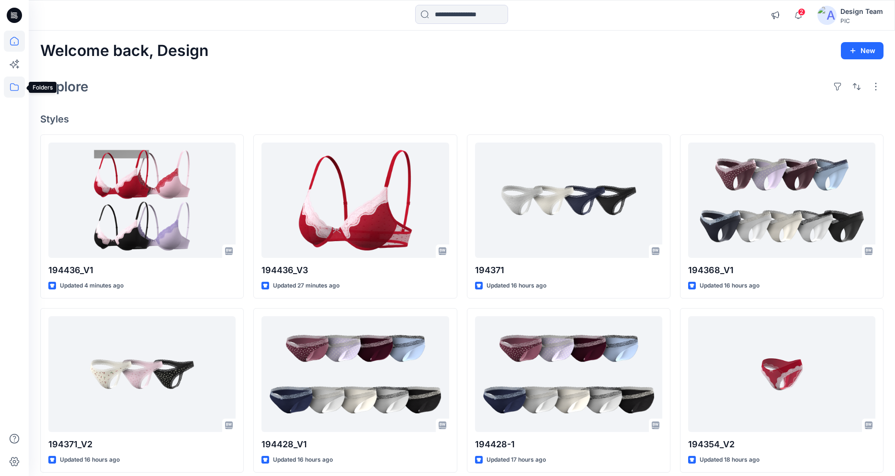
click at [11, 85] on icon at bounding box center [14, 87] width 21 height 21
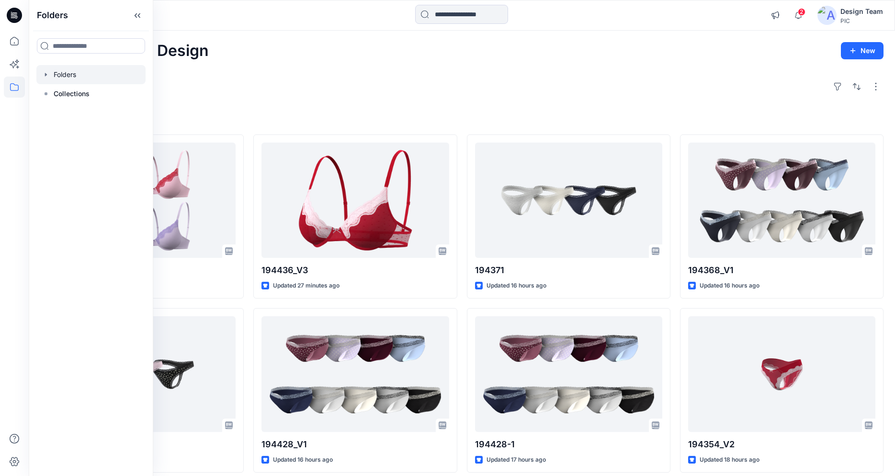
click at [73, 74] on div at bounding box center [90, 74] width 109 height 19
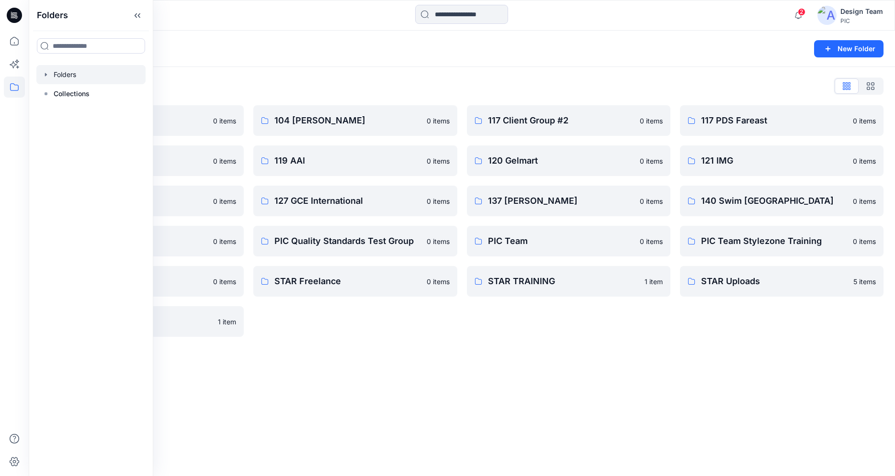
click at [303, 72] on div "Folders List 103 HIS International 0 items 118 Add Black 0 items 121 IMG Client…" at bounding box center [462, 207] width 866 height 281
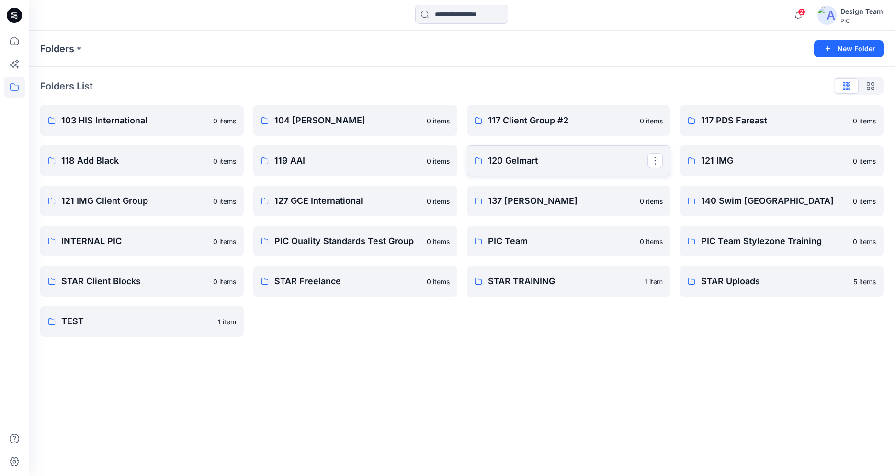
click at [522, 160] on p "120 Gelmart" at bounding box center [567, 160] width 159 height 13
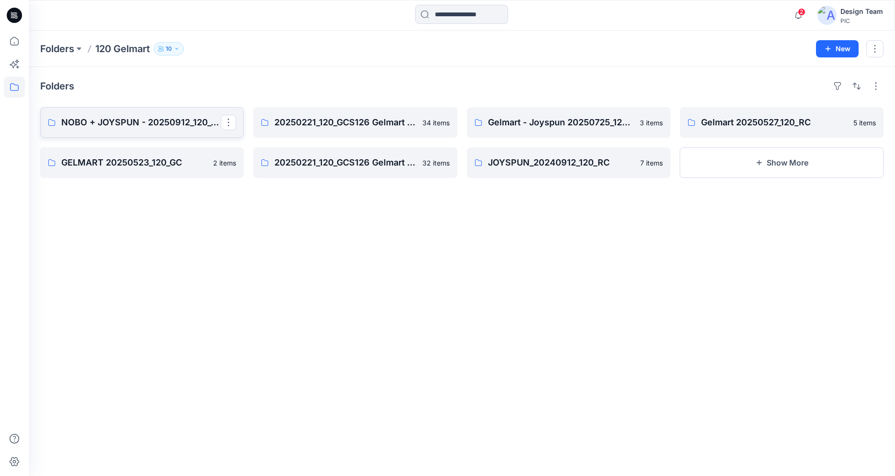
click at [174, 124] on p "NOBO + JOYSPUN - 20250912_120_GC" at bounding box center [140, 122] width 159 height 13
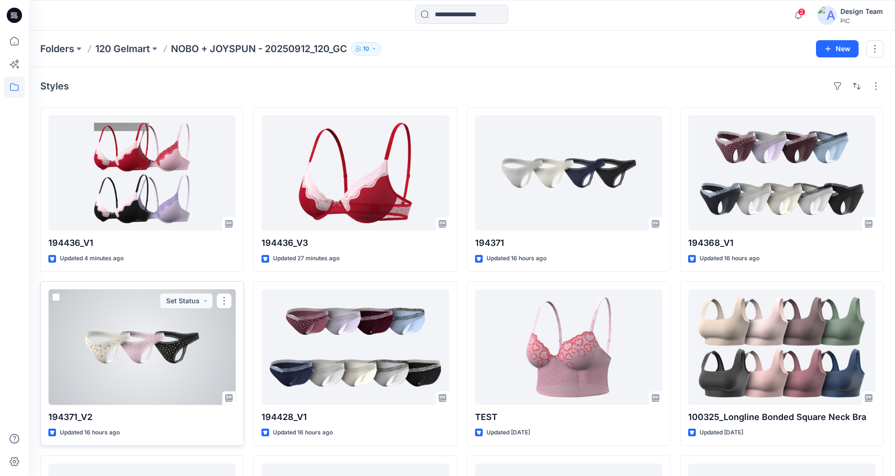
click at [205, 338] on div at bounding box center [141, 347] width 187 height 115
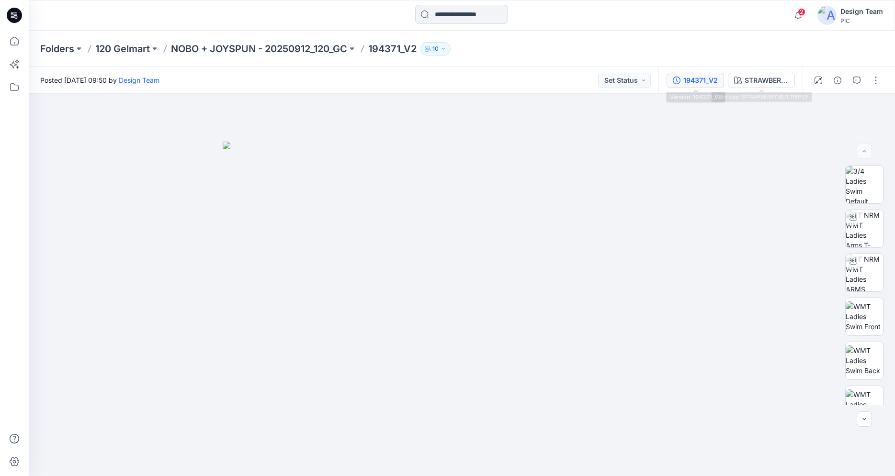
click at [711, 80] on div "194371_V2" at bounding box center [700, 80] width 34 height 11
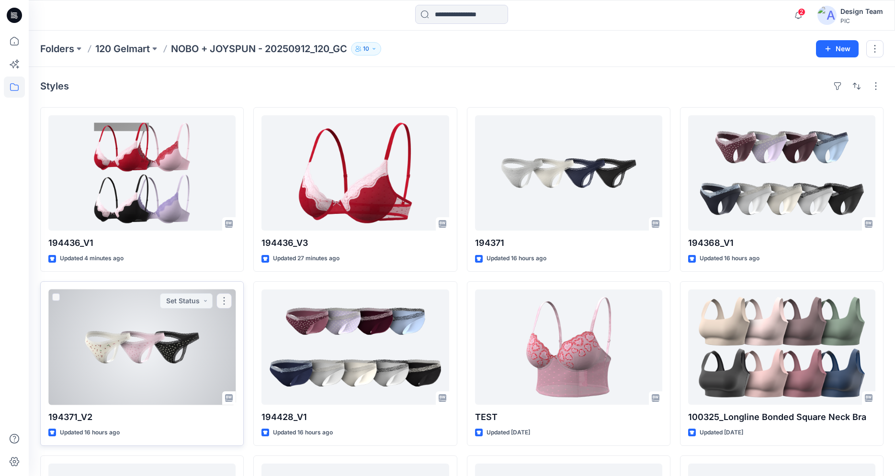
click at [166, 333] on div at bounding box center [141, 347] width 187 height 115
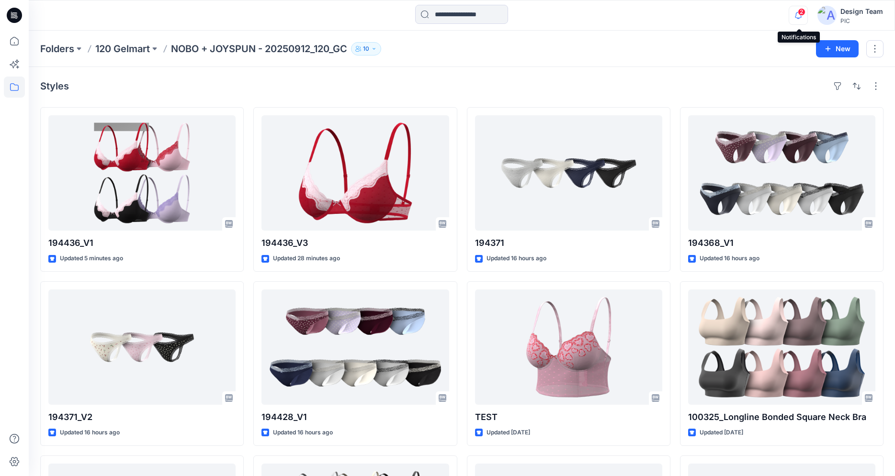
click at [797, 15] on icon "button" at bounding box center [798, 15] width 18 height 19
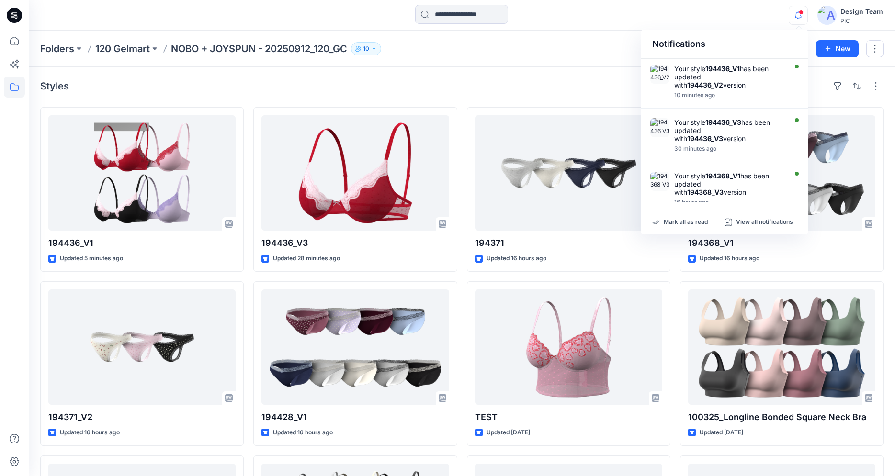
click at [559, 92] on div "Styles" at bounding box center [461, 86] width 843 height 15
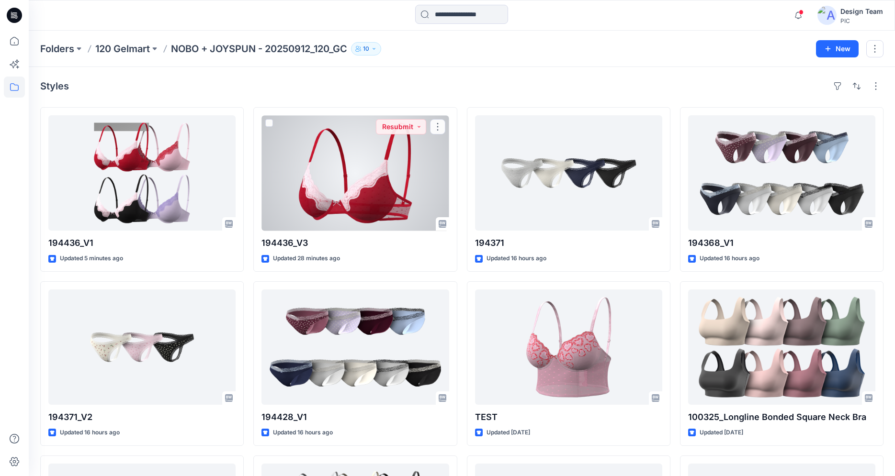
click at [307, 181] on div at bounding box center [354, 172] width 187 height 115
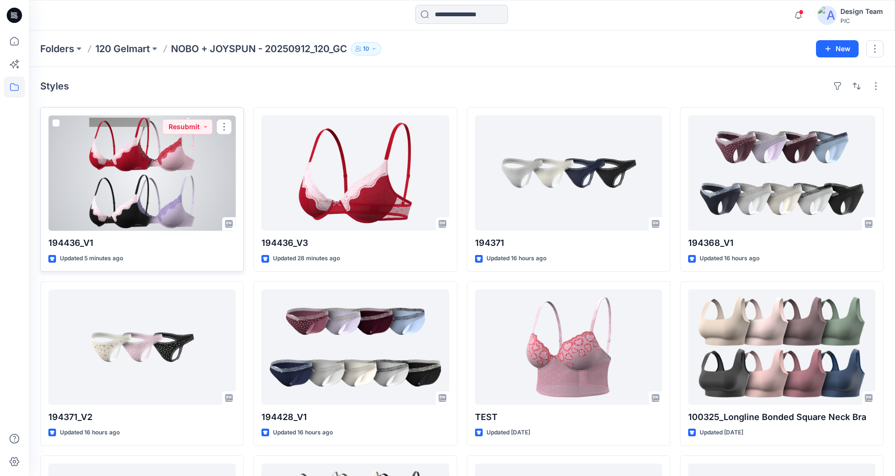
click at [155, 178] on div at bounding box center [141, 172] width 187 height 115
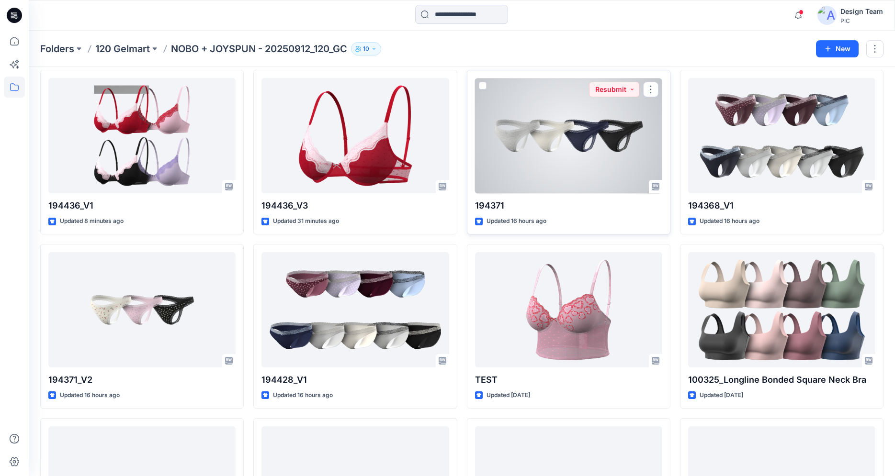
scroll to position [57, 0]
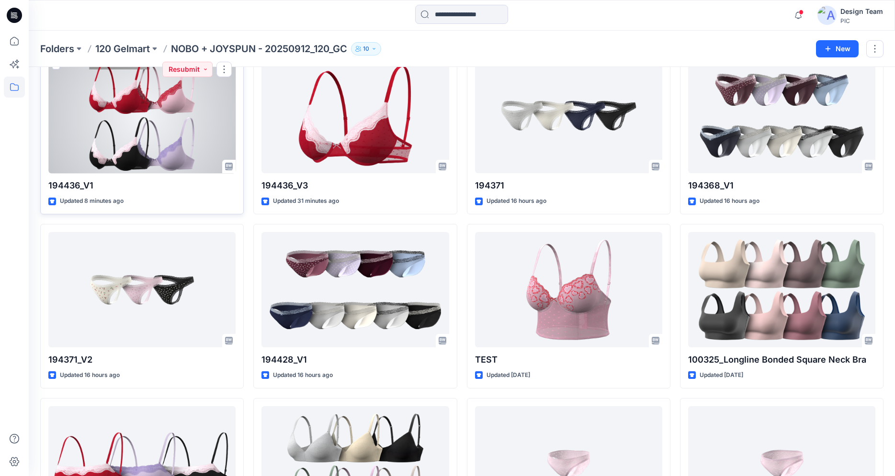
click at [195, 158] on div at bounding box center [141, 115] width 187 height 115
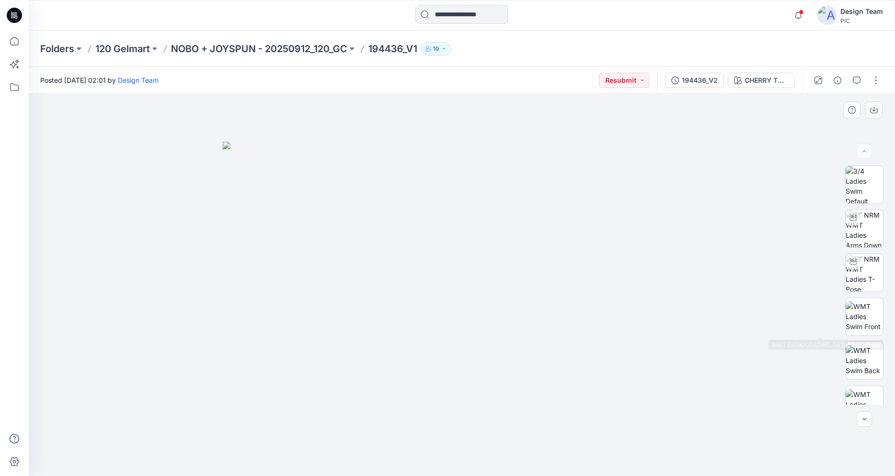
scroll to position [195, 0]
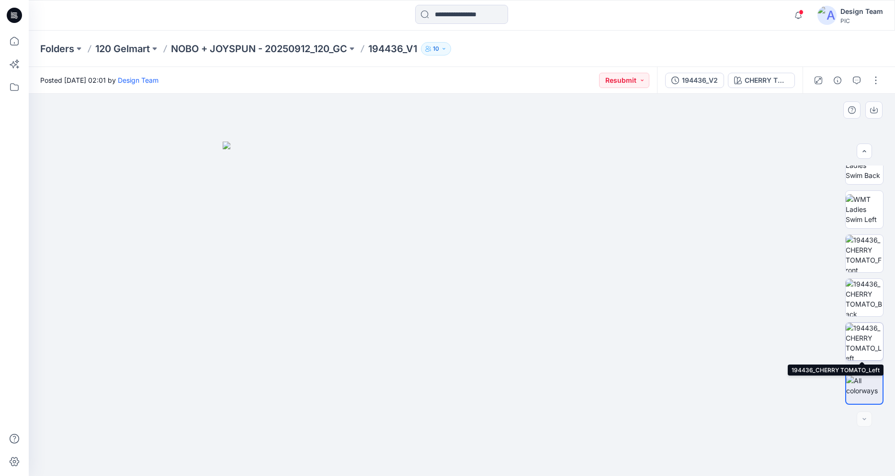
click at [874, 348] on img at bounding box center [863, 341] width 37 height 37
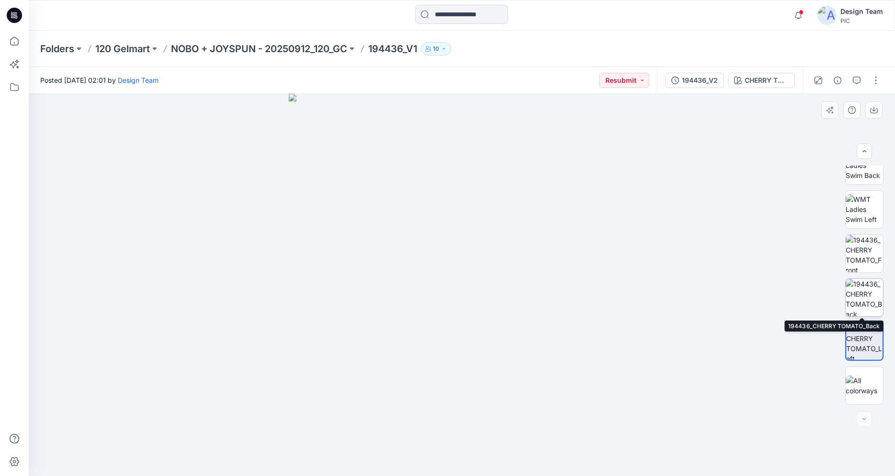
click at [859, 297] on img at bounding box center [863, 297] width 37 height 37
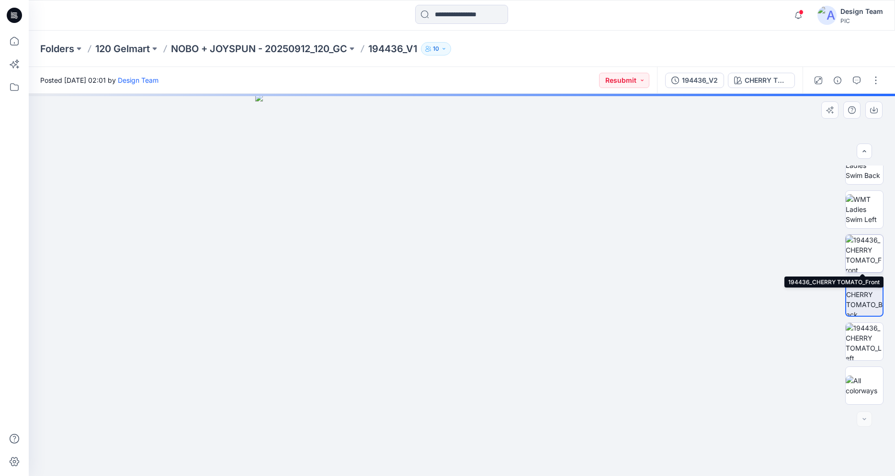
click at [865, 259] on img at bounding box center [863, 253] width 37 height 37
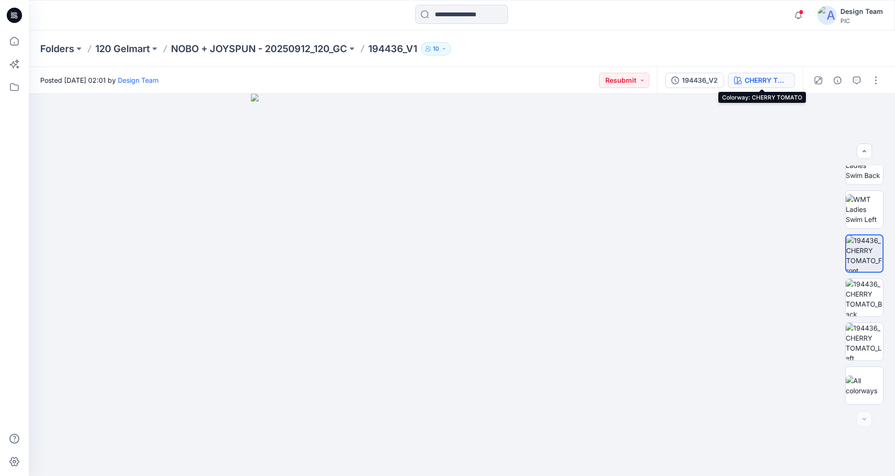
click at [763, 82] on div "CHERRY TOMATO" at bounding box center [766, 80] width 44 height 11
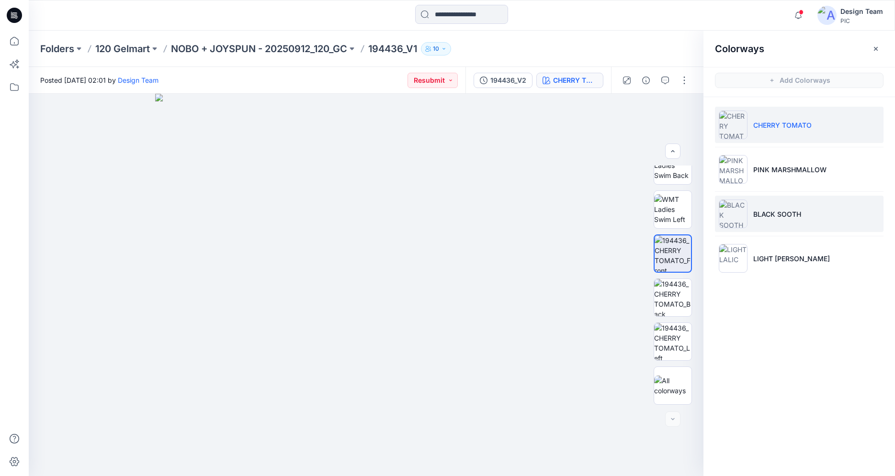
click at [741, 215] on img at bounding box center [733, 214] width 29 height 29
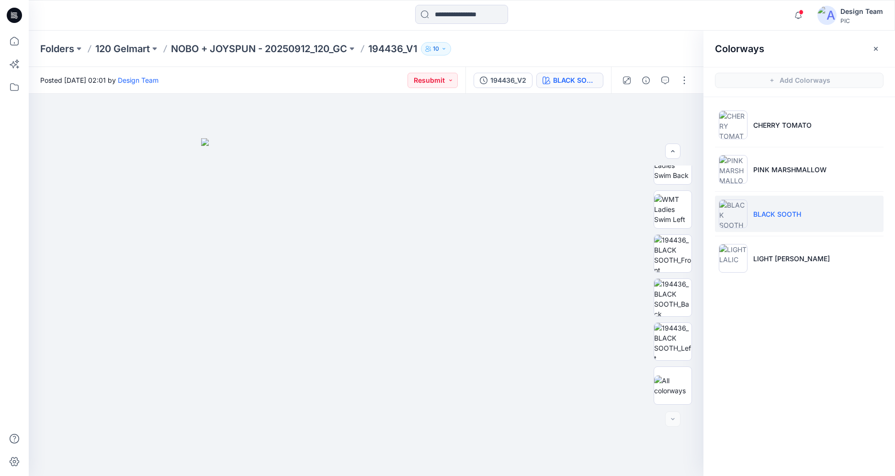
click at [11, 10] on icon at bounding box center [14, 15] width 15 height 15
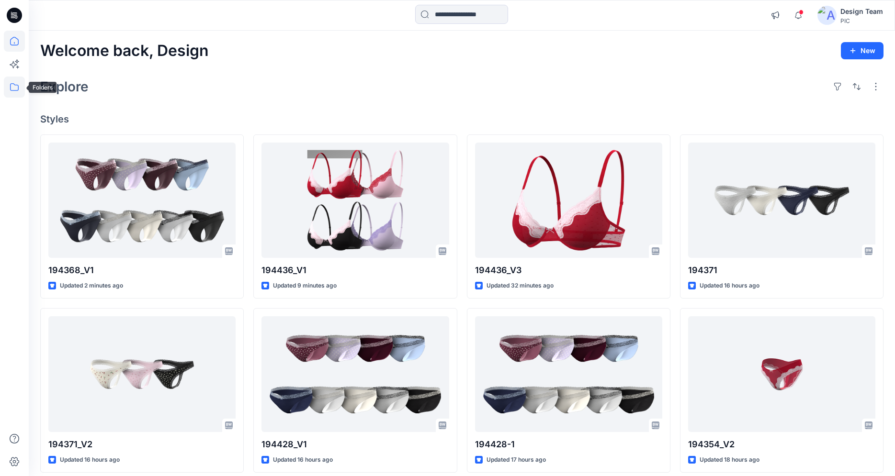
click at [18, 90] on icon at bounding box center [14, 87] width 9 height 8
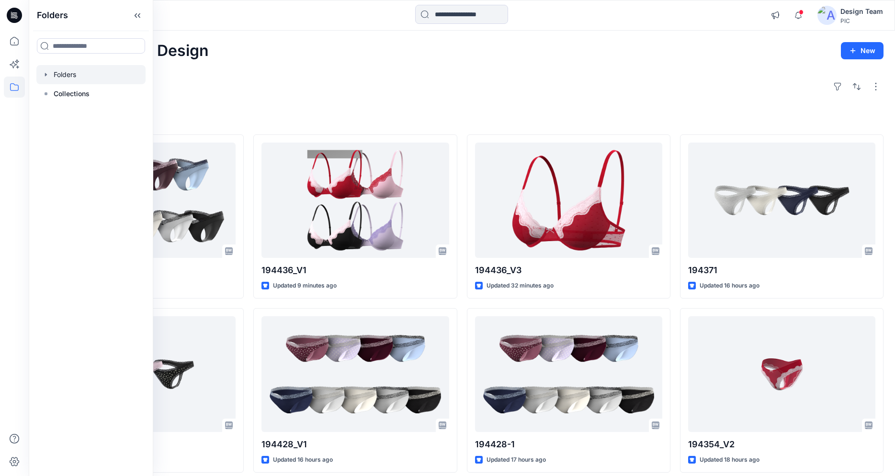
click at [86, 74] on div at bounding box center [90, 74] width 109 height 19
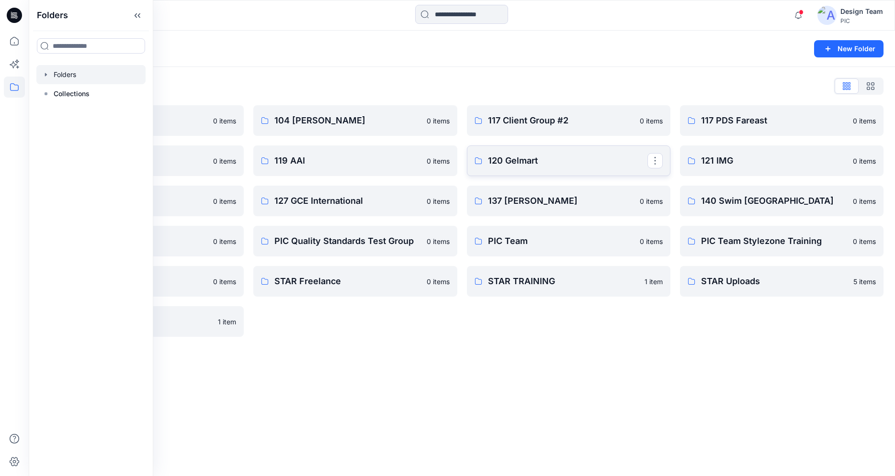
click at [520, 158] on p "120 Gelmart" at bounding box center [567, 160] width 159 height 13
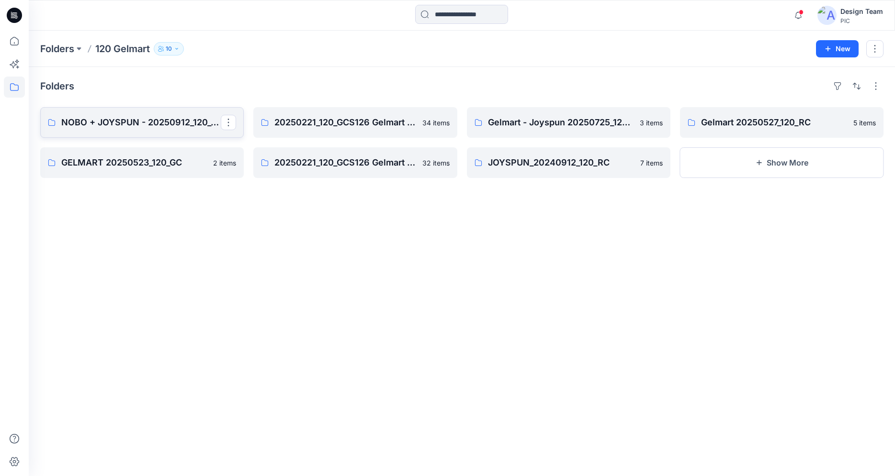
click at [130, 118] on p "NOBO + JOYSPUN - 20250912_120_GC" at bounding box center [140, 122] width 159 height 13
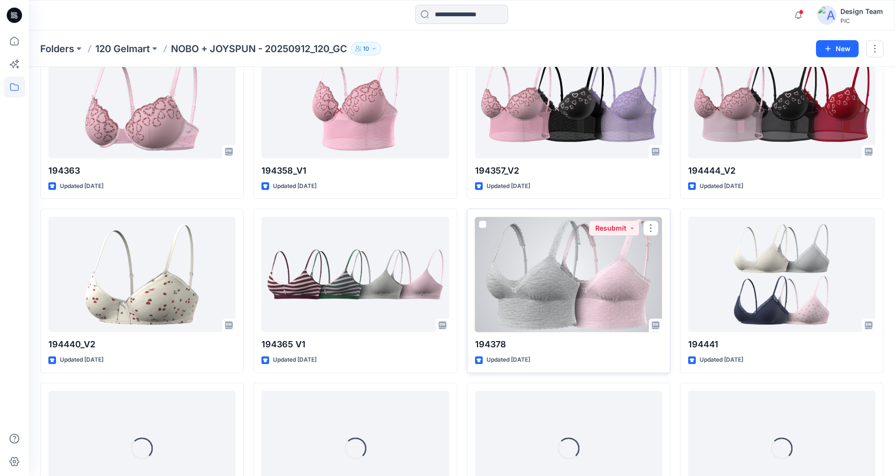
scroll to position [1292, 0]
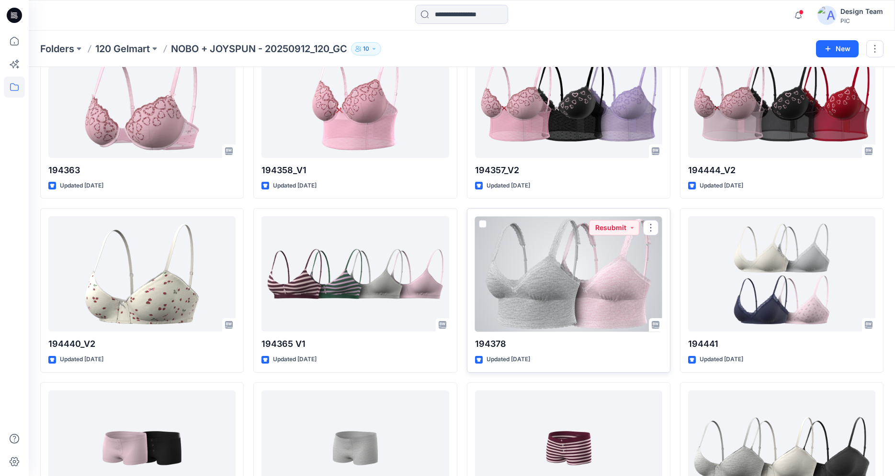
click at [558, 310] on div at bounding box center [568, 273] width 187 height 115
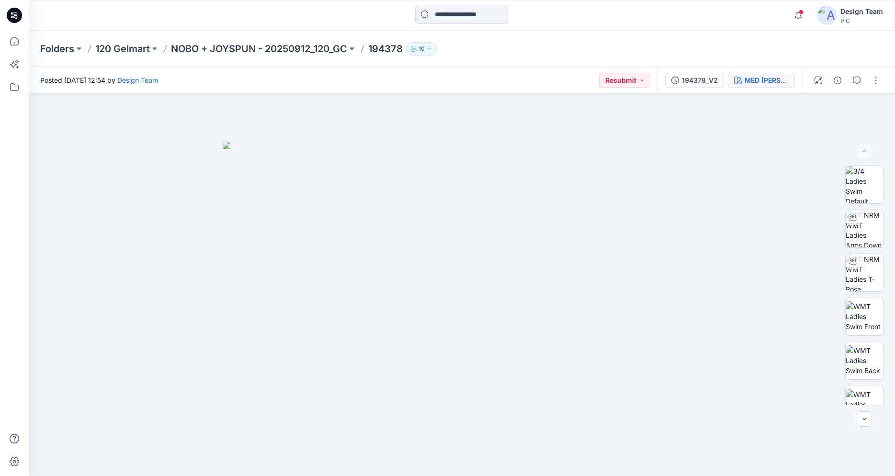
click at [741, 77] on icon "button" at bounding box center [738, 81] width 8 height 8
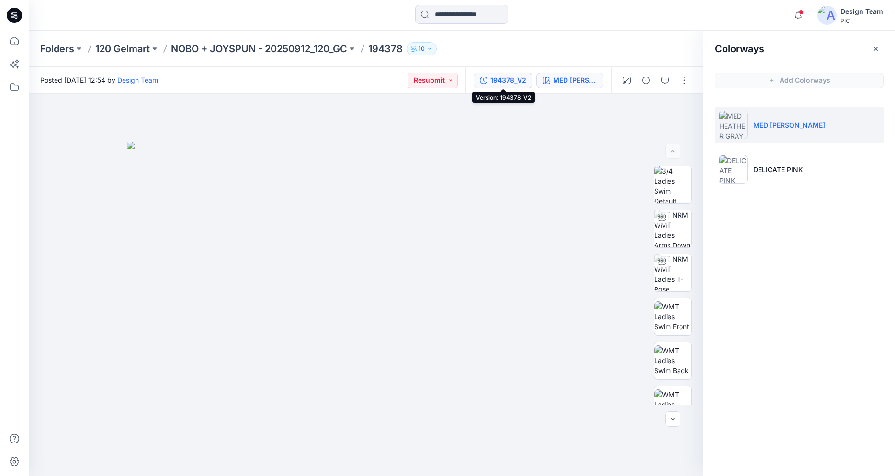
click at [509, 80] on div "194378_V2" at bounding box center [508, 80] width 36 height 11
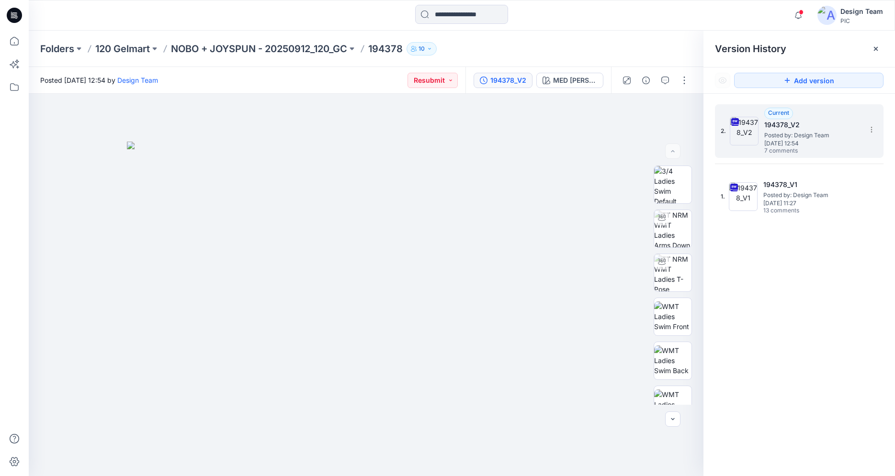
click at [791, 140] on span "[DATE] 12:54" at bounding box center [812, 143] width 96 height 7
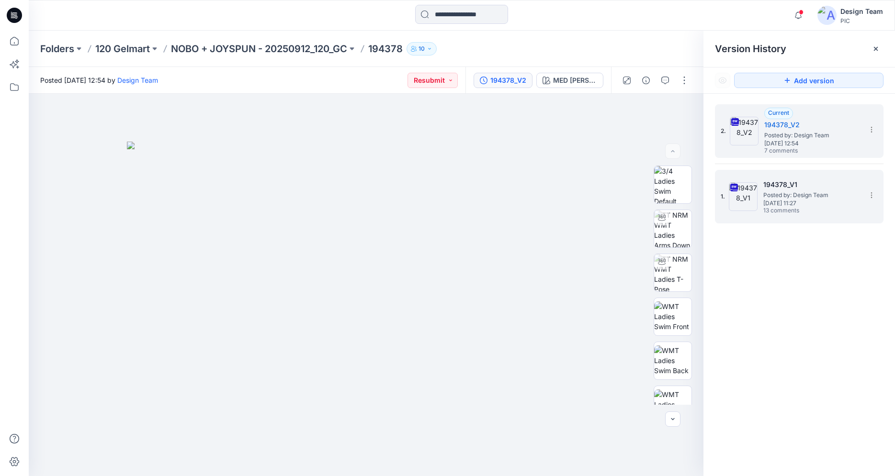
click at [780, 192] on span "Posted by: Design Team" at bounding box center [811, 196] width 96 height 10
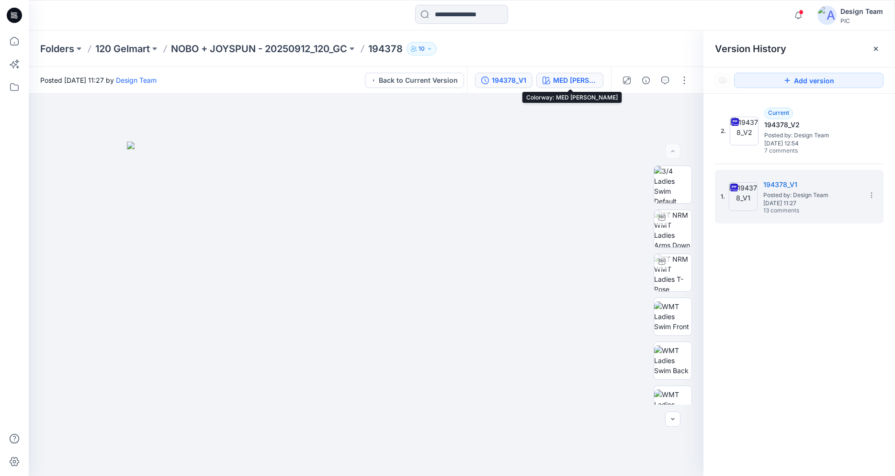
click at [588, 82] on div "MED [PERSON_NAME]" at bounding box center [575, 80] width 44 height 11
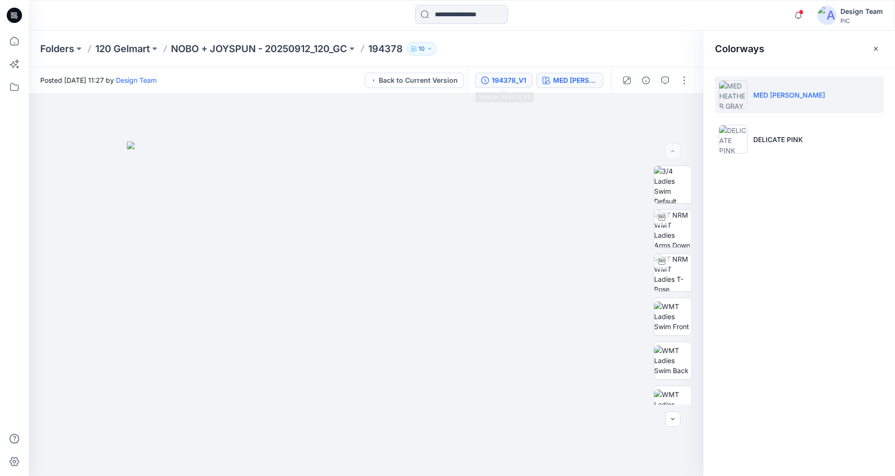
click at [495, 81] on div "194378_V1" at bounding box center [509, 80] width 34 height 11
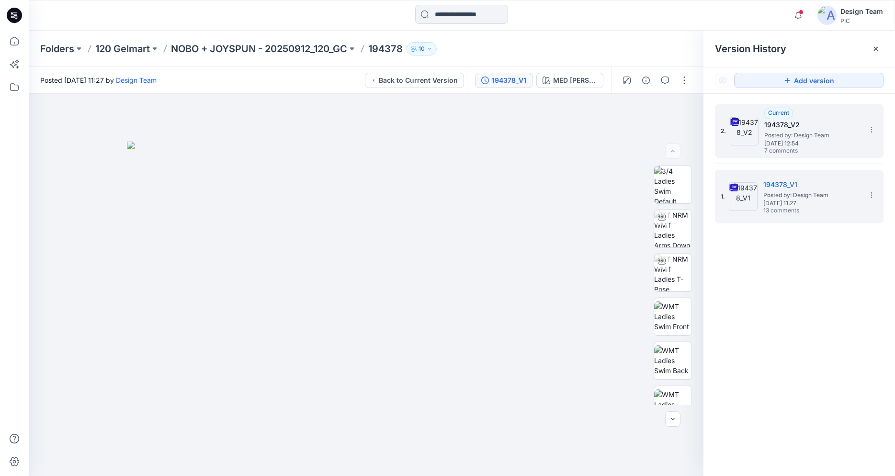
click at [749, 140] on img at bounding box center [744, 131] width 29 height 29
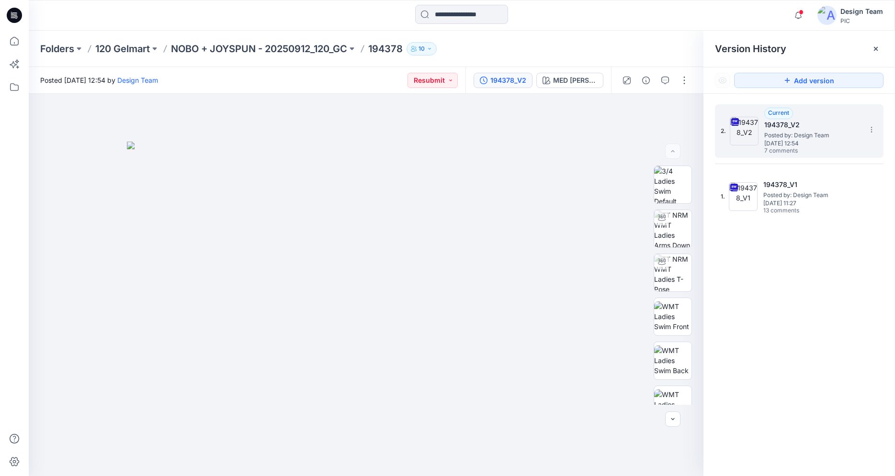
click at [768, 135] on span "Posted by: Design Team" at bounding box center [812, 136] width 96 height 10
click at [666, 76] on button "button" at bounding box center [664, 80] width 15 height 15
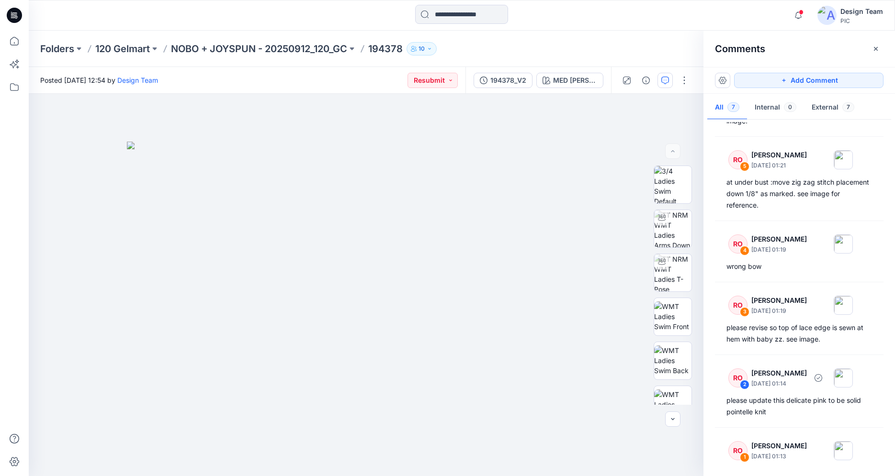
scroll to position [101, 0]
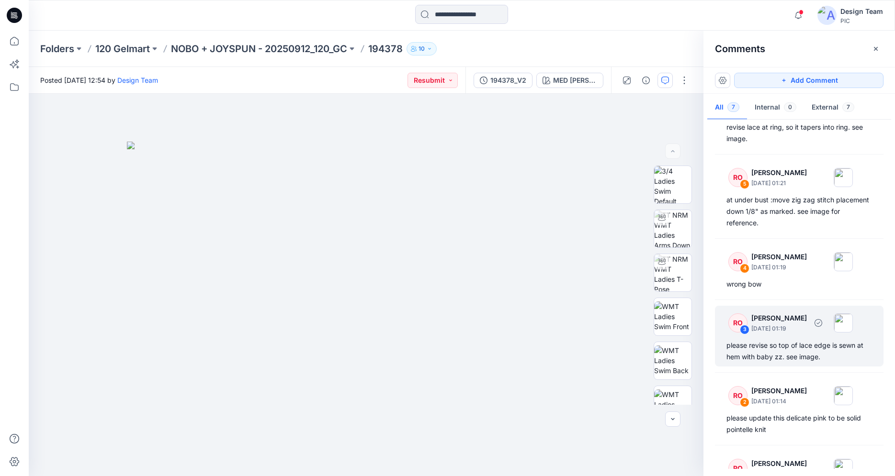
click at [802, 345] on div "please revise so top of lace edge is sewn at hem with baby zz. see image." at bounding box center [799, 351] width 146 height 23
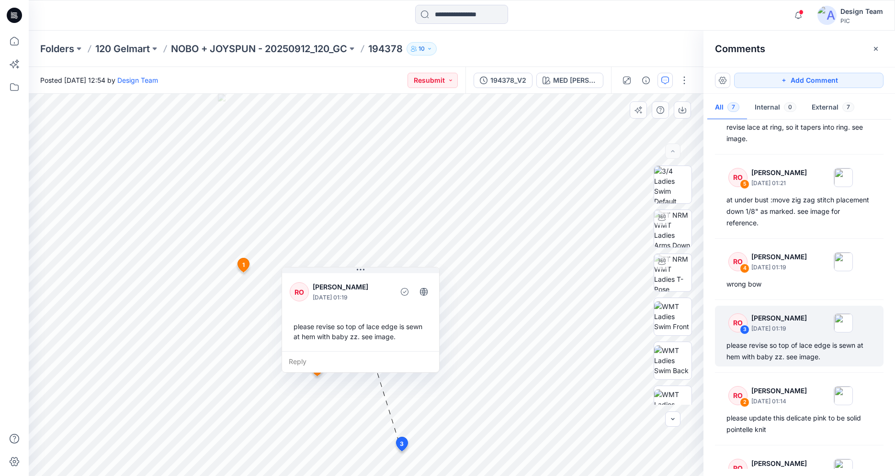
click at [304, 361] on div "Reply" at bounding box center [360, 361] width 157 height 21
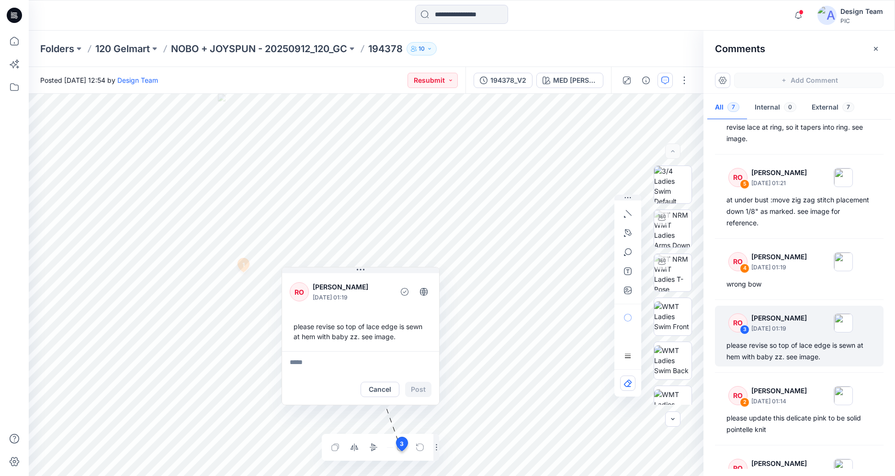
click at [832, 476] on div "MED [PERSON_NAME] Loading... Material Properties Loading... 8 1 RO [PERSON_NAME…" at bounding box center [462, 285] width 866 height 383
click at [563, 243] on div "8 1 RO [PERSON_NAME] [DATE] 01:13 please update this color to be platinum silve…" at bounding box center [366, 285] width 675 height 383
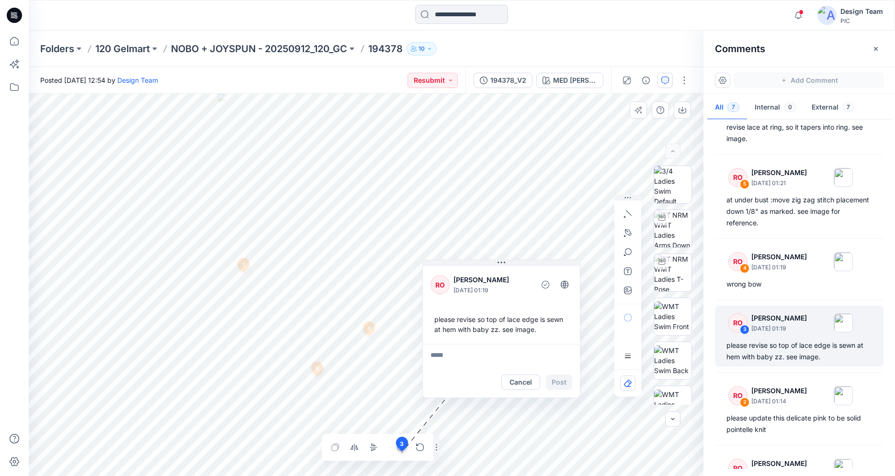
drag, startPoint x: 360, startPoint y: 270, endPoint x: 487, endPoint y: 294, distance: 129.1
click at [500, 263] on icon at bounding box center [501, 262] width 8 height 1
click at [517, 379] on button "Cancel" at bounding box center [519, 382] width 39 height 15
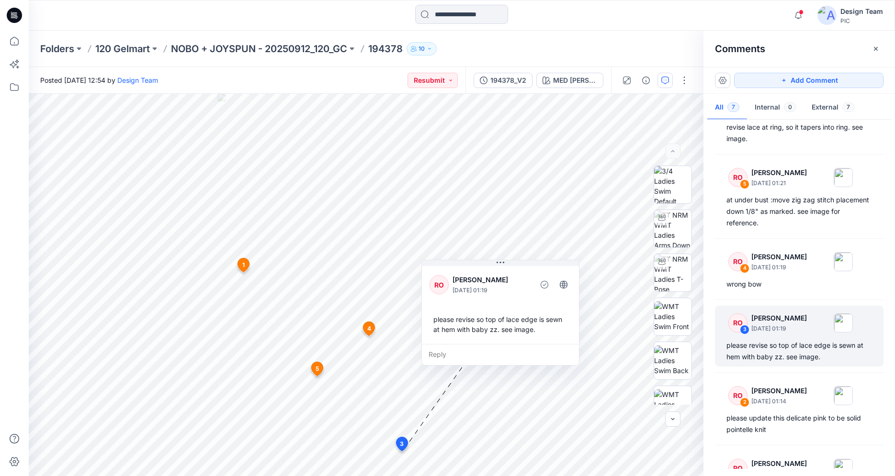
click at [439, 354] on div "Reply" at bounding box center [500, 354] width 157 height 21
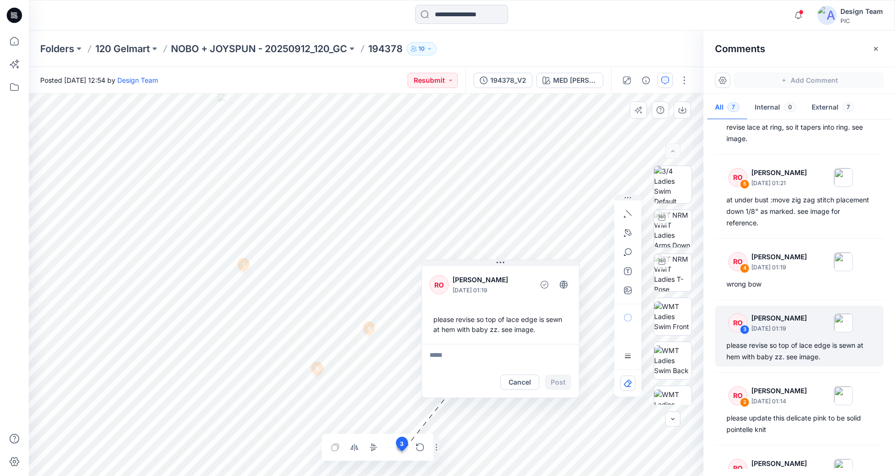
click at [424, 341] on div "8 1 RO [PERSON_NAME] [DATE] 01:13 please update this color to be platinum silve…" at bounding box center [366, 285] width 675 height 383
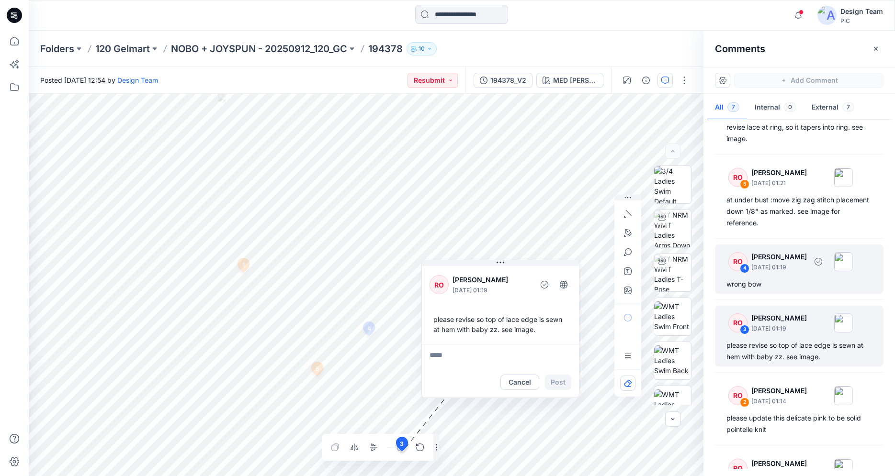
click at [803, 277] on div "RO 4 [PERSON_NAME] [DATE] 01:19 wrong bow" at bounding box center [799, 269] width 169 height 49
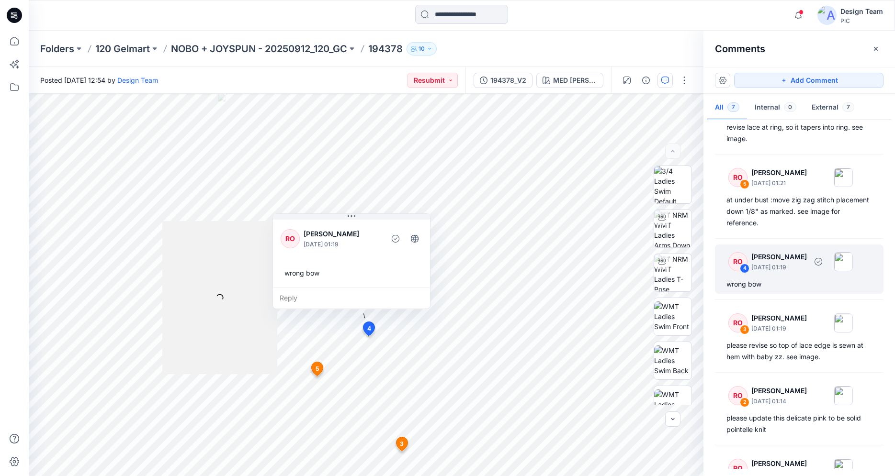
scroll to position [4, 0]
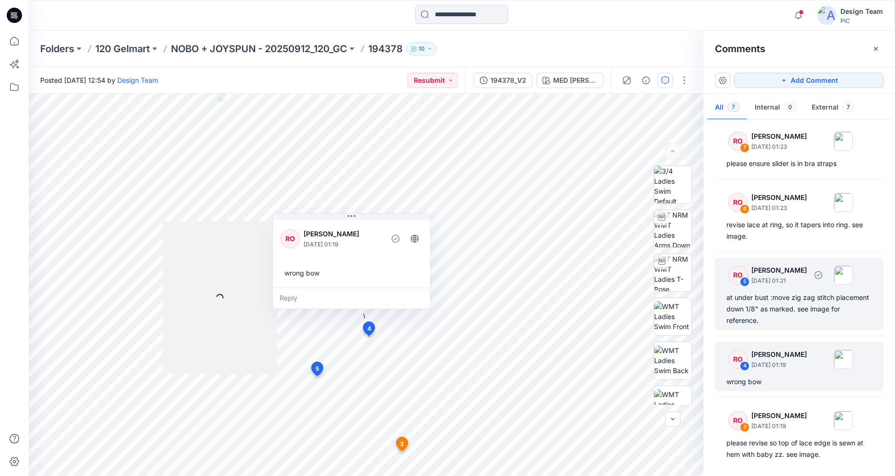
click at [802, 313] on div "at under bust :move zig zag stitch placement down 1/8" as marked. see image for…" at bounding box center [799, 309] width 146 height 34
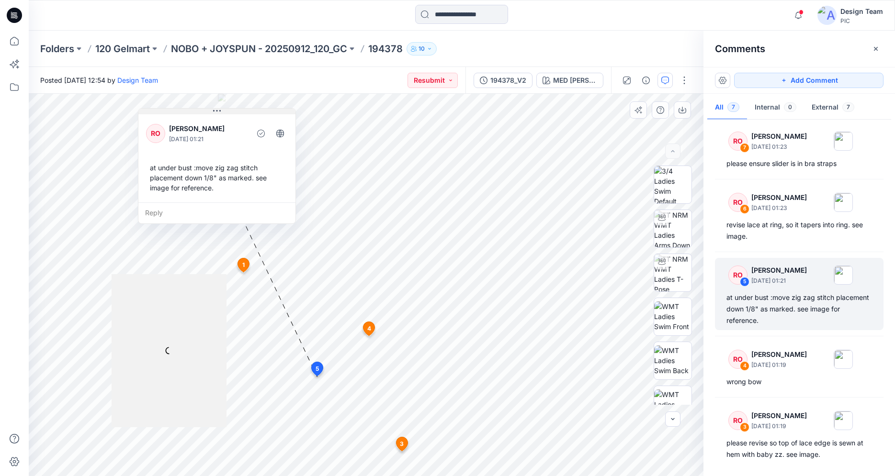
drag, startPoint x: 272, startPoint y: 247, endPoint x: 215, endPoint y: 111, distance: 147.4
click at [215, 111] on icon at bounding box center [217, 111] width 8 height 8
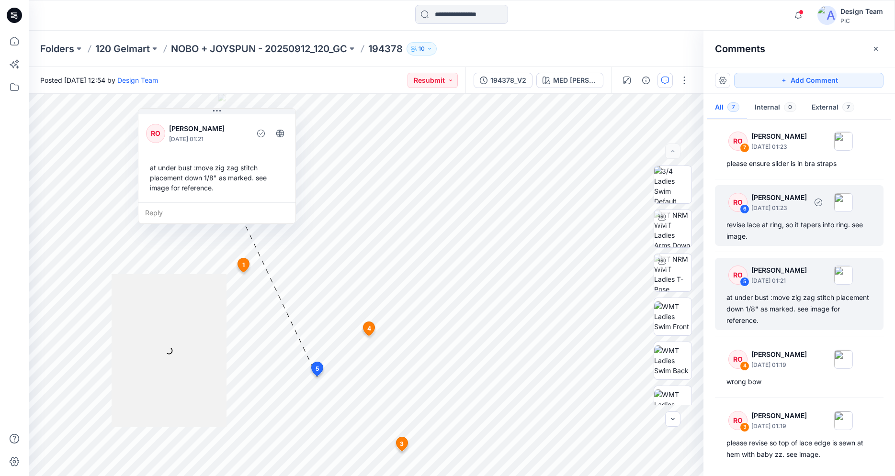
click at [786, 233] on div "revise lace at ring, so it tapers into ring. see image." at bounding box center [799, 230] width 146 height 23
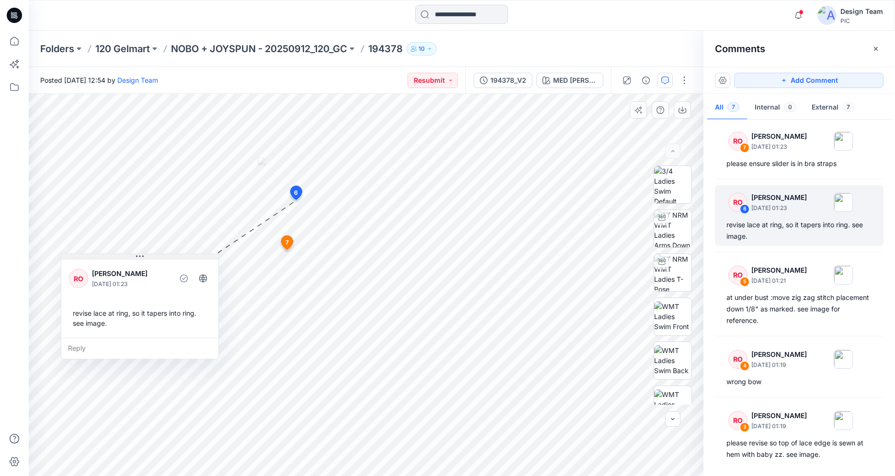
drag, startPoint x: 326, startPoint y: 266, endPoint x: 137, endPoint y: 258, distance: 189.7
click at [137, 258] on icon at bounding box center [140, 257] width 8 height 8
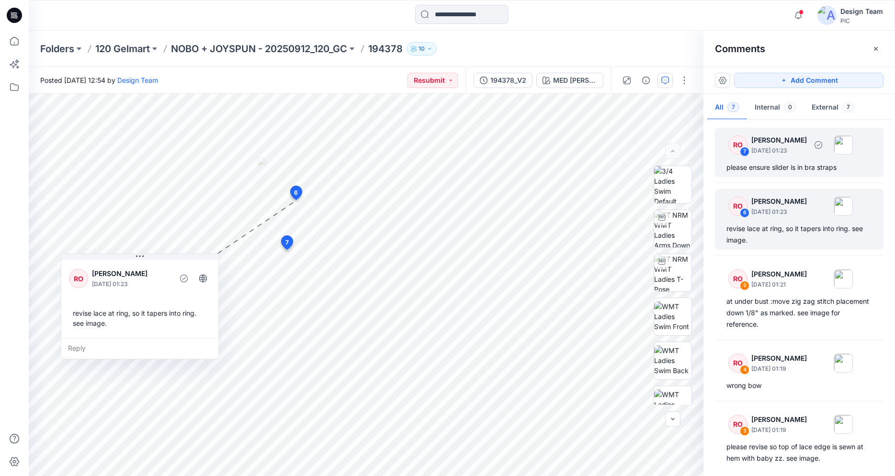
click at [795, 172] on div "please ensure slider is in bra straps" at bounding box center [799, 167] width 146 height 11
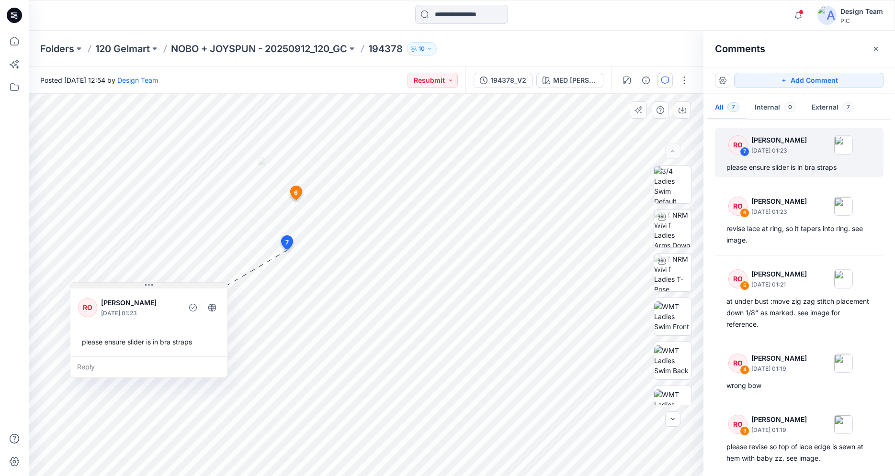
drag, startPoint x: 340, startPoint y: 261, endPoint x: 148, endPoint y: 284, distance: 193.3
click at [148, 284] on icon at bounding box center [149, 285] width 8 height 8
click at [685, 82] on button "button" at bounding box center [683, 80] width 15 height 15
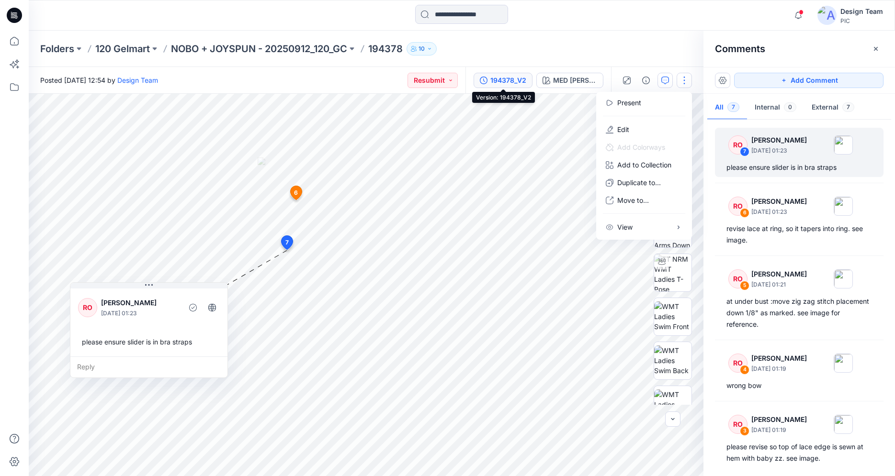
click at [498, 74] on button "194378_V2" at bounding box center [502, 80] width 59 height 15
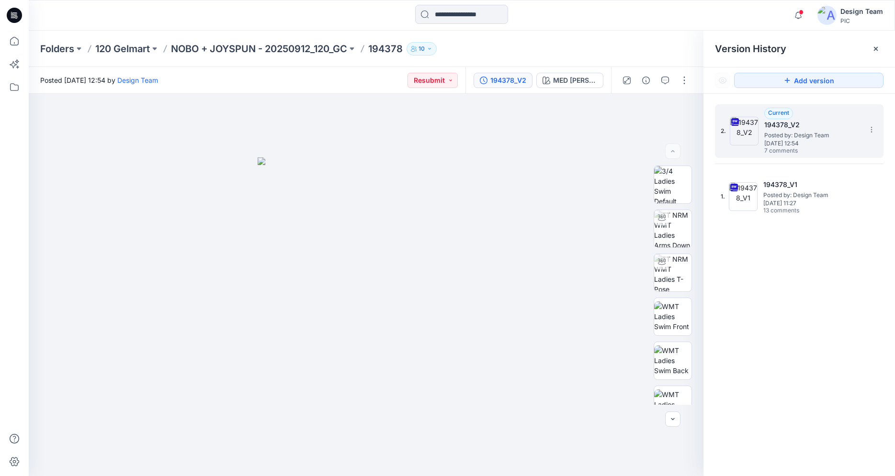
click at [827, 140] on span "[DATE] 12:54" at bounding box center [812, 143] width 96 height 7
click at [871, 132] on icon at bounding box center [871, 132] width 0 height 0
click at [795, 148] on span "Download Source BW File" at bounding box center [823, 148] width 80 height 11
click at [668, 83] on icon "button" at bounding box center [665, 81] width 8 height 8
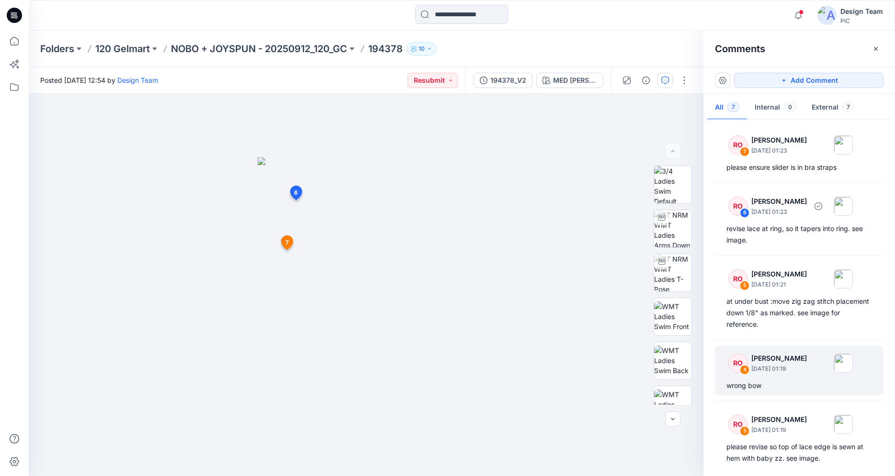
scroll to position [150, 0]
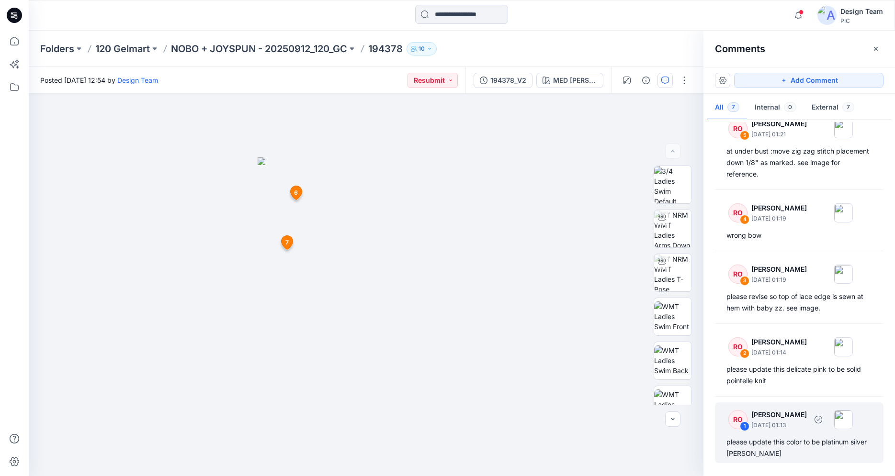
click at [776, 446] on div "please update this color to be platinum silver [PERSON_NAME]" at bounding box center [799, 448] width 146 height 23
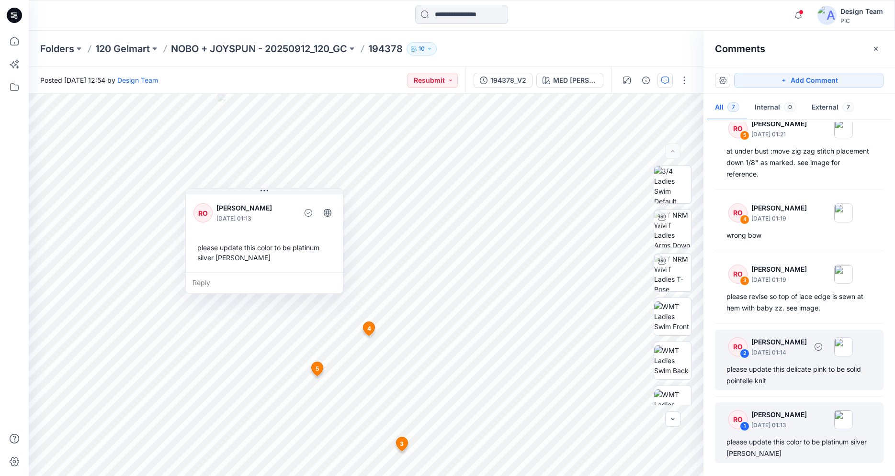
click at [797, 375] on div "please update this delicate pink to be solid pointelle knit" at bounding box center [799, 375] width 146 height 23
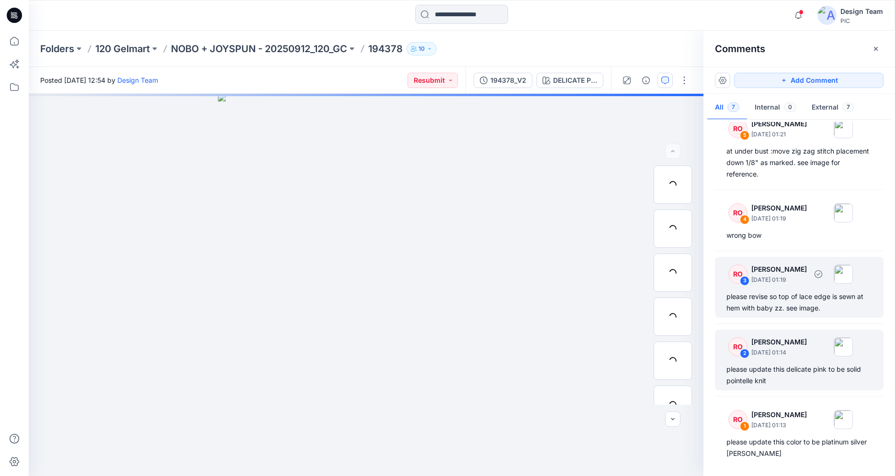
click at [805, 306] on div "please revise so top of lace edge is sewn at hem with baby zz. see image." at bounding box center [799, 302] width 146 height 23
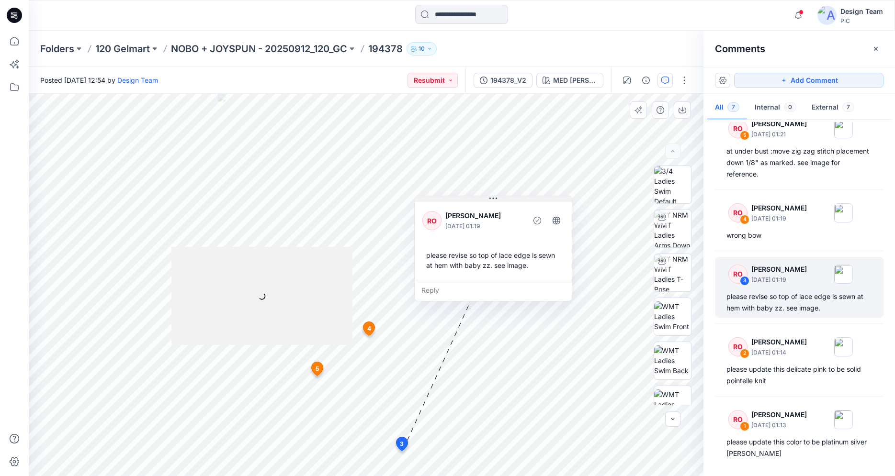
drag, startPoint x: 358, startPoint y: 271, endPoint x: 490, endPoint y: 200, distance: 150.6
click at [490, 200] on icon at bounding box center [493, 199] width 8 height 8
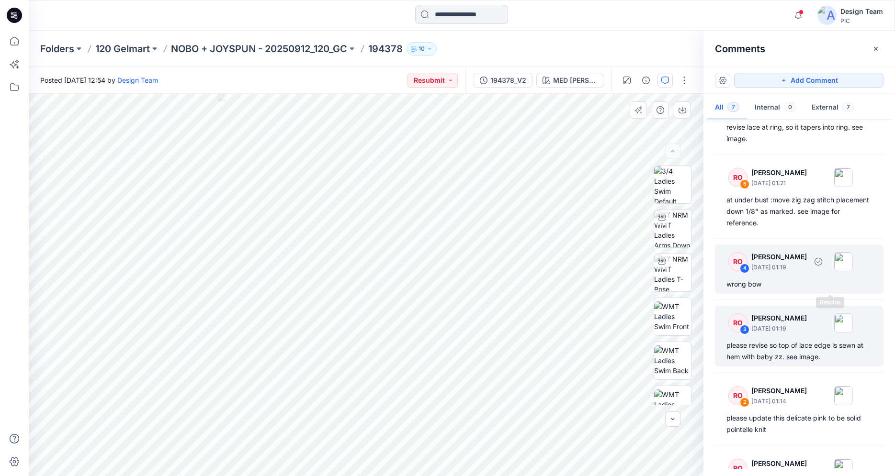
scroll to position [53, 0]
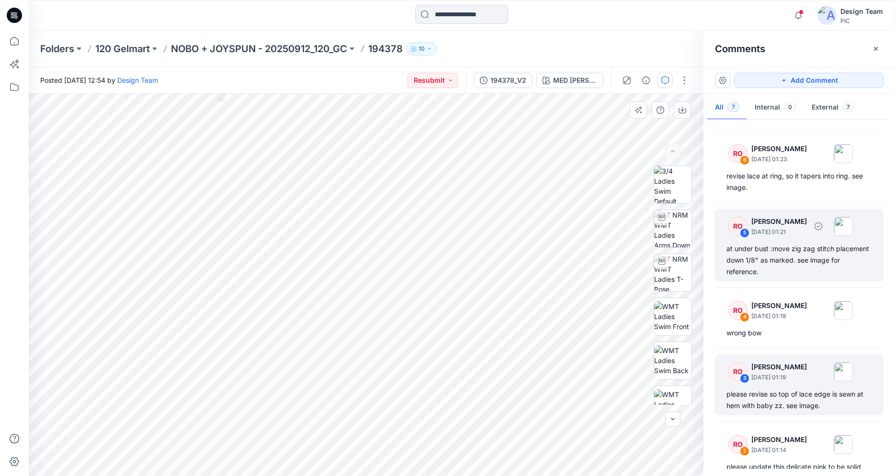
click at [815, 256] on div "at under bust :move zig zag stitch placement down 1/8" as marked. see image for…" at bounding box center [799, 260] width 146 height 34
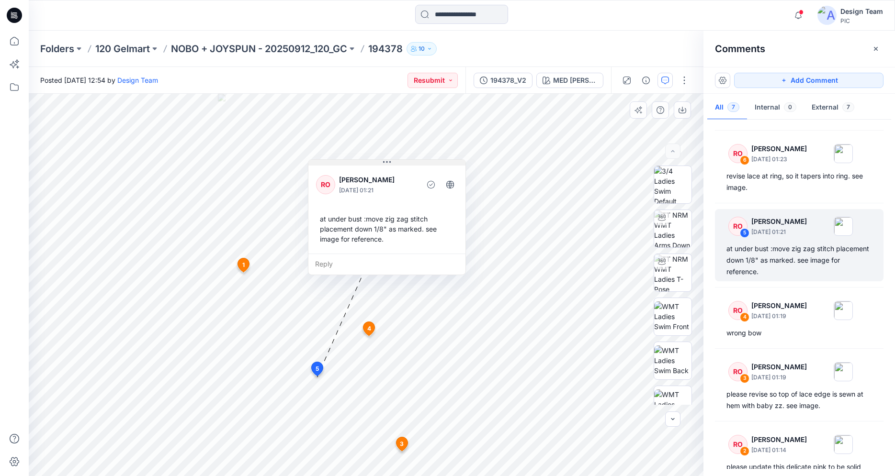
drag, startPoint x: 273, startPoint y: 246, endPoint x: 385, endPoint y: 161, distance: 141.1
click at [385, 161] on icon at bounding box center [387, 162] width 8 height 8
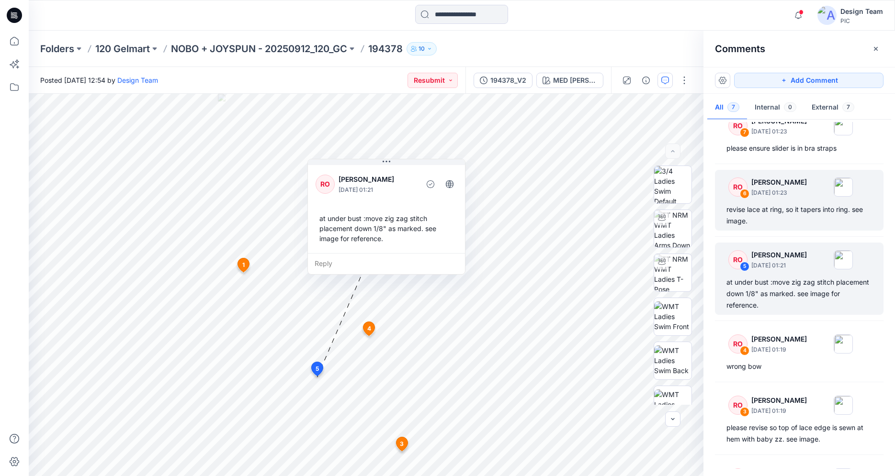
scroll to position [0, 0]
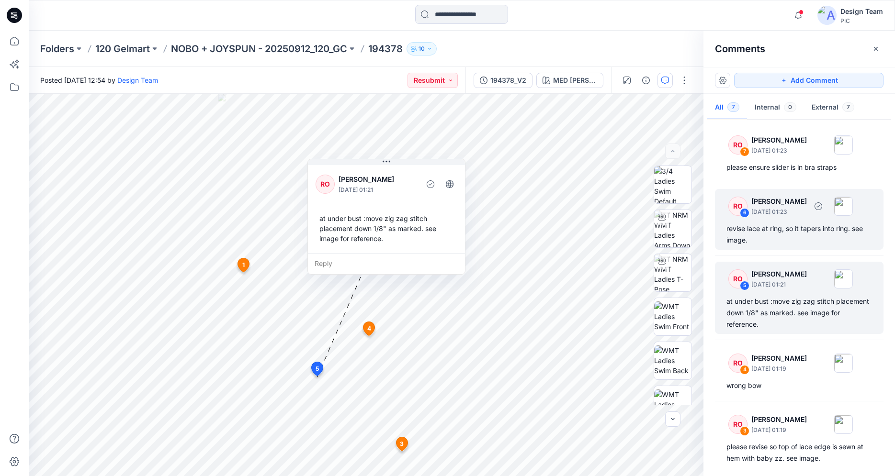
click at [798, 233] on div "revise lace at ring, so it tapers into ring. see image." at bounding box center [799, 234] width 146 height 23
